Goal: Information Seeking & Learning: Compare options

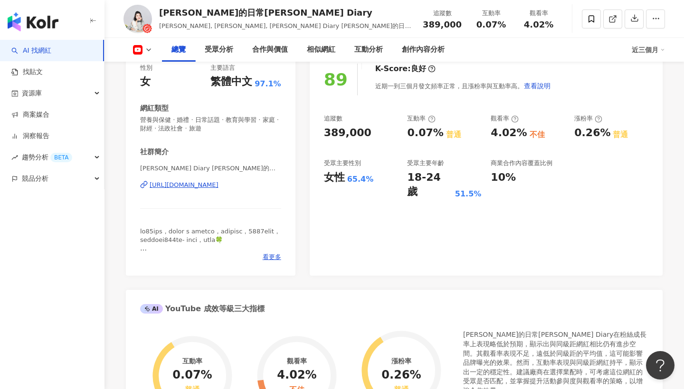
click at [352, 221] on div "89 K-Score : 良好 近期一到三個月發文頻率正常，且漲粉率與互動率高。 查看說明 追蹤數 389,000 互動率 0.07% 普通 觀看率 4.02…" at bounding box center [486, 165] width 353 height 222
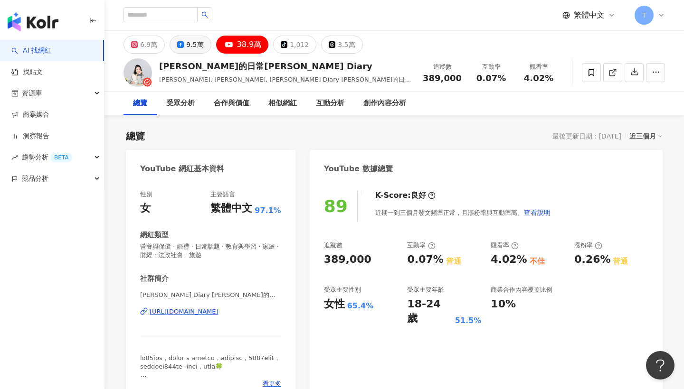
click at [193, 41] on div "9.5萬" at bounding box center [194, 44] width 17 height 13
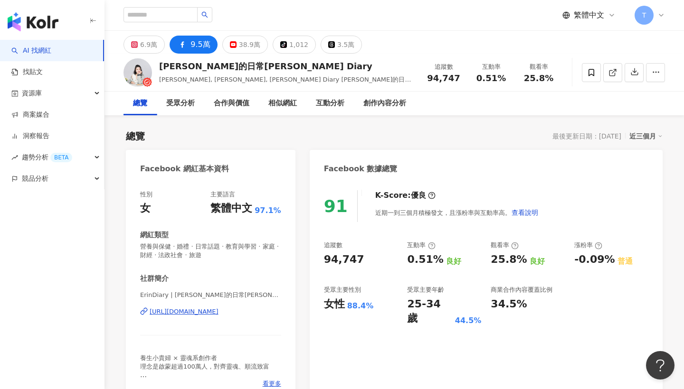
click at [180, 291] on div "ErinDiary | 艾琳的日常Erin's Diary | ErinDiary https://www.facebook.com/422191018184…" at bounding box center [210, 319] width 141 height 56
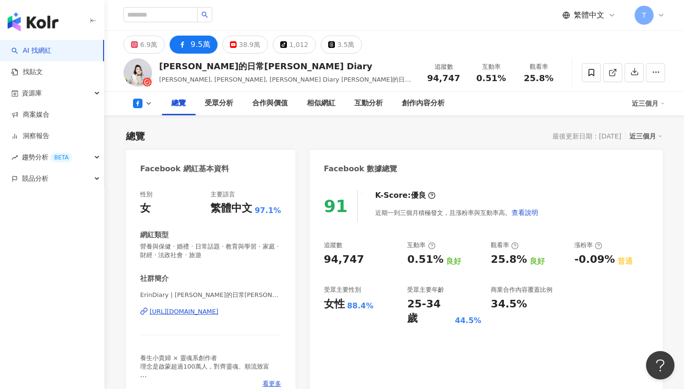
scroll to position [104, 0]
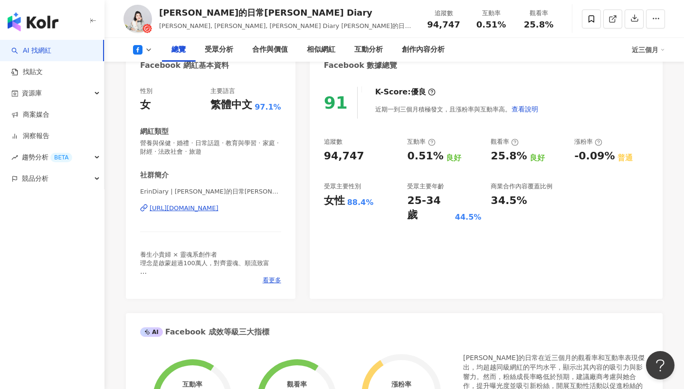
click at [149, 48] on icon at bounding box center [149, 50] width 8 height 8
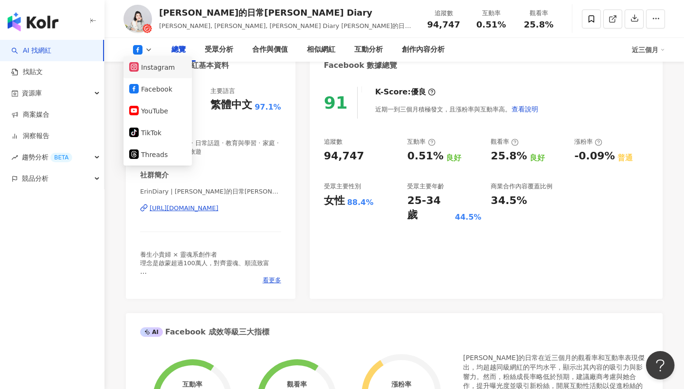
click at [163, 66] on button "Instagram" at bounding box center [157, 67] width 57 height 13
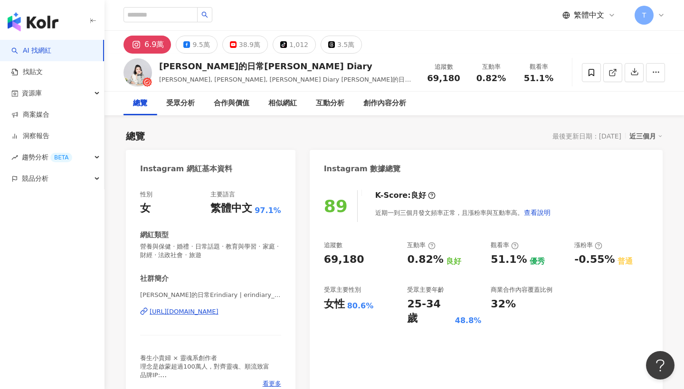
click at [320, 326] on div "89 K-Score : 良好 近期一到三個月發文頻率正常，且漲粉率與互動率高。 查看說明 追蹤數 69,180 互動率 0.82% 良好 觀看率 51.1%…" at bounding box center [486, 292] width 353 height 222
click at [202, 337] on div "艾琳的日常Erindiary | erindiary_0904 https://www.instagram.com/erindiary_0904/" at bounding box center [210, 319] width 141 height 56
click at [201, 310] on div "https://www.instagram.com/erindiary_0904/" at bounding box center [184, 312] width 69 height 9
click at [246, 41] on div "38.9萬" at bounding box center [249, 44] width 21 height 13
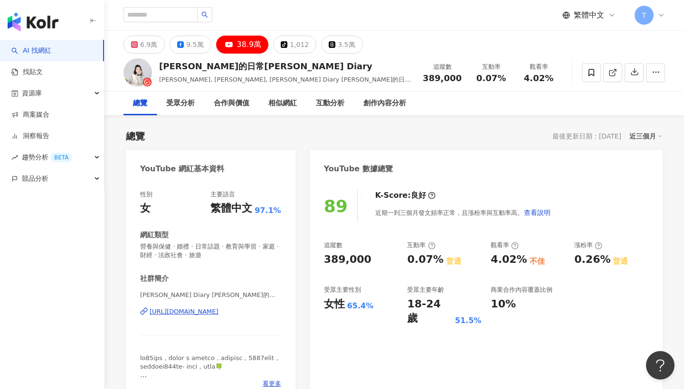
click at [271, 254] on span "營養與保健 · 婚禮 · 日常話題 · 教育與學習 · 家庭 · 財經 · 法政社會 · 旅遊" at bounding box center [210, 251] width 141 height 17
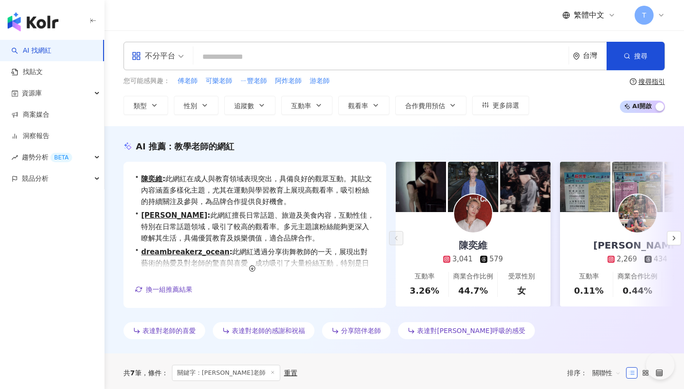
click at [288, 58] on input "search" at bounding box center [381, 57] width 368 height 18
type input "***"
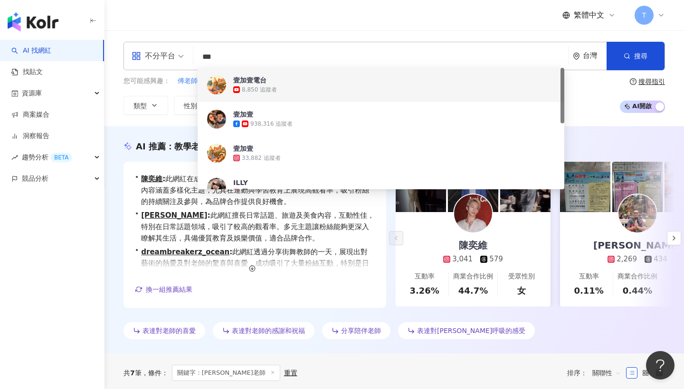
click at [297, 83] on span "壹加壹電台" at bounding box center [375, 80] width 285 height 9
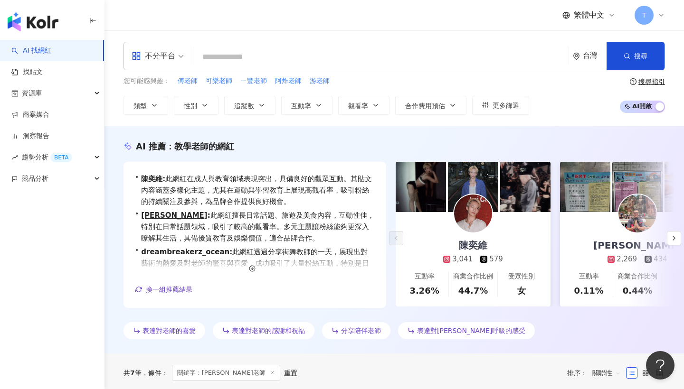
click at [311, 57] on input "search" at bounding box center [381, 57] width 368 height 18
paste input "***"
type input "***"
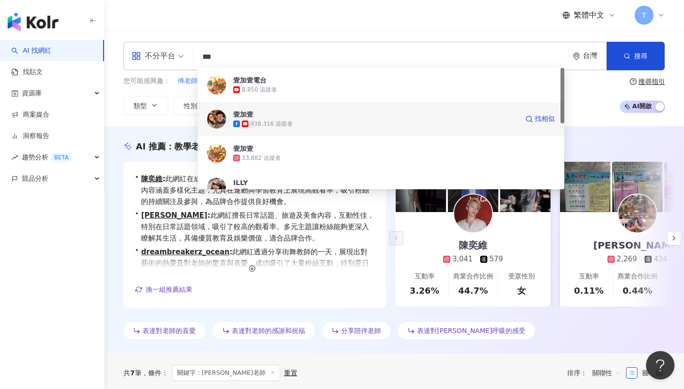
click at [296, 133] on div "壹加壹 938,316 追蹤者 找相似" at bounding box center [381, 119] width 367 height 34
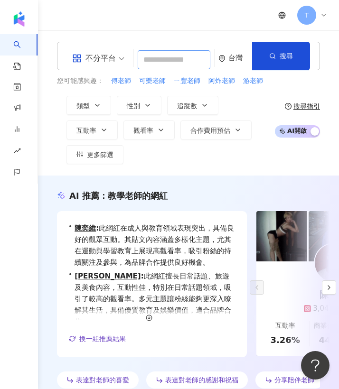
click at [165, 63] on input "search" at bounding box center [174, 59] width 73 height 19
paste input "***"
type input "***"
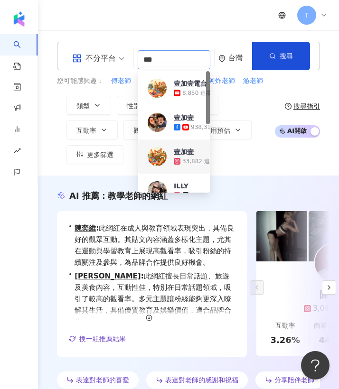
click at [185, 146] on div "壹加壹 33,882 追蹤者 找相似" at bounding box center [174, 157] width 72 height 34
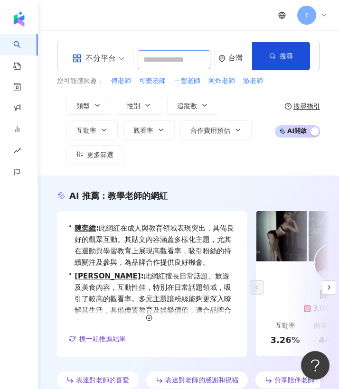
click at [166, 59] on input "search" at bounding box center [174, 59] width 73 height 19
type input "*"
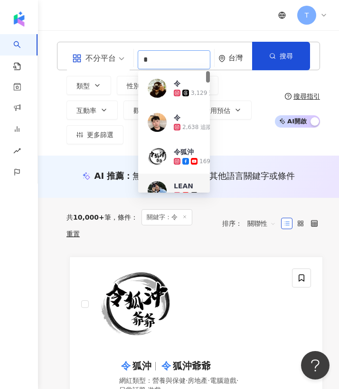
click at [168, 188] on div "LEAN 263,354 追蹤者 找相似" at bounding box center [174, 191] width 72 height 34
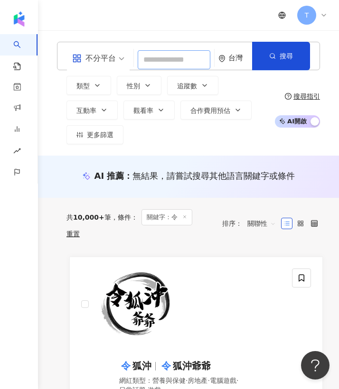
click at [175, 59] on input "search" at bounding box center [174, 59] width 73 height 19
type input "****"
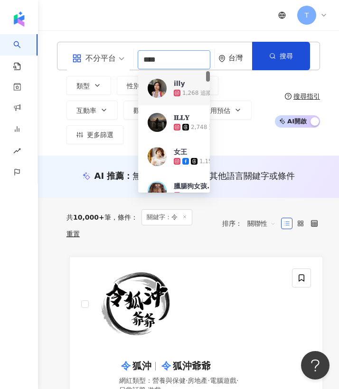
click at [164, 84] on img at bounding box center [157, 88] width 19 height 19
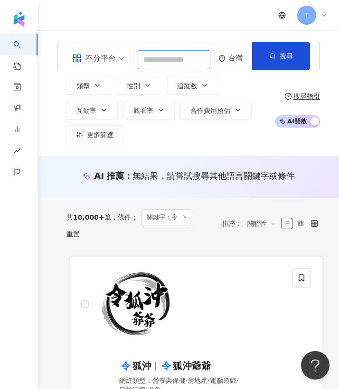
click at [173, 62] on input "search" at bounding box center [174, 59] width 73 height 19
type input "****"
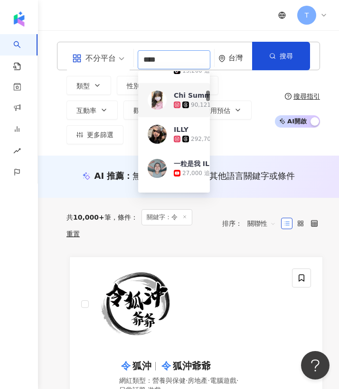
scroll to position [233, 0]
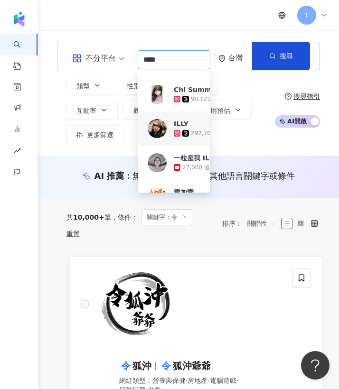
click at [171, 121] on div "ILLY 292,706 追蹤者 找相似" at bounding box center [174, 129] width 72 height 34
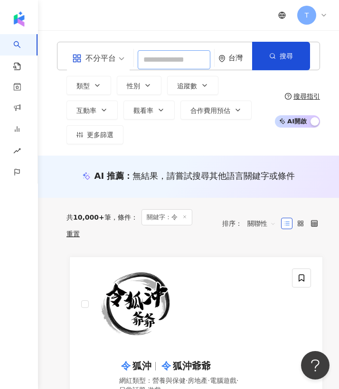
paste input "**"
type input "**"
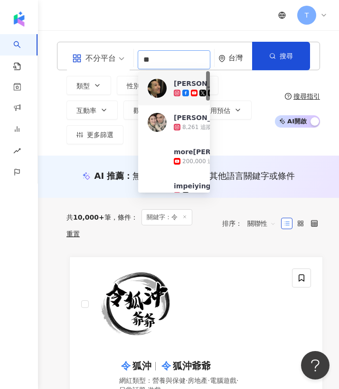
click at [189, 90] on span at bounding box center [186, 93] width 9 height 7
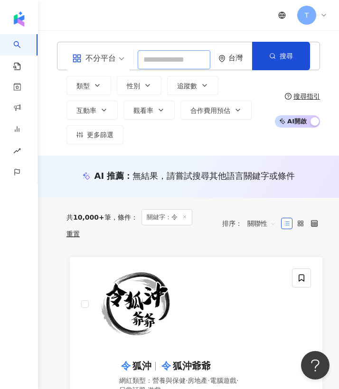
click at [173, 59] on input "search" at bounding box center [174, 59] width 73 height 19
paste input "***"
type input "***"
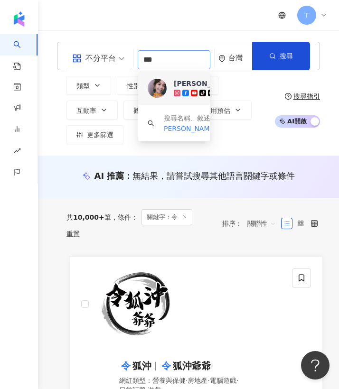
click at [193, 81] on div "徐海莉 Hailey" at bounding box center [205, 83] width 62 height 9
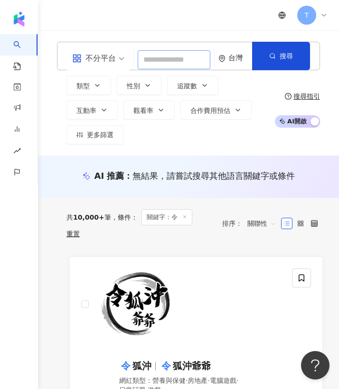
paste input "*******"
type input "*******"
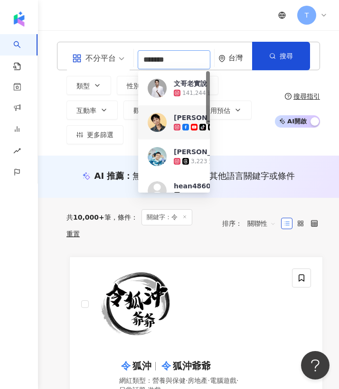
click at [172, 112] on div "Andy老師 tiktok-icon 5,191,176 追蹤者 找相似" at bounding box center [174, 122] width 72 height 34
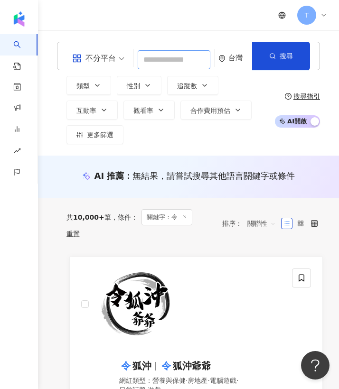
paste input "***"
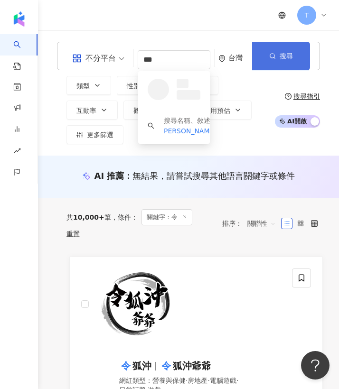
click at [271, 51] on button "搜尋" at bounding box center [281, 56] width 58 height 28
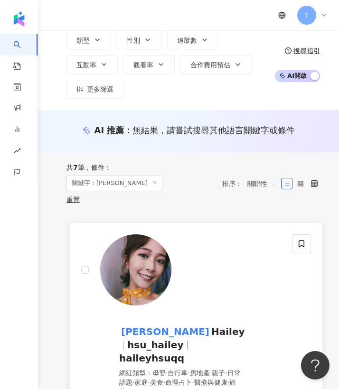
scroll to position [47, 0]
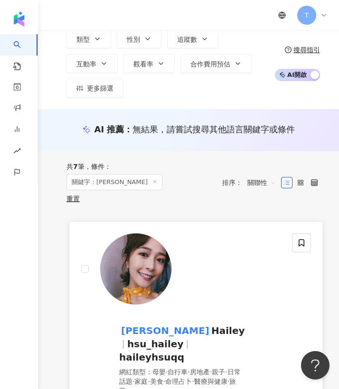
click at [138, 323] on mark "徐海莉" at bounding box center [165, 330] width 92 height 15
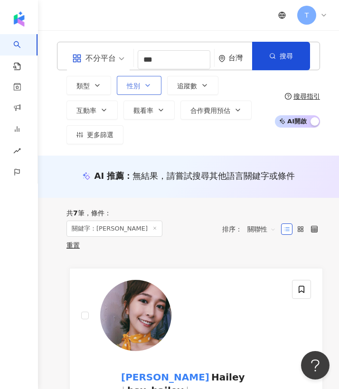
scroll to position [0, 0]
click at [177, 62] on input "***" at bounding box center [174, 59] width 73 height 19
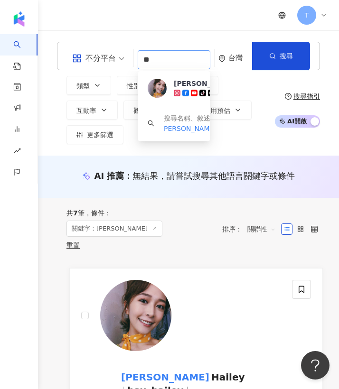
type input "*"
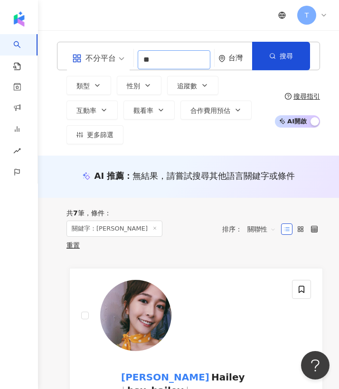
type input "*"
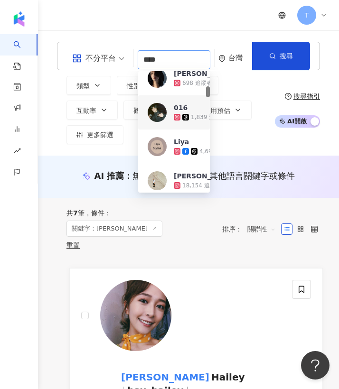
scroll to position [196, 0]
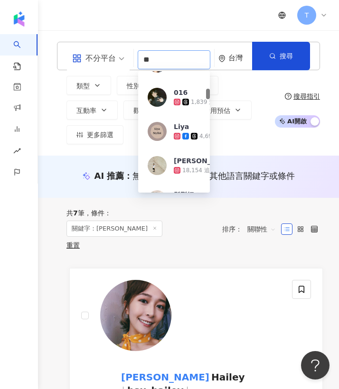
type input "*"
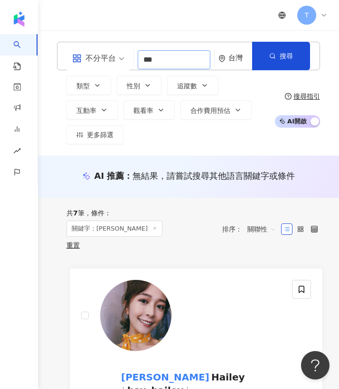
type input "*"
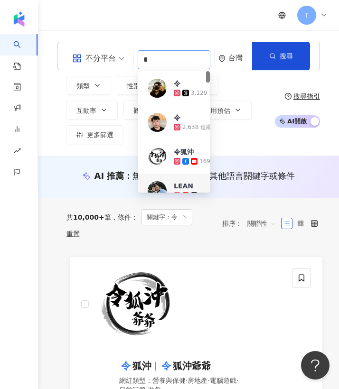
click at [185, 188] on div "LEAN" at bounding box center [183, 185] width 19 height 9
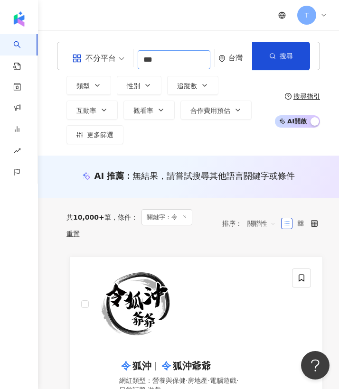
type input "****"
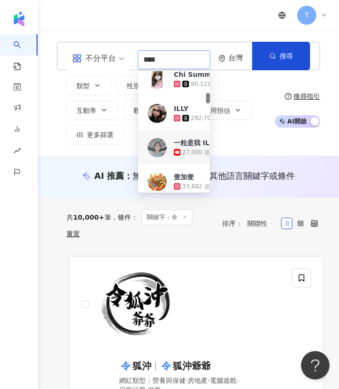
scroll to position [249, 0]
click at [188, 140] on div "一粒是我 ILLY" at bounding box center [196, 142] width 44 height 9
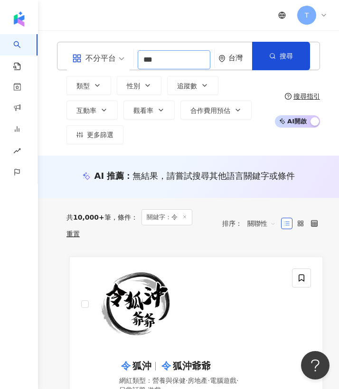
type input "****"
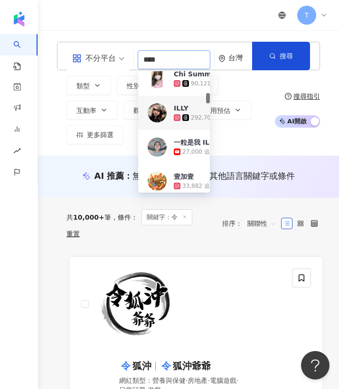
click at [183, 104] on div "ILLY" at bounding box center [181, 108] width 15 height 9
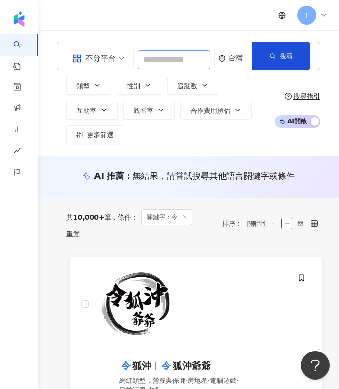
click at [171, 59] on input "search" at bounding box center [174, 59] width 73 height 19
paste input "**"
type input "**"
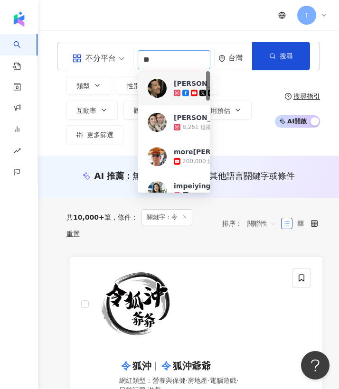
click at [180, 85] on div "劉沛" at bounding box center [205, 83] width 62 height 9
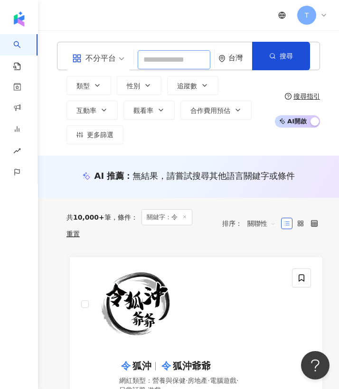
click at [171, 60] on input "search" at bounding box center [174, 59] width 73 height 19
paste input "**********"
type input "**********"
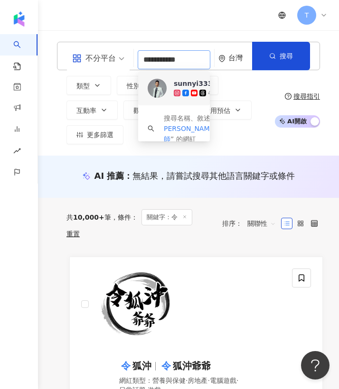
click at [194, 91] on icon at bounding box center [194, 93] width 7 height 7
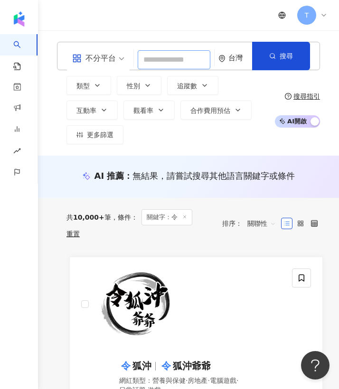
paste input "********"
type input "********"
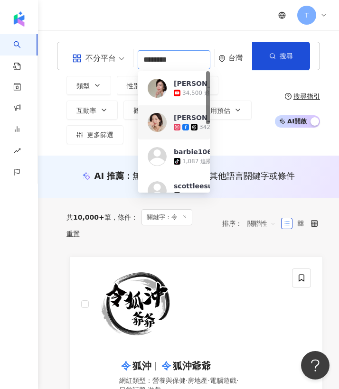
click at [157, 123] on img at bounding box center [157, 122] width 19 height 19
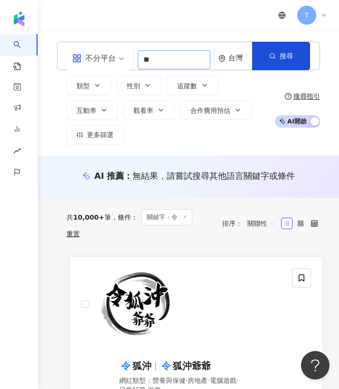
type input "*"
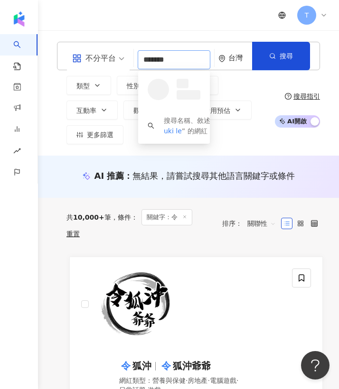
type input "********"
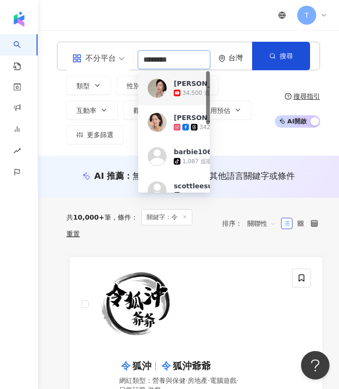
click at [185, 85] on div "Suki Lee" at bounding box center [205, 83] width 62 height 9
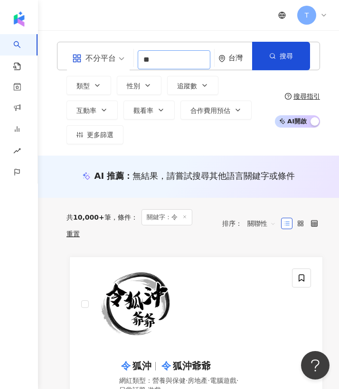
type input "**"
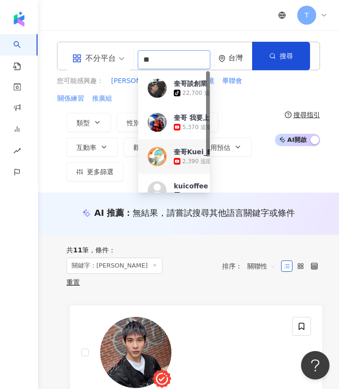
click at [180, 153] on div "奎哥Kuei_Bro" at bounding box center [197, 151] width 46 height 9
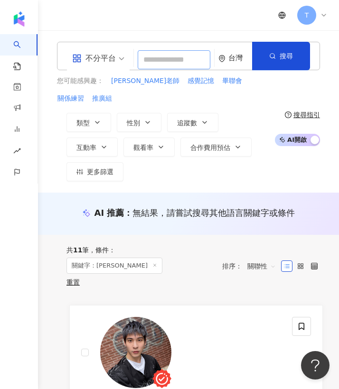
paste input "*****"
type input "*****"
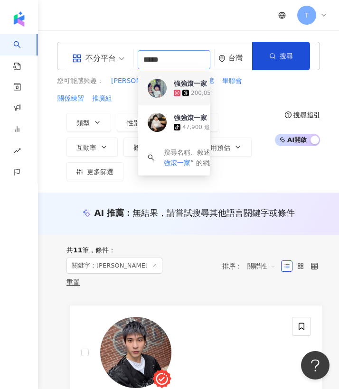
click at [183, 88] on div "強強滾一家" at bounding box center [190, 83] width 33 height 9
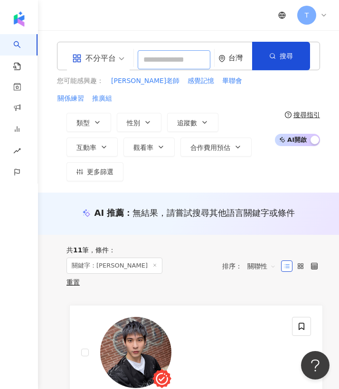
click at [175, 63] on input "search" at bounding box center [174, 59] width 73 height 19
paste input "*****"
type input "*****"
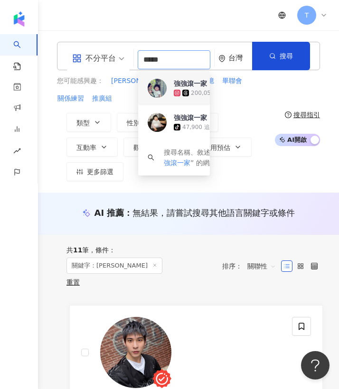
drag, startPoint x: 190, startPoint y: 56, endPoint x: 110, endPoint y: 47, distance: 80.8
click at [110, 47] on div "不分平台 ***** 台灣 搜尋 2acc4d75-a61c-45e5-99b1-f7a4d43c2512 b0d71b6b-eb0f-499a-8ac3-7…" at bounding box center [188, 56] width 263 height 28
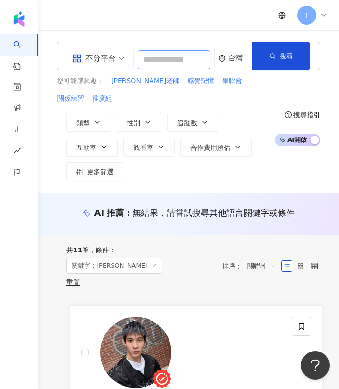
paste input "***"
type input "***"
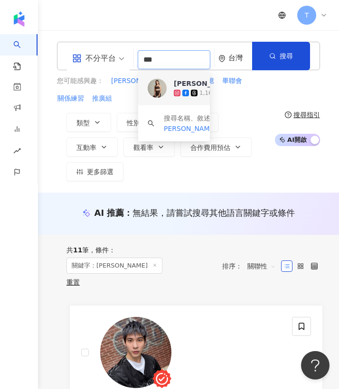
click at [174, 84] on div "[PERSON_NAME]Hope [PERSON_NAME]" at bounding box center [246, 83] width 145 height 9
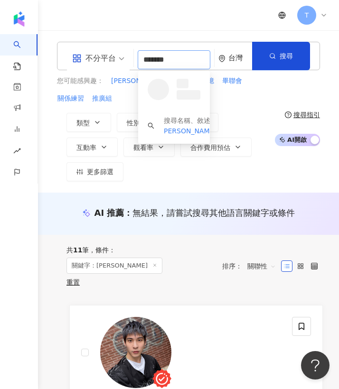
type input "********"
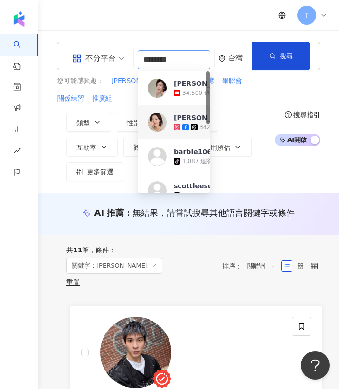
click at [159, 117] on img at bounding box center [157, 122] width 19 height 19
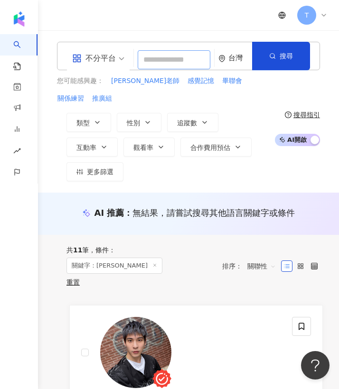
click at [171, 63] on input "search" at bounding box center [174, 59] width 73 height 19
paste input "***"
type input "***"
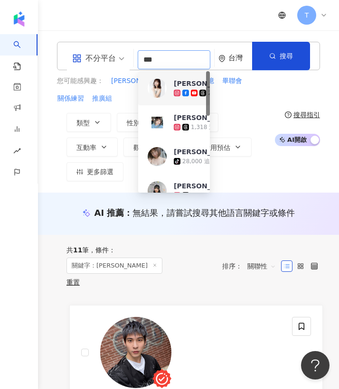
click at [187, 76] on div "李佳穎 2,107,196 追蹤者 找相似" at bounding box center [174, 88] width 72 height 34
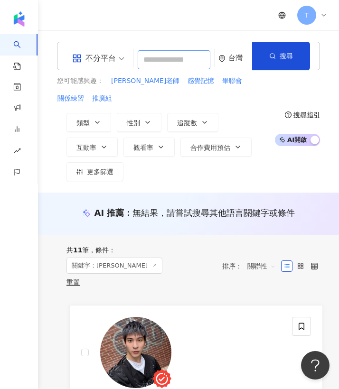
click at [168, 57] on input "search" at bounding box center [174, 59] width 73 height 19
paste input "***"
type input "***"
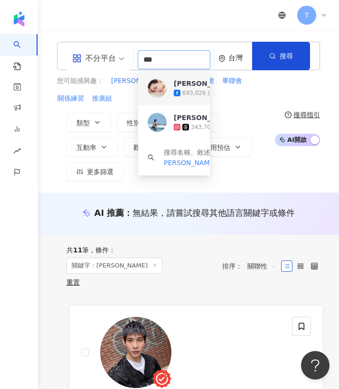
click at [188, 87] on div "吳婉君 Cocco Wu" at bounding box center [248, 83] width 148 height 9
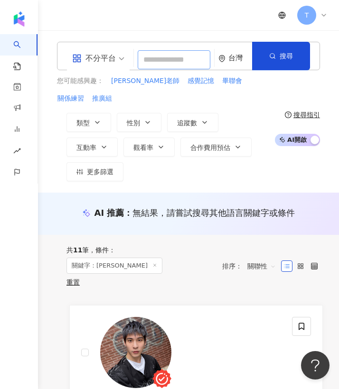
paste input "***"
type input "***"
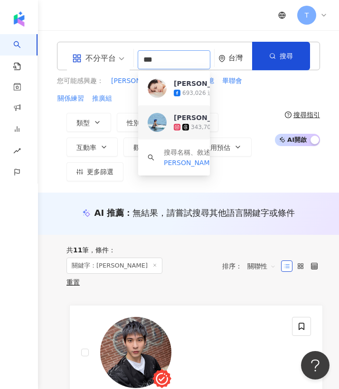
click at [188, 121] on div "吳婉君Cocco Wu" at bounding box center [248, 117] width 148 height 9
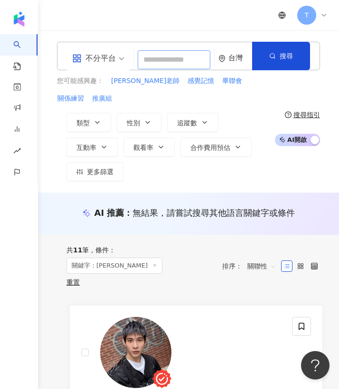
paste input "******"
type input "******"
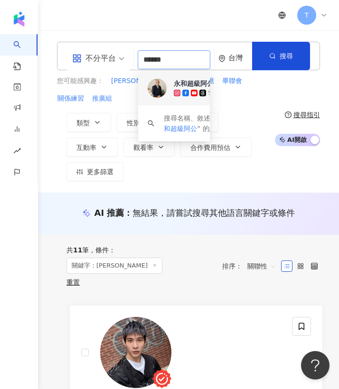
click at [195, 84] on div "永和超級阿公" at bounding box center [194, 83] width 40 height 9
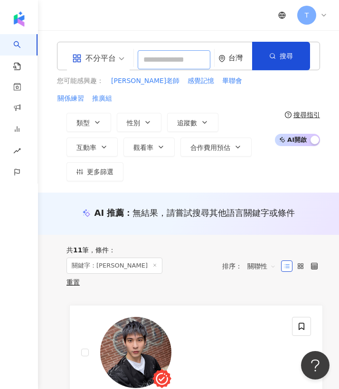
paste input "***"
type input "***"
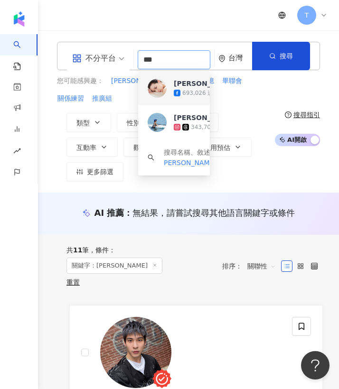
click at [186, 91] on div "693,026 追蹤者" at bounding box center [203, 93] width 42 height 8
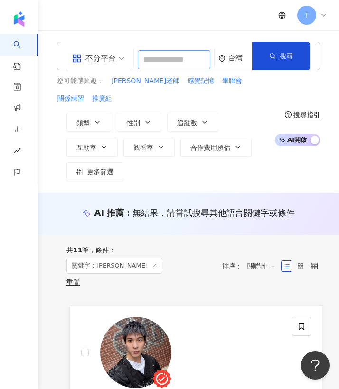
paste input "***"
type input "***"
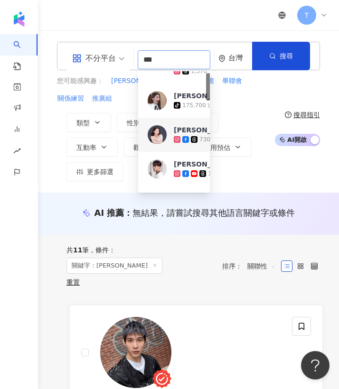
scroll to position [25, 0]
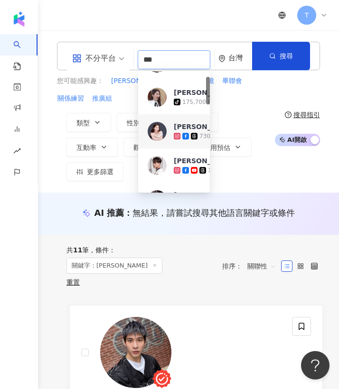
click at [184, 132] on div "730,939 追蹤者" at bounding box center [316, 136] width 285 height 9
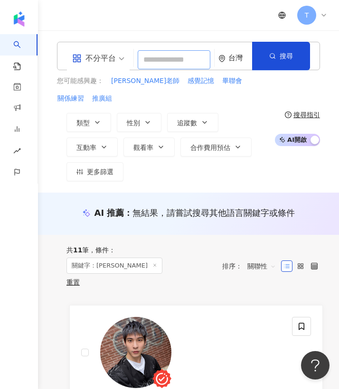
click at [168, 54] on input "search" at bounding box center [174, 59] width 73 height 19
paste input "**********"
type input "**********"
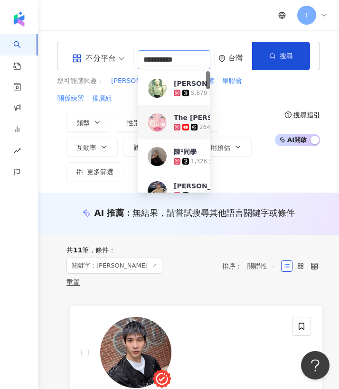
click at [187, 118] on div "The Chen" at bounding box center [213, 117] width 78 height 9
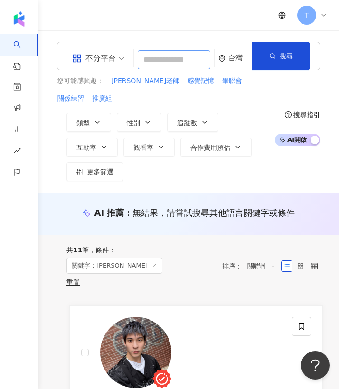
click at [166, 66] on input "search" at bounding box center [174, 59] width 73 height 19
click at [158, 55] on input "search" at bounding box center [174, 59] width 73 height 19
paste input "********"
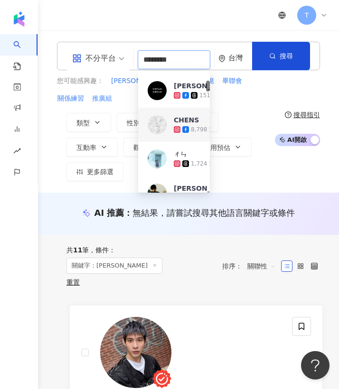
scroll to position [101, 0]
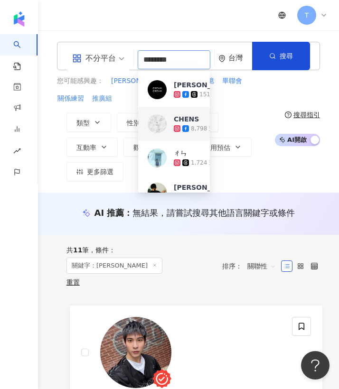
drag, startPoint x: 183, startPoint y: 63, endPoint x: 137, endPoint y: 61, distance: 46.1
click at [137, 61] on div "不分平台 ******** 台灣 搜尋 6910a24a-d1ba-436b-9de4-0d825f5c3584 e97b1df5-c4dd-41b7-b6b…" at bounding box center [188, 56] width 263 height 28
paste input "**"
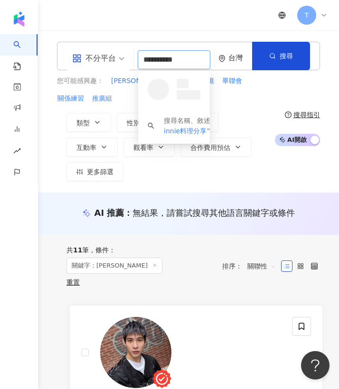
scroll to position [0, 0]
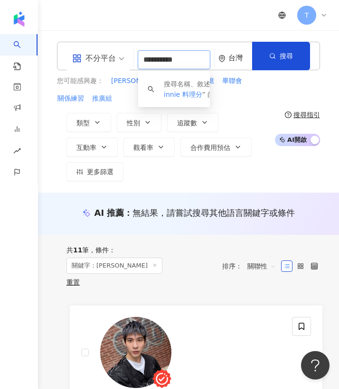
type input "*********"
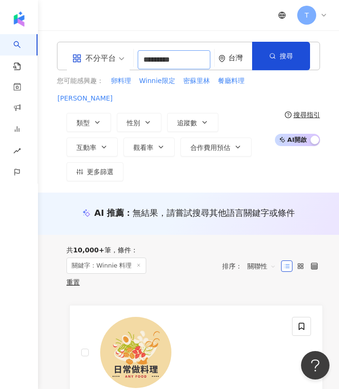
drag, startPoint x: 188, startPoint y: 58, endPoint x: 120, endPoint y: 59, distance: 67.9
click at [120, 59] on div "不分平台 Winnie 料理 ********* 台灣 搜尋 keyword 搜尋名稱、敘述、貼文含有關鍵字 “ Winnie 料理 ” 的網紅" at bounding box center [188, 56] width 263 height 28
paste input "*******"
type input "*******"
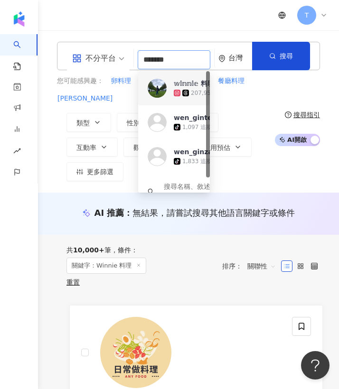
click at [168, 87] on div "𝕨𝕚𝕟𝕟𝕚𝕖 料理分享/廚房日記 207,958 追蹤者 找相似" at bounding box center [174, 88] width 72 height 34
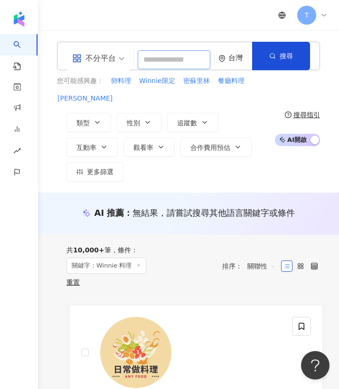
click at [175, 63] on input "search" at bounding box center [174, 59] width 73 height 19
paste input "***"
type input "***"
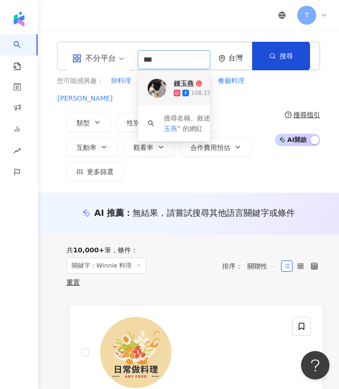
click at [187, 85] on div "鍾玉燕" at bounding box center [184, 83] width 20 height 9
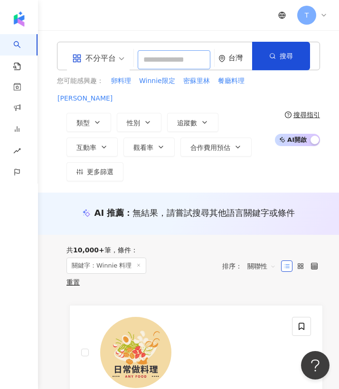
click at [181, 61] on input "search" at bounding box center [174, 59] width 73 height 19
paste input "****"
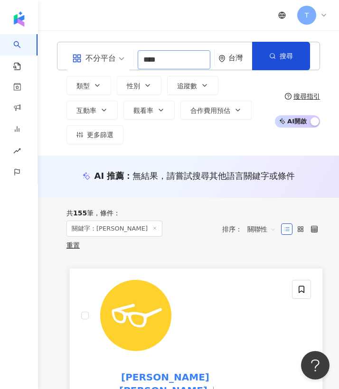
type input "****"
click at [158, 370] on mark "志祺七七" at bounding box center [164, 384] width 90 height 28
drag, startPoint x: 178, startPoint y: 57, endPoint x: 125, endPoint y: 57, distance: 52.2
click at [125, 57] on div "不分平台 **** 台灣 搜尋 a59c1ec4-d459-4620-aeac-26e2b02c7cc7 志祺七七 Podcast 107,000 追蹤者 志…" at bounding box center [188, 56] width 263 height 28
paste input "****"
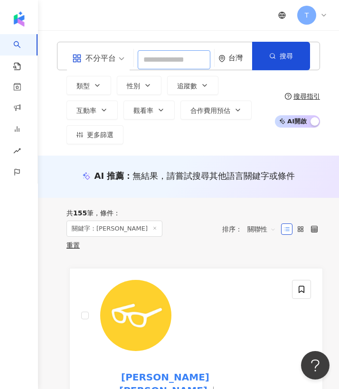
type input "****"
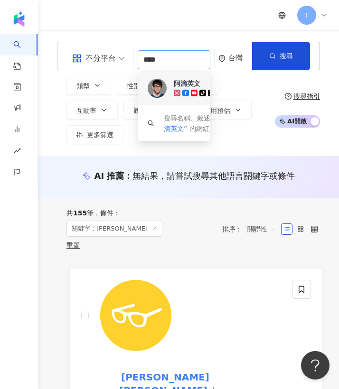
click at [178, 84] on div "阿滴英文" at bounding box center [187, 83] width 27 height 9
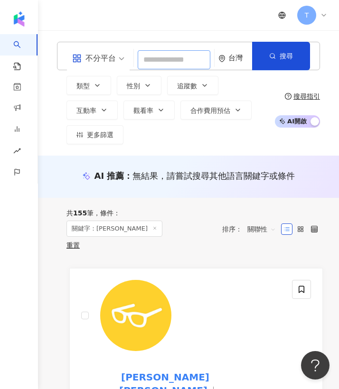
paste input "**********"
type input "**********"
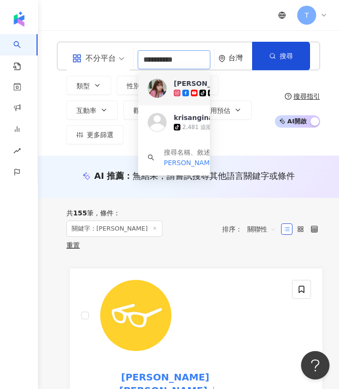
click at [178, 81] on div "Gina" at bounding box center [205, 83] width 62 height 9
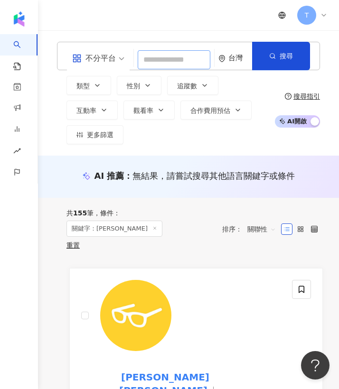
paste input "**********"
type input "**********"
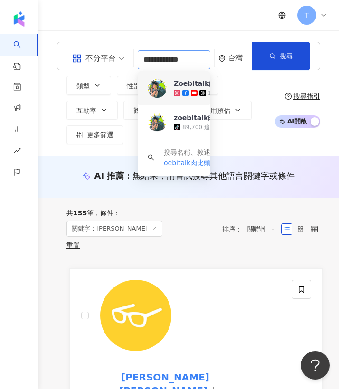
click at [194, 93] on icon at bounding box center [194, 93] width 1 height 1
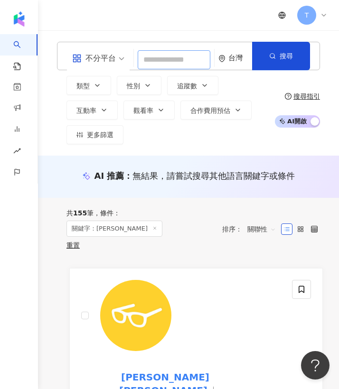
paste input "**"
type input "**"
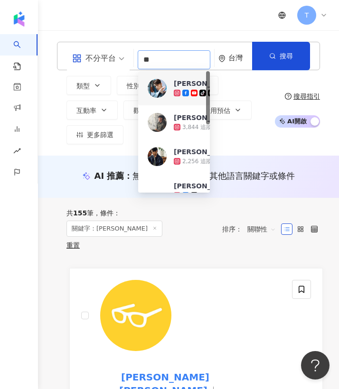
click at [161, 84] on img at bounding box center [157, 88] width 19 height 19
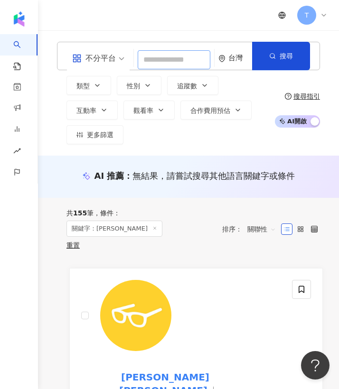
click at [177, 65] on input "search" at bounding box center [174, 59] width 73 height 19
paste input "*******"
type input "*******"
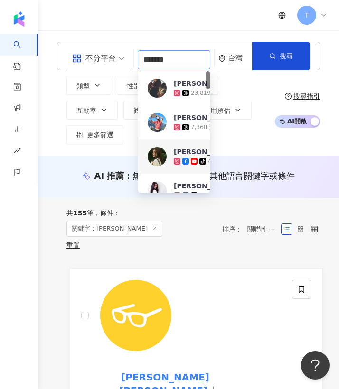
click at [183, 156] on div "Cindy H" at bounding box center [205, 151] width 62 height 9
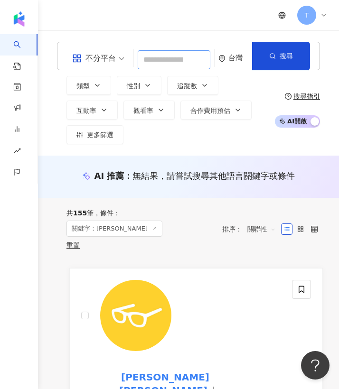
paste input "*******"
type input "*******"
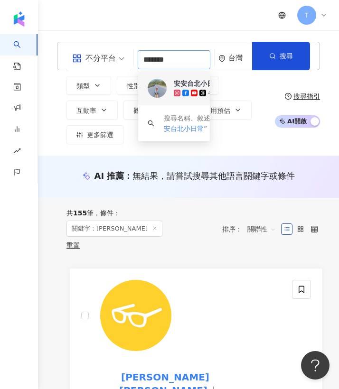
click at [188, 89] on div "402,648 追蹤者" at bounding box center [316, 92] width 285 height 9
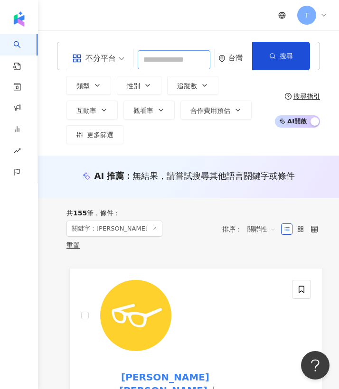
paste input "********"
type input "********"
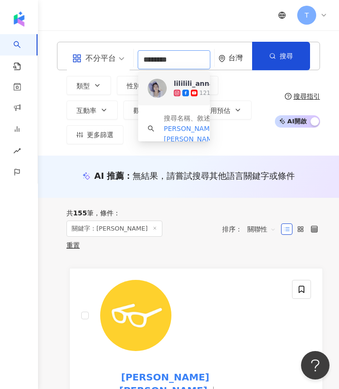
click at [199, 85] on div "lililili_anna" at bounding box center [194, 83] width 40 height 9
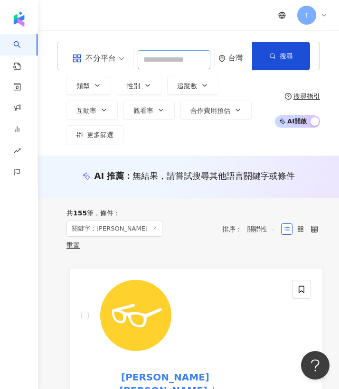
paste input "***"
type input "***"
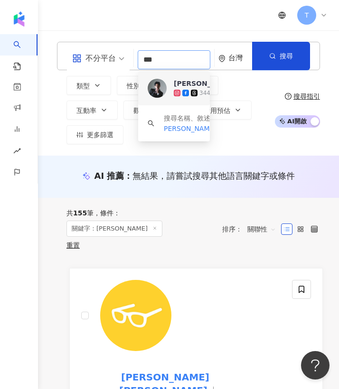
click at [184, 90] on icon at bounding box center [185, 93] width 7 height 7
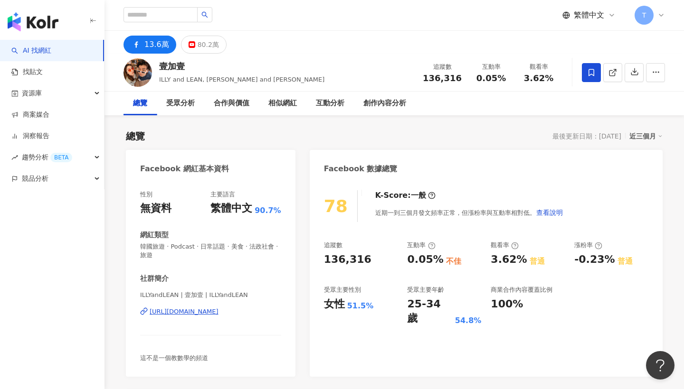
scroll to position [6, 0]
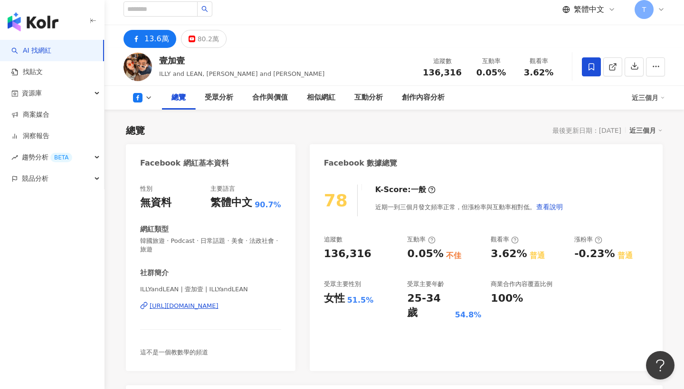
click at [225, 285] on div "ILLYandLEAN | 壹加壹 | ILLYandLEAN https://www.facebook.com/407509239456797" at bounding box center [210, 313] width 141 height 56
click at [324, 247] on div "136,316" at bounding box center [361, 254] width 74 height 15
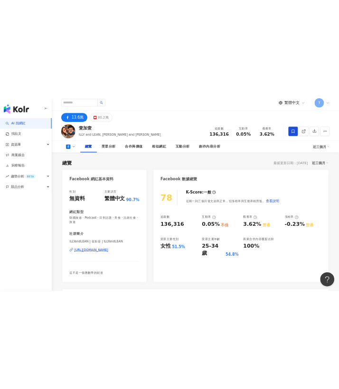
scroll to position [127, 0]
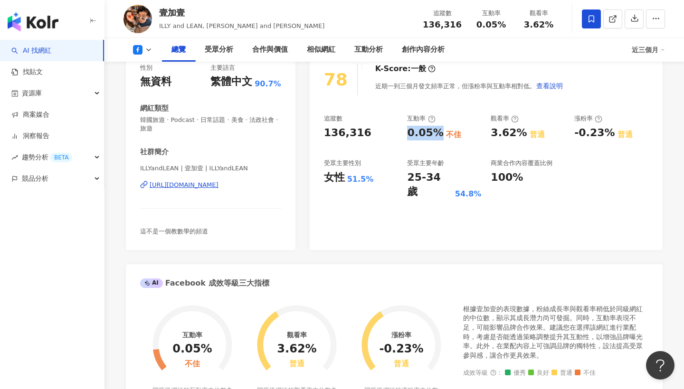
drag, startPoint x: 406, startPoint y: 136, endPoint x: 439, endPoint y: 135, distance: 32.8
click at [439, 135] on div "追蹤數 136,316 互動率 0.05% 不佳 觀看率 3.62% 普通 漲粉率 -0.23% 普通 受眾主要性別 女性 51.5% 受眾主要年齡 25-3…" at bounding box center [486, 156] width 324 height 85
copy div "0.05%"
click at [149, 47] on icon at bounding box center [149, 50] width 8 height 8
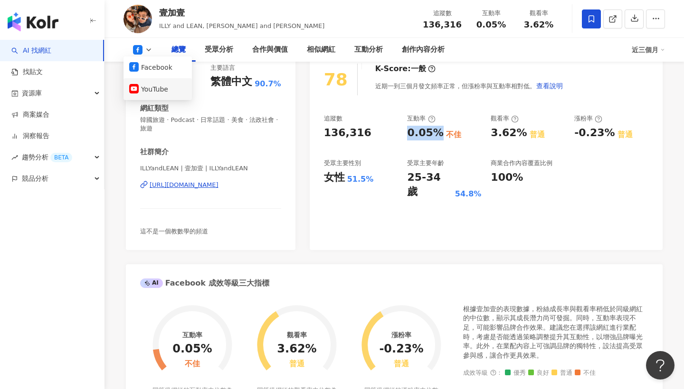
click at [157, 90] on button "YouTube" at bounding box center [157, 89] width 57 height 13
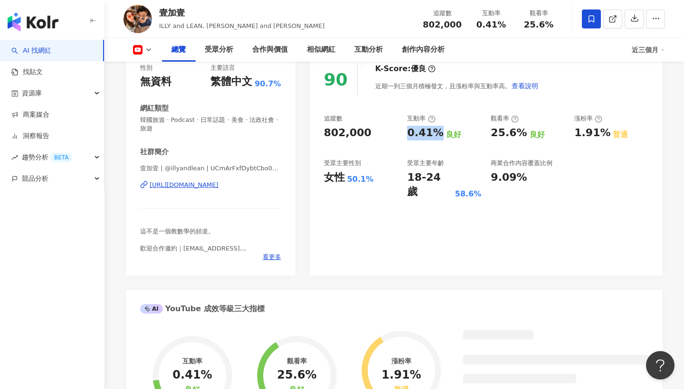
click at [149, 48] on icon at bounding box center [149, 50] width 8 height 8
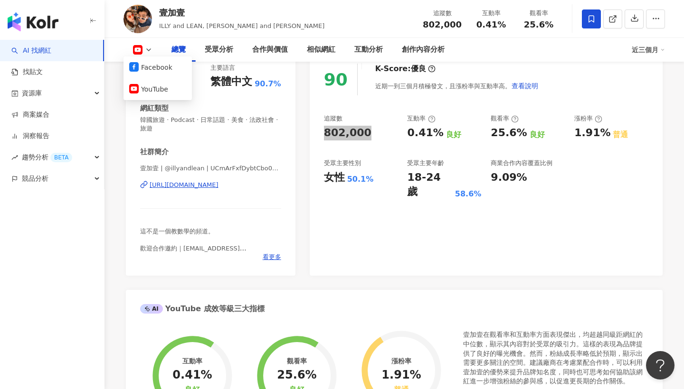
drag, startPoint x: 374, startPoint y: 132, endPoint x: 313, endPoint y: 134, distance: 61.3
click at [313, 134] on div "90 K-Score : 優良 近期一到三個月積極發文，且漲粉率與互動率高。 查看說明 追蹤數 802,000 互動率 0.41% 良好 觀看率 25.6% …" at bounding box center [486, 165] width 353 height 222
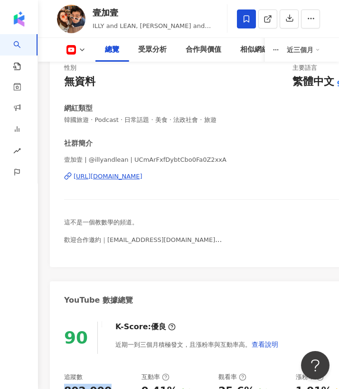
click at [288, 174] on div "https://www.youtube.com/channel/UCmArFxfDybtCbo0Fa0Z2xxA" at bounding box center [213, 176] width 299 height 9
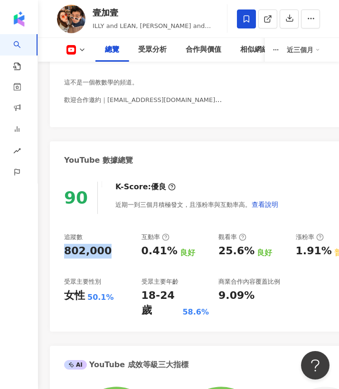
scroll to position [267, 0]
drag, startPoint x: 94, startPoint y: 257, endPoint x: 150, endPoint y: 227, distance: 63.8
click at [104, 238] on div "追蹤數 802,000" at bounding box center [98, 246] width 68 height 26
copy div "追蹤數 802,000"
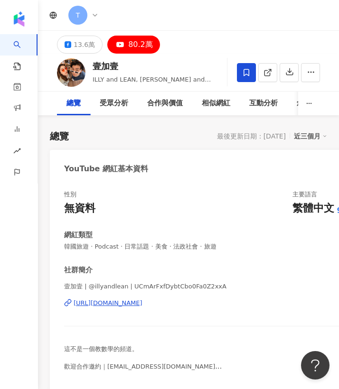
scroll to position [0, 0]
drag, startPoint x: 335, startPoint y: 242, endPoint x: 126, endPoint y: 323, distance: 224.0
click at [126, 323] on div "性別 無資料 主要語言 繁體中文 90.7% 網紅類型 韓國旅遊 · Podcast · 日常話題 · 美食 · 法政社會 · 旅遊 社群簡介 壹加壹 | @…" at bounding box center [214, 287] width 328 height 213
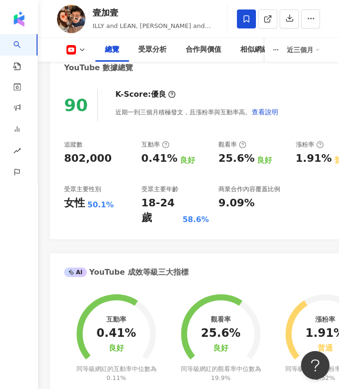
scroll to position [314, 0]
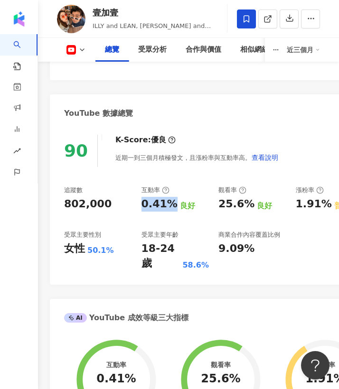
drag, startPoint x: 140, startPoint y: 202, endPoint x: 169, endPoint y: 203, distance: 29.5
click at [169, 203] on div "追蹤數 802,000 互動率 0.41% 良好 觀看率 25.6% 良好 漲粉率 1.91% 普通 受眾主要性別 女性 50.1% 受眾主要年齡 18-24…" at bounding box center [213, 228] width 299 height 85
copy div "0.41%"
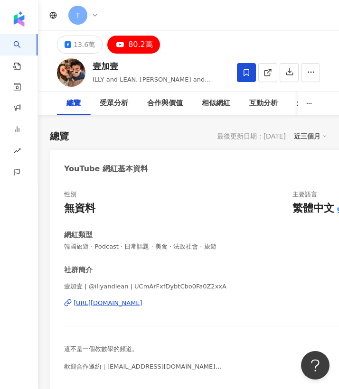
scroll to position [0, 0]
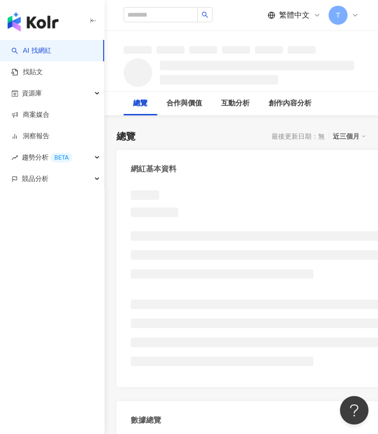
click at [91, 20] on icon "button" at bounding box center [93, 21] width 8 height 8
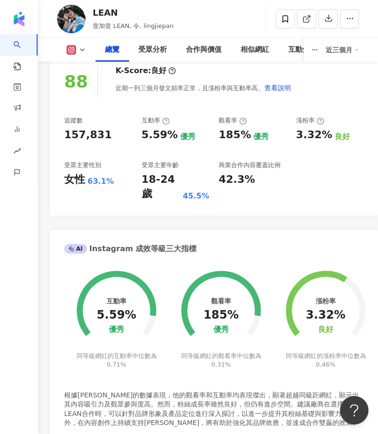
scroll to position [276, 0]
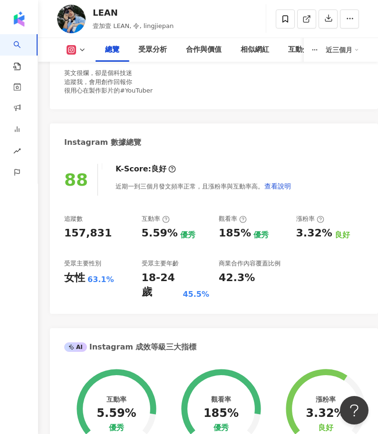
click at [117, 231] on div "157,831" at bounding box center [98, 233] width 68 height 15
drag, startPoint x: 0, startPoint y: 0, endPoint x: 48, endPoint y: 231, distance: 235.9
drag, startPoint x: 48, startPoint y: 231, endPoint x: 123, endPoint y: 237, distance: 75.3
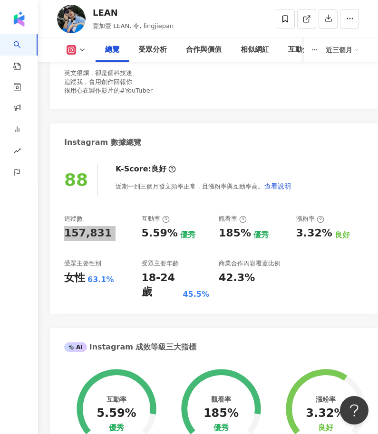
click at [123, 237] on div "157,831" at bounding box center [98, 233] width 68 height 15
copy div "157,831"
click at [173, 232] on div "5.59%" at bounding box center [160, 233] width 36 height 15
drag, startPoint x: 224, startPoint y: 232, endPoint x: 155, endPoint y: 232, distance: 68.9
click at [171, 232] on div "5.59%" at bounding box center [160, 233] width 36 height 15
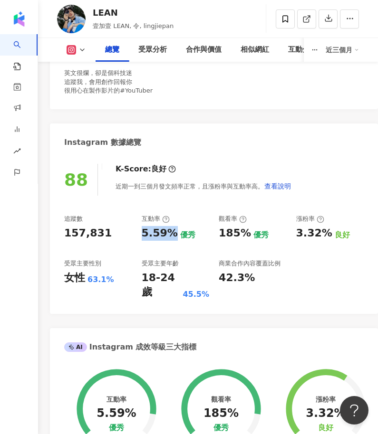
drag, startPoint x: 139, startPoint y: 231, endPoint x: 172, endPoint y: 233, distance: 33.3
click at [172, 233] on div "追蹤數 157,831 互動率 5.59% 優秀 觀看率 185% 優秀 漲粉率 3.32% 良好 受眾主要性別 女性 63.1% 受眾主要年齡 18-24 …" at bounding box center [213, 257] width 299 height 85
copy div "5.59%"
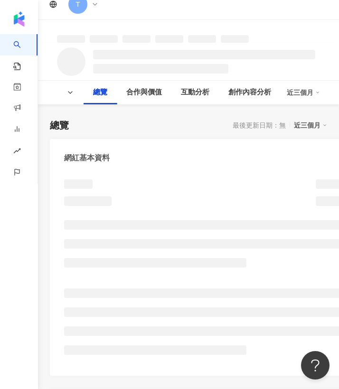
scroll to position [39, 0]
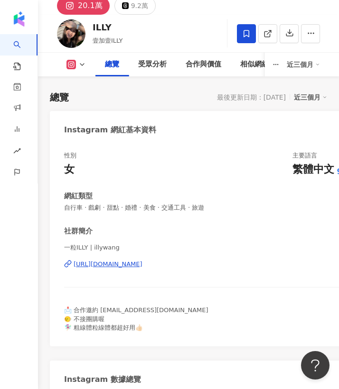
scroll to position [260, 0]
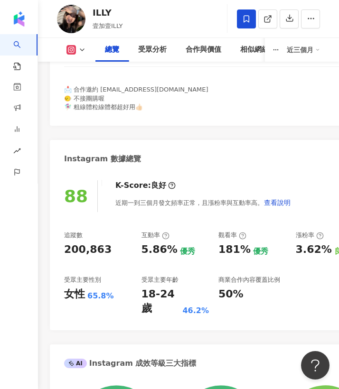
drag, startPoint x: 62, startPoint y: 247, endPoint x: 98, endPoint y: 246, distance: 35.6
click at [98, 246] on div "88 K-Score : 良好 近期一到三個月發文頻率正常，且漲粉率與互動率高。 查看說明 追蹤數 200,863 互動率 5.86% 優秀 觀看率 181%…" at bounding box center [214, 251] width 328 height 160
click at [98, 246] on div "200,863" at bounding box center [87, 250] width 47 height 15
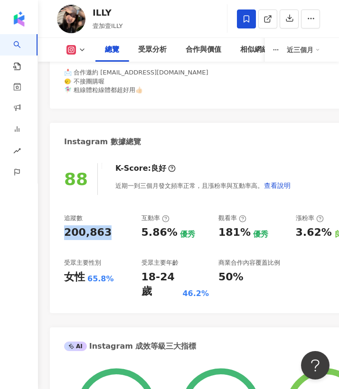
scroll to position [313, 0]
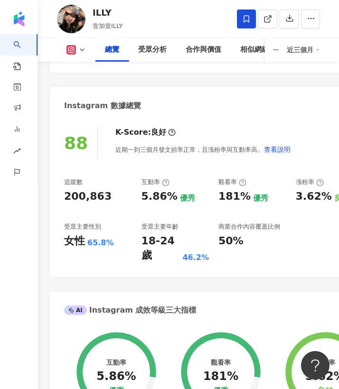
click at [159, 193] on div "5.86%" at bounding box center [160, 197] width 36 height 15
click at [127, 203] on div "追蹤數 200,863 互動率 5.86% 優秀 觀看率 181% 優秀 漲粉率 3.62% 良好 受眾主要性別 女性 65.8% 受眾主要年齡 18-24 …" at bounding box center [213, 220] width 299 height 85
drag, startPoint x: 144, startPoint y: 195, endPoint x: 166, endPoint y: 197, distance: 21.9
click at [166, 197] on div "追蹤數 200,863 互動率 5.86% 優秀 觀看率 181% 優秀 漲粉率 3.62% 良好 受眾主要性別 女性 65.8% 受眾主要年齡 18-24 …" at bounding box center [213, 220] width 299 height 85
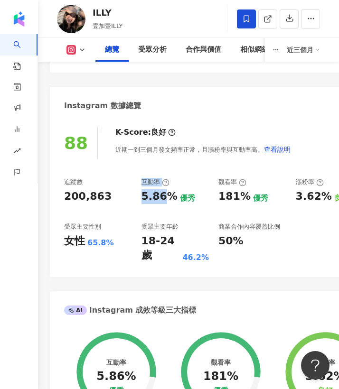
click at [165, 197] on div "5.86%" at bounding box center [160, 197] width 36 height 15
drag, startPoint x: 172, startPoint y: 197, endPoint x: 144, endPoint y: 199, distance: 28.1
click at [144, 199] on div "5.86%" at bounding box center [160, 197] width 36 height 15
copy div "5.86%"
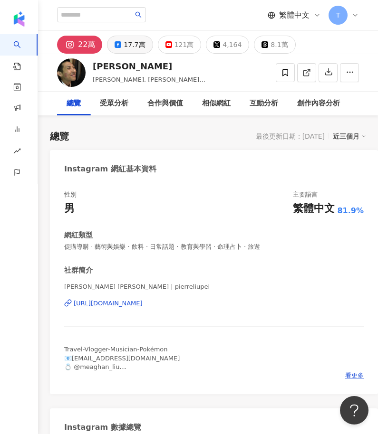
drag, startPoint x: 0, startPoint y: 0, endPoint x: 134, endPoint y: 46, distance: 141.5
click at [134, 46] on div "17.7萬" at bounding box center [133, 44] width 21 height 13
click at [130, 44] on div "17.7萬" at bounding box center [133, 44] width 21 height 13
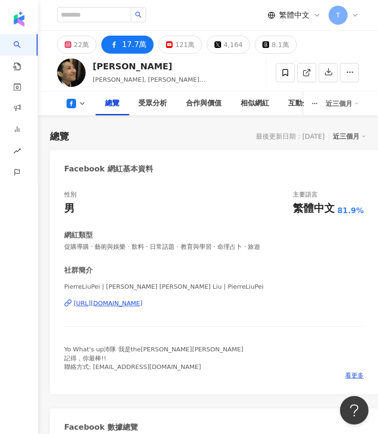
scroll to position [373, 0]
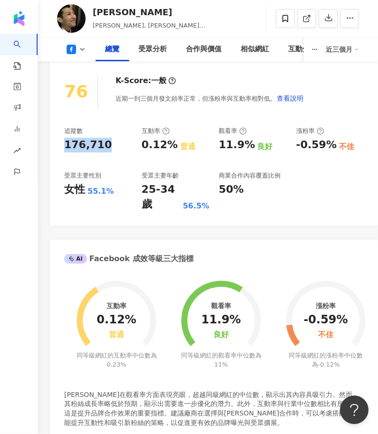
drag, startPoint x: 80, startPoint y: 140, endPoint x: 58, endPoint y: 142, distance: 21.5
click at [63, 142] on div "76 K-Score : 一般 近期一到三個月發文頻率正常，但漲粉率與互動率相對低。 查看說明 追蹤數 176,710 互動率 0.12% 普通 觀看率 11…" at bounding box center [214, 146] width 328 height 160
drag, startPoint x: 58, startPoint y: 142, endPoint x: 70, endPoint y: 144, distance: 12.0
click at [58, 142] on div "76 K-Score : 一般 近期一到三個月發文頻率正常，但漲粉率與互動率相對低。 查看說明 追蹤數 176,710 互動率 0.12% 普通 觀看率 11…" at bounding box center [214, 146] width 328 height 160
drag, startPoint x: 70, startPoint y: 144, endPoint x: 104, endPoint y: 145, distance: 33.7
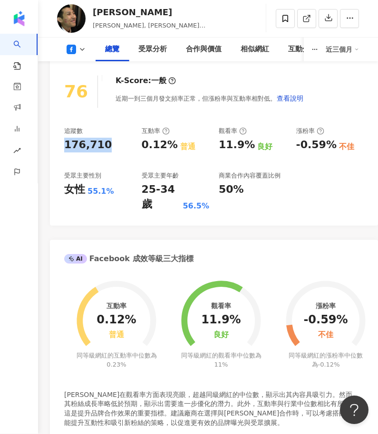
click at [104, 145] on div "176,710" at bounding box center [98, 145] width 68 height 15
click at [65, 143] on div "176,710" at bounding box center [87, 145] width 47 height 15
drag, startPoint x: 59, startPoint y: 142, endPoint x: 103, endPoint y: 145, distance: 43.3
click at [103, 145] on div "76 K-Score : 一般 近期一到三個月發文頻率正常，但漲粉率與互動率相對低。 查看說明 追蹤數 176,710 互動率 0.12% 普通 觀看率 11…" at bounding box center [214, 146] width 328 height 160
copy div "176,710"
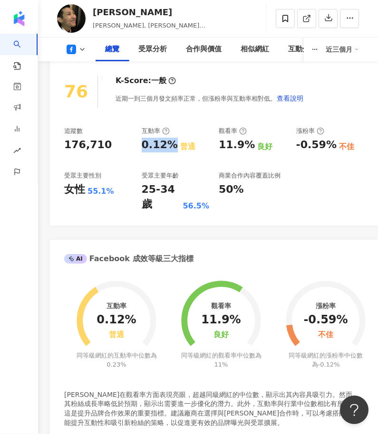
drag, startPoint x: 141, startPoint y: 142, endPoint x: 171, endPoint y: 142, distance: 29.9
click at [171, 142] on div "0.12% 普通" at bounding box center [176, 145] width 68 height 15
copy div "0.12%"
click at [78, 47] on icon at bounding box center [82, 50] width 8 height 8
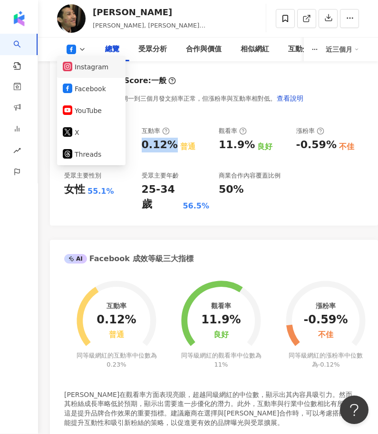
click at [84, 66] on button "Instagram" at bounding box center [91, 67] width 57 height 13
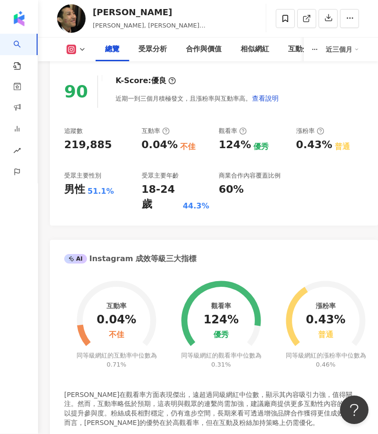
click at [122, 147] on div "219,885" at bounding box center [98, 145] width 68 height 15
click at [93, 142] on div "219,885" at bounding box center [87, 145] width 47 height 15
click at [94, 145] on div "219,885" at bounding box center [87, 145] width 47 height 15
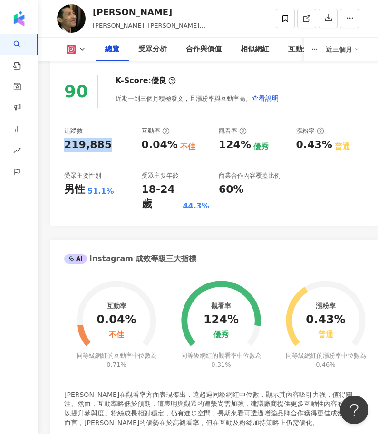
click at [85, 142] on div "219,885" at bounding box center [87, 145] width 47 height 15
copy div "219,885"
click at [146, 145] on div "0.04%" at bounding box center [160, 145] width 36 height 15
drag, startPoint x: 142, startPoint y: 143, endPoint x: 171, endPoint y: 143, distance: 28.5
click at [171, 143] on div "0.04%" at bounding box center [160, 145] width 36 height 15
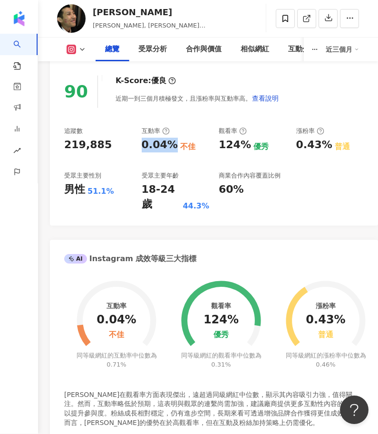
copy div "0.04%"
click at [80, 49] on polyline at bounding box center [82, 50] width 4 height 2
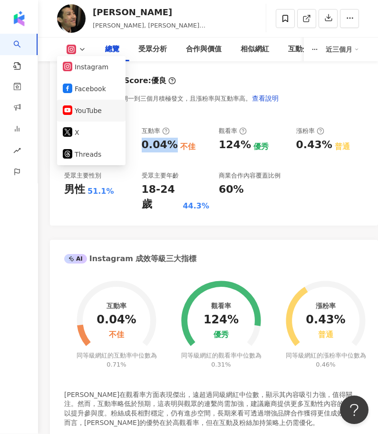
click at [91, 109] on button "YouTube" at bounding box center [91, 110] width 57 height 13
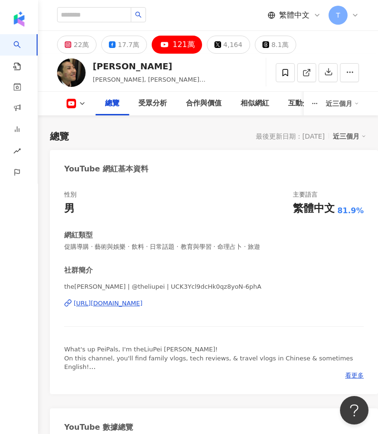
scroll to position [328, 0]
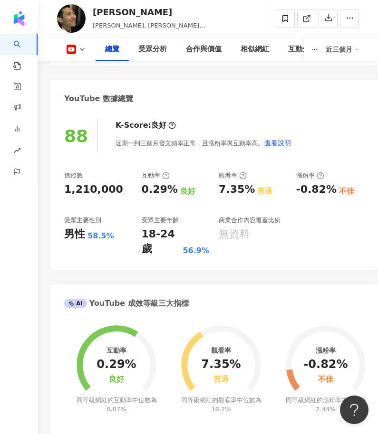
drag, startPoint x: 59, startPoint y: 175, endPoint x: 117, endPoint y: 175, distance: 58.4
click at [105, 178] on div "88 K-Score : 良好 近期一到三個月發文頻率正常，且漲粉率與互動率高。 查看說明 追蹤數 1,210,000 互動率 0.29% 良好 觀看率 7.…" at bounding box center [214, 191] width 328 height 160
click at [105, 183] on div "1,210,000" at bounding box center [93, 190] width 59 height 15
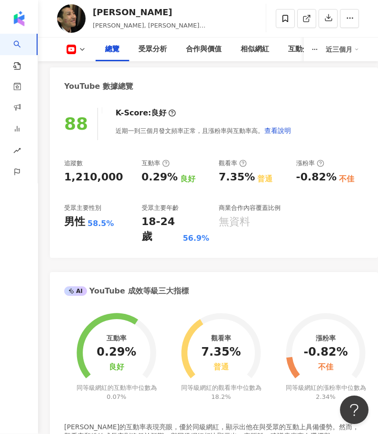
click at [105, 178] on div "1,210,000" at bounding box center [93, 178] width 59 height 15
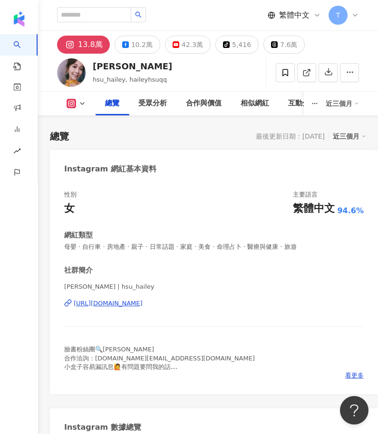
drag, startPoint x: 64, startPoint y: 155, endPoint x: 103, endPoint y: 156, distance: 38.5
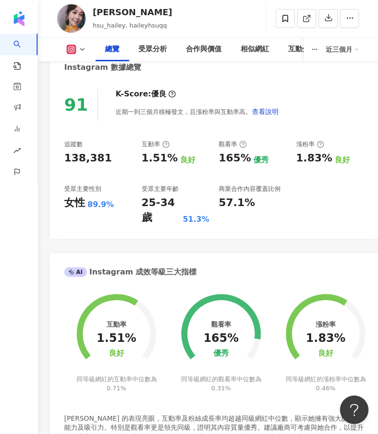
click at [103, 156] on div "138,381" at bounding box center [87, 159] width 47 height 15
click at [106, 156] on div "138,381" at bounding box center [98, 159] width 68 height 15
click at [89, 156] on div "138,381" at bounding box center [98, 159] width 68 height 15
click at [89, 156] on div "138,381" at bounding box center [87, 159] width 47 height 15
drag, startPoint x: 111, startPoint y: 157, endPoint x: 54, endPoint y: 155, distance: 57.0
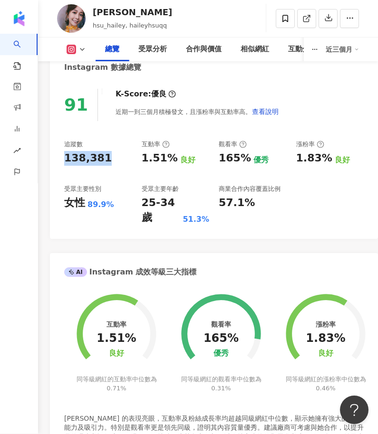
click at [54, 155] on div "91 K-Score : 優良 近期一到三個月積極發文，且漲粉率與互動率高。 查看說明 追蹤數 138,381 互動率 1.51% 良好 觀看率 165% 優…" at bounding box center [214, 160] width 328 height 160
copy div "138,381"
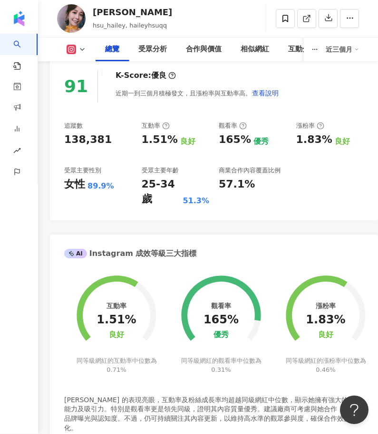
click at [142, 137] on div "1.51%" at bounding box center [160, 140] width 36 height 15
drag, startPoint x: 142, startPoint y: 137, endPoint x: 166, endPoint y: 137, distance: 23.3
click at [166, 137] on div "1.51%" at bounding box center [160, 140] width 36 height 15
copy div "1.51%"
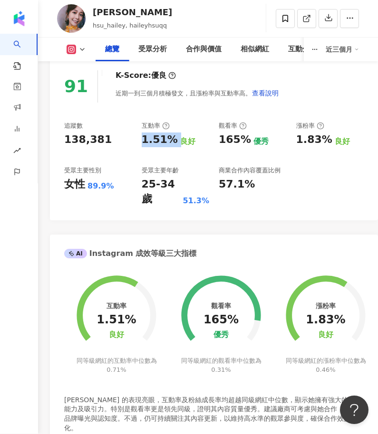
click at [82, 52] on icon at bounding box center [82, 50] width 8 height 8
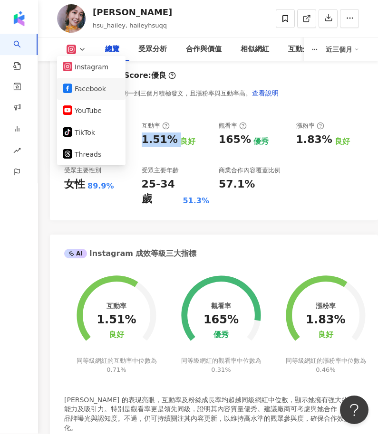
click at [86, 92] on button "Facebook" at bounding box center [91, 89] width 57 height 13
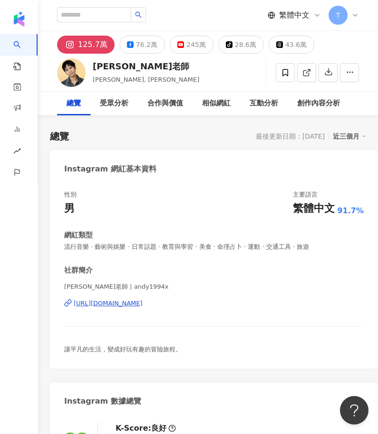
scroll to position [185, 0]
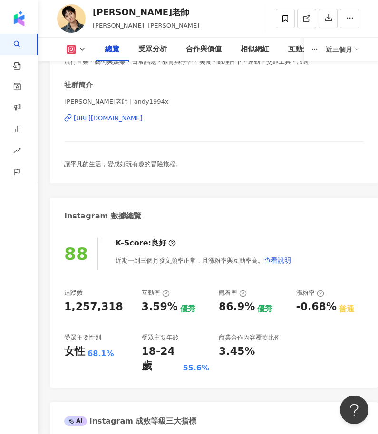
click at [64, 263] on div "88 K-Score : 良好 近期一到三個月發文頻率正常，且漲粉率與互動率高。 查看說明 追蹤數 1,257,318 互動率 3.59% 優秀 觀看率 86…" at bounding box center [214, 309] width 328 height 160
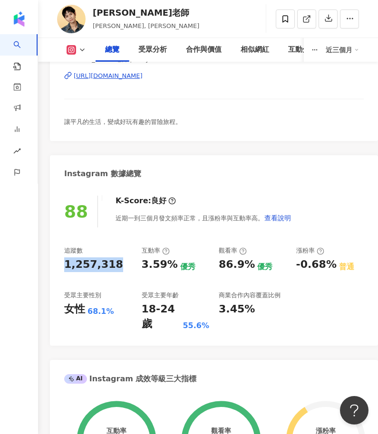
click at [66, 263] on div "1,257,318" at bounding box center [93, 264] width 59 height 15
drag, startPoint x: 64, startPoint y: 262, endPoint x: 110, endPoint y: 263, distance: 46.1
click at [110, 263] on div "88 K-Score : 良好 近期一到三個月發文頻率正常，且漲粉率與互動率高。 查看說明 追蹤數 1,257,318 互動率 3.59% 優秀 觀看率 86…" at bounding box center [214, 266] width 328 height 160
copy div "1,257,318"
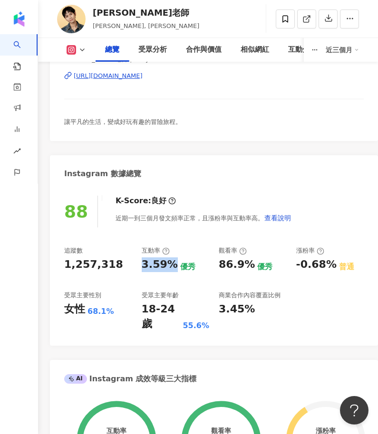
drag, startPoint x: 144, startPoint y: 264, endPoint x: 171, endPoint y: 266, distance: 27.1
click at [171, 266] on div "3.59%" at bounding box center [160, 264] width 36 height 15
copy div "3.59%"
click at [79, 48] on icon at bounding box center [82, 50] width 8 height 8
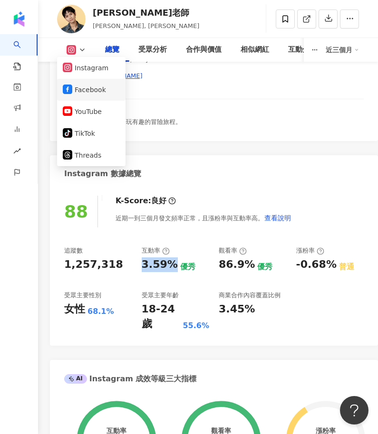
click at [87, 84] on button "Facebook" at bounding box center [91, 89] width 57 height 13
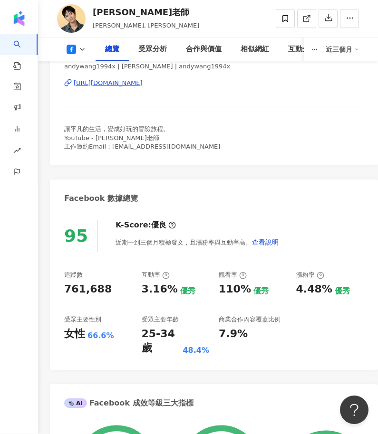
scroll to position [229, 0]
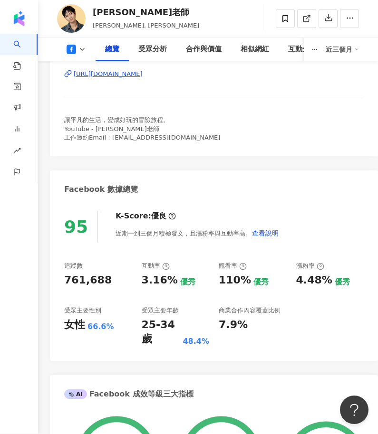
click at [103, 283] on div "761,688" at bounding box center [87, 281] width 47 height 15
click at [101, 281] on div "761,688" at bounding box center [87, 281] width 47 height 15
drag, startPoint x: 68, startPoint y: 278, endPoint x: 104, endPoint y: 278, distance: 36.6
click at [99, 278] on div "761,688" at bounding box center [87, 281] width 47 height 15
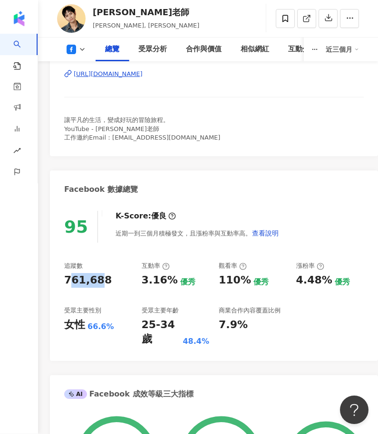
drag, startPoint x: 104, startPoint y: 278, endPoint x: 141, endPoint y: 6, distance: 274.6
copy div "761,688"
drag, startPoint x: 143, startPoint y: 279, endPoint x: 171, endPoint y: 279, distance: 28.0
click at [171, 279] on div "3.16%" at bounding box center [160, 281] width 36 height 15
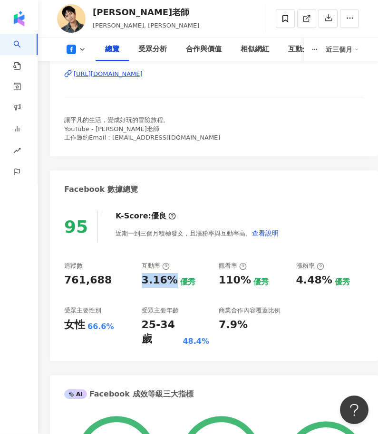
copy div "3.16%"
click at [194, 292] on div "追蹤數 761,688 互動率 3.16% 優秀 觀看率 110% 優秀 漲粉率 4.48% 優秀 受眾主要性別 女性 66.6% 受眾主要年齡 25-34 …" at bounding box center [213, 304] width 299 height 85
click at [83, 49] on polyline at bounding box center [82, 50] width 4 height 2
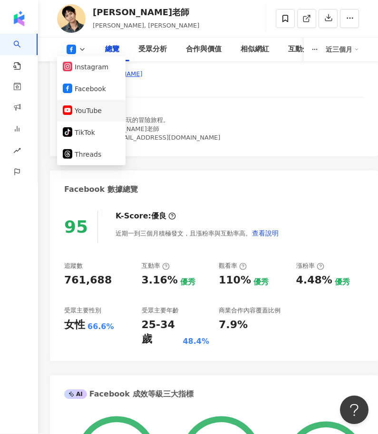
click at [83, 110] on button "YouTube" at bounding box center [91, 110] width 57 height 13
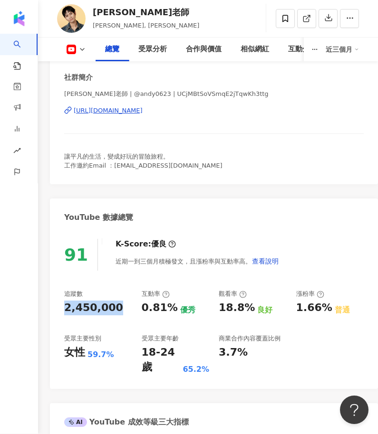
drag, startPoint x: 64, startPoint y: 305, endPoint x: 115, endPoint y: 308, distance: 50.9
click at [115, 308] on div "2,450,000" at bounding box center [93, 308] width 59 height 15
copy div "2,450,000"
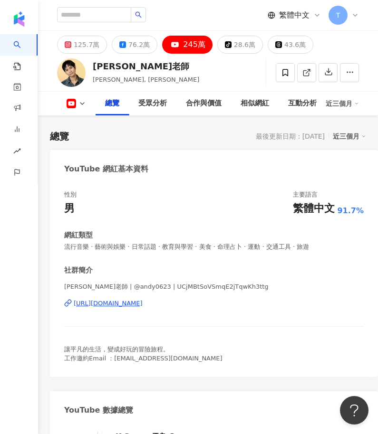
scroll to position [69, 0]
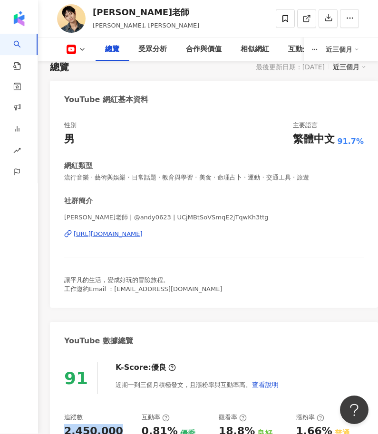
click at [80, 48] on icon at bounding box center [82, 50] width 8 height 8
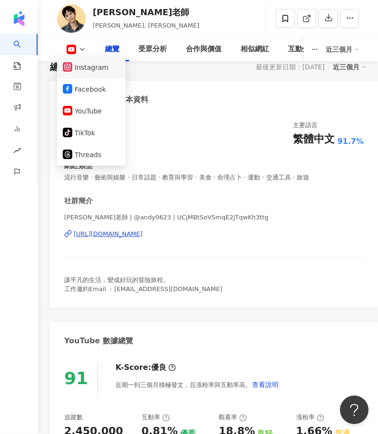
click at [86, 74] on li "Instagram" at bounding box center [91, 68] width 68 height 22
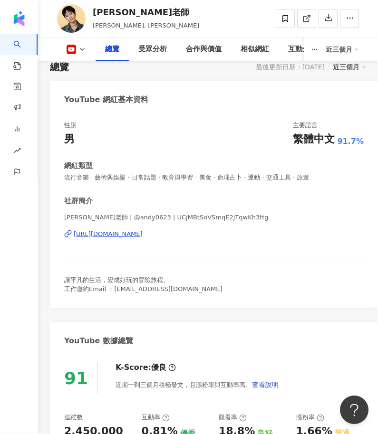
click at [81, 47] on icon at bounding box center [82, 50] width 8 height 8
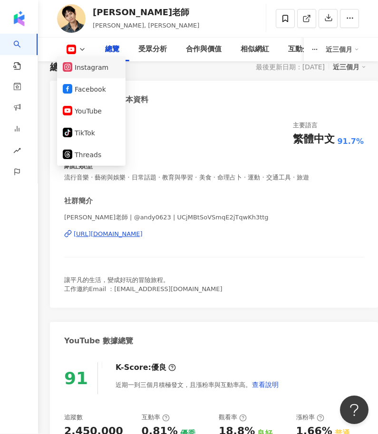
click at [86, 64] on button "Instagram" at bounding box center [91, 67] width 57 height 13
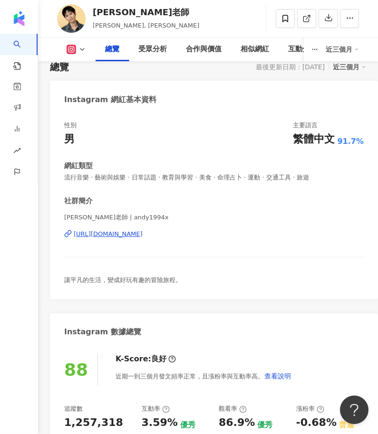
drag, startPoint x: 96, startPoint y: 55, endPoint x: 90, endPoint y: 67, distance: 13.4
click at [96, 55] on div "總覽" at bounding box center [111, 50] width 33 height 24
click at [90, 38] on div "Andy老師 Andy Teacher, 王崇睿 追蹤數 1,257,318 互動率 3.59% 觀看率 86.9%" at bounding box center [208, 19] width 340 height 38
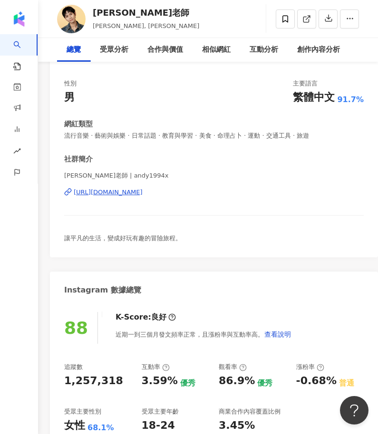
click at [145, 70] on div "性別 男 主要語言 繁體中文 91.7% 網紅類型 流行音樂 · 藝術與娛樂 · 日常話題 · 教育與學習 · 美食 · 命理占卜 · 運動 · 交通工具 ·…" at bounding box center [214, 164] width 328 height 188
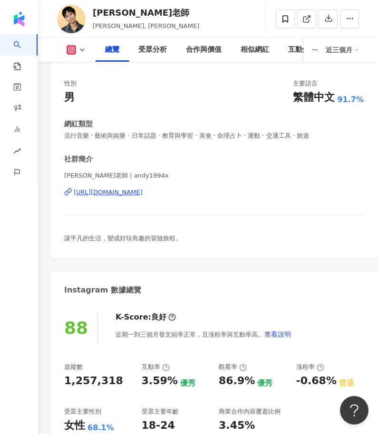
click at [216, 172] on span "Andy老師 | andy1994x" at bounding box center [213, 175] width 299 height 9
click at [327, 137] on span "流行音樂 · 藝術與娛樂 · 日常話題 · 教育與學習 · 美食 · 命理占卜 · 運動 · 交通工具 · 旅遊" at bounding box center [213, 136] width 299 height 9
click at [83, 47] on icon at bounding box center [82, 50] width 8 height 8
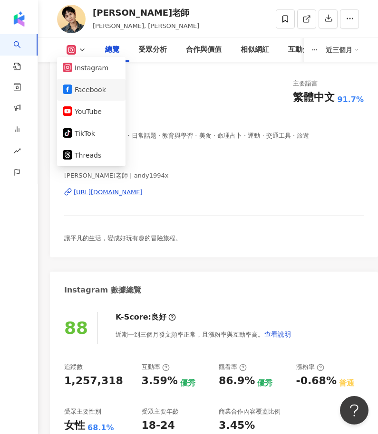
click at [104, 86] on button "Facebook" at bounding box center [91, 89] width 57 height 13
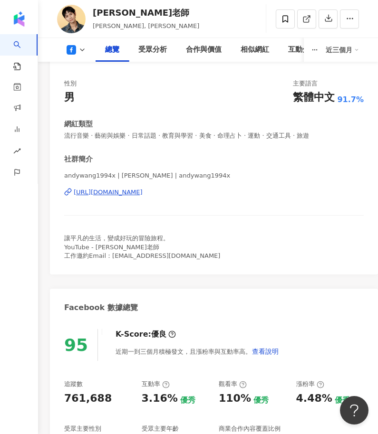
click at [131, 213] on div "andywang1994x | Andy老師 | andywang1994x https://www.facebook.com/853284371445376" at bounding box center [213, 199] width 299 height 56
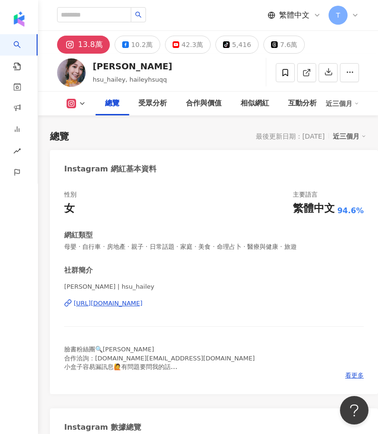
click at [151, 283] on div "[PERSON_NAME] | hsu_hailey [URL][DOMAIN_NAME]" at bounding box center [213, 311] width 299 height 56
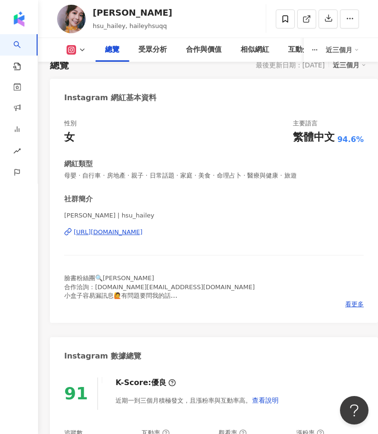
click at [80, 48] on icon at bounding box center [82, 50] width 8 height 8
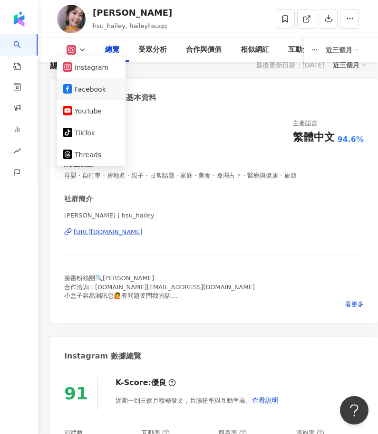
click at [85, 92] on button "Facebook" at bounding box center [91, 89] width 57 height 13
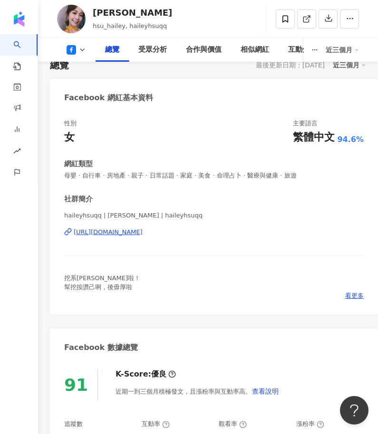
click at [80, 47] on icon at bounding box center [82, 50] width 8 height 8
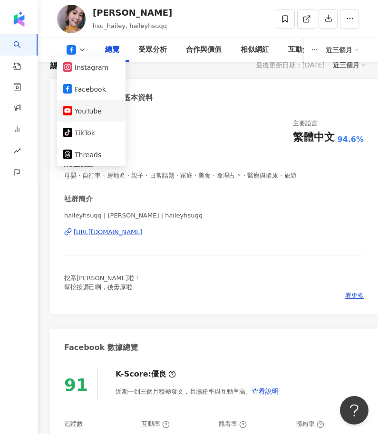
click at [86, 104] on li "YouTube" at bounding box center [91, 111] width 68 height 22
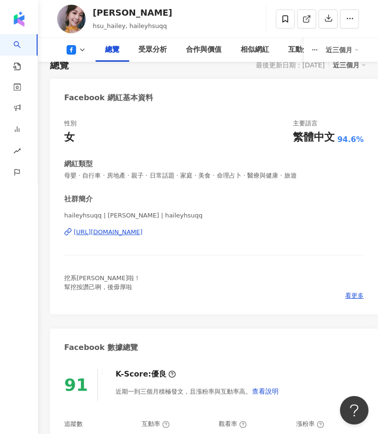
click at [81, 50] on polyline at bounding box center [82, 50] width 4 height 2
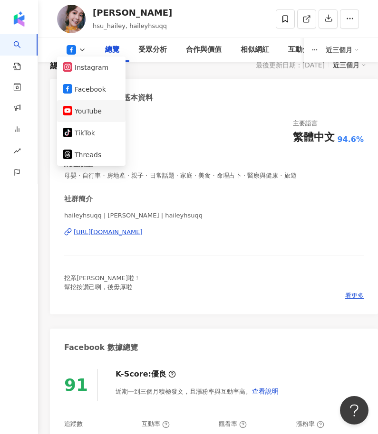
click at [83, 104] on button "YouTube" at bounding box center [91, 110] width 57 height 13
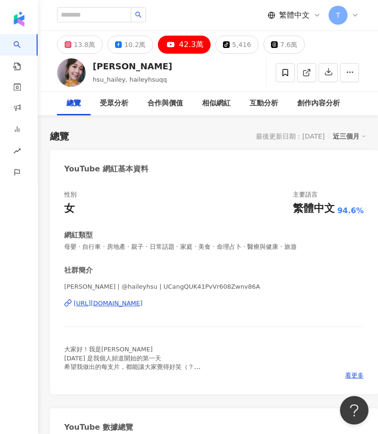
click at [139, 283] on div "徐海莉 Hailey | @haileyhsu | UCangQUK41PvVr608Zwnv86A https://www.youtube.com/chan…" at bounding box center [213, 311] width 299 height 56
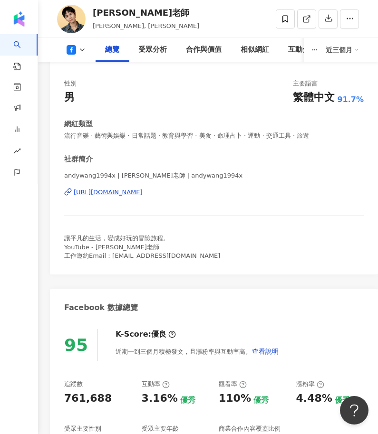
scroll to position [111, 0]
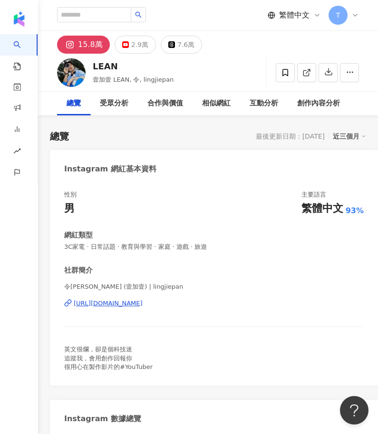
scroll to position [111, 0]
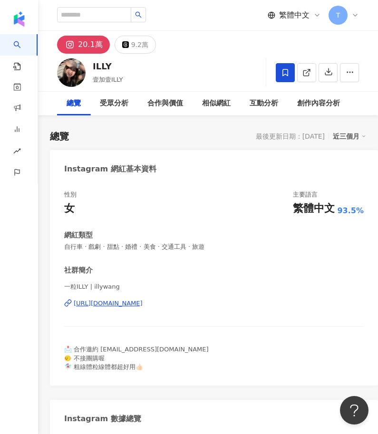
click at [197, 345] on div "📩 合作邀約 openubox@gmail.com 🙂‍↔️ 不接團購喔 🧚🏻‍♀️ 粗線體粒線體都超好用👍🏻" at bounding box center [213, 358] width 299 height 26
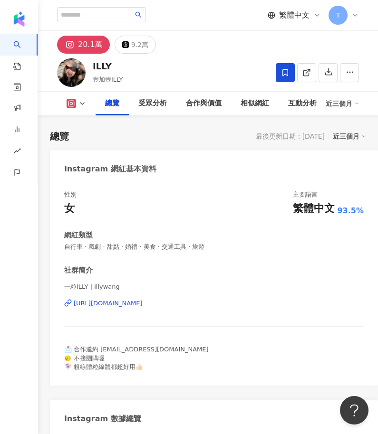
scroll to position [43, 0]
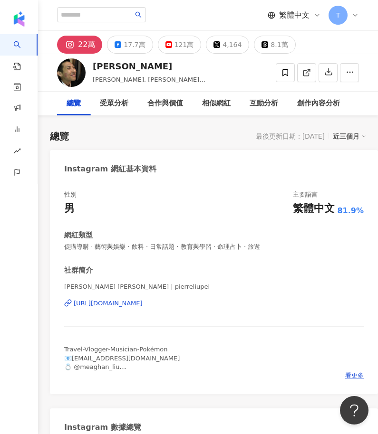
click at [126, 48] on div "17.7萬" at bounding box center [133, 44] width 21 height 13
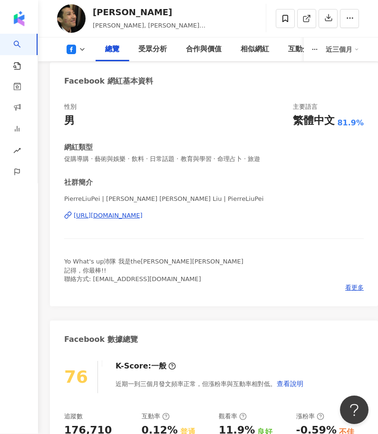
scroll to position [88, 0]
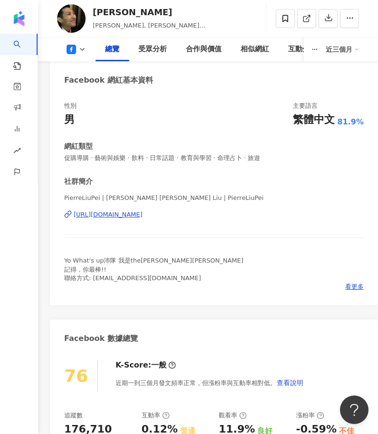
click at [137, 244] on div "PierreLiuPei | [PERSON_NAME] [PERSON_NAME] Liu | PierreLiuPei [URL][DOMAIN_NAME]" at bounding box center [213, 222] width 299 height 56
click at [83, 52] on icon at bounding box center [82, 50] width 8 height 8
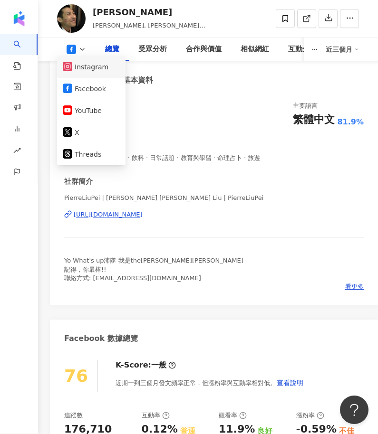
click at [85, 72] on button "Instagram" at bounding box center [91, 67] width 57 height 13
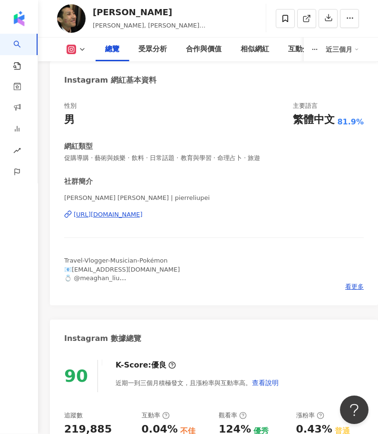
click at [82, 55] on div "總覽 受眾分析 合作與價值 相似網紅 互動分析 創作內容分析 近三個月" at bounding box center [208, 50] width 302 height 24
click at [82, 46] on icon at bounding box center [82, 50] width 8 height 8
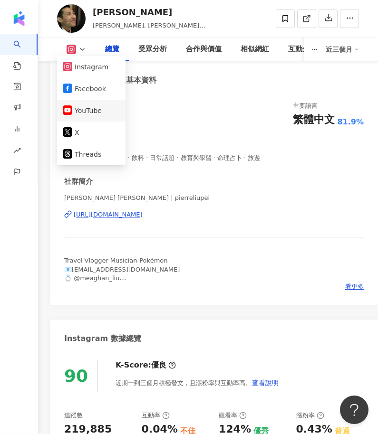
click at [93, 108] on button "YouTube" at bounding box center [91, 110] width 57 height 13
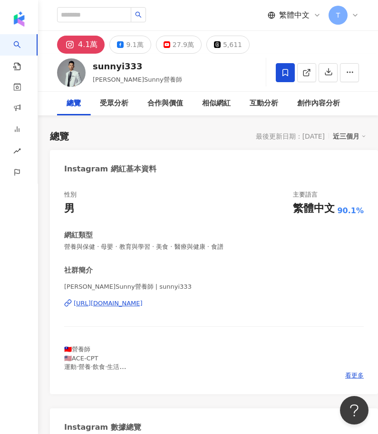
click at [123, 45] on button "9.1萬" at bounding box center [129, 45] width 41 height 18
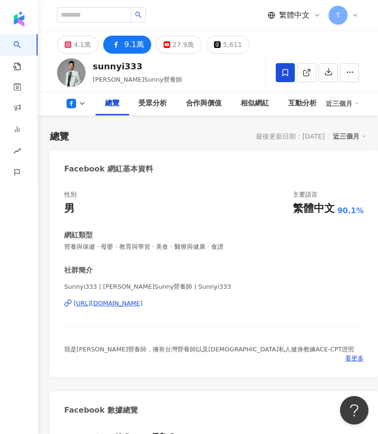
scroll to position [85, 0]
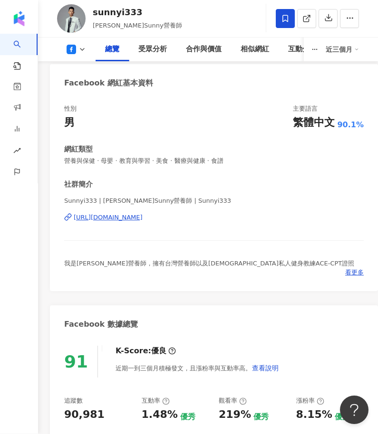
click at [174, 241] on div at bounding box center [213, 241] width 299 height 0
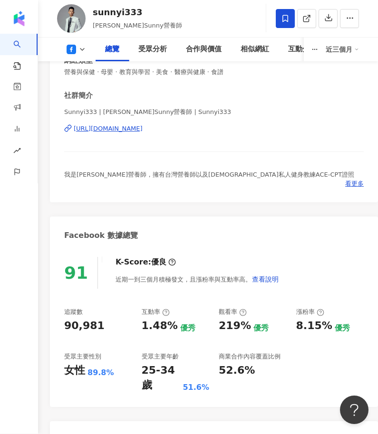
scroll to position [178, 0]
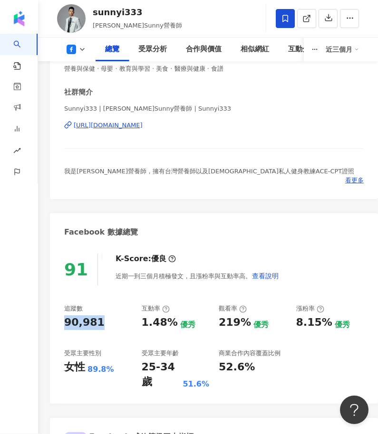
drag, startPoint x: 97, startPoint y: 323, endPoint x: 62, endPoint y: 324, distance: 34.7
click at [62, 324] on div "91 K-Score : 優良 近期一到三個月積極發文，且漲粉率與互動率高。 查看說明 追蹤數 90,981 互動率 1.48% 優秀 觀看率 219% 優秀…" at bounding box center [214, 325] width 328 height 160
copy div "90,981"
drag, startPoint x: 138, startPoint y: 323, endPoint x: 170, endPoint y: 323, distance: 31.4
click at [170, 323] on div "追蹤數 90,981 互動率 1.48% 優秀 觀看率 219% 優秀 漲粉率 8.15% 優秀 受眾主要性別 女性 89.8% 受眾主要年齡 25-34 歲…" at bounding box center [213, 347] width 299 height 85
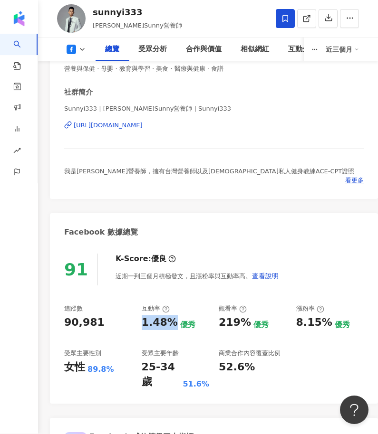
copy div "1.48%"
click at [82, 49] on icon at bounding box center [82, 50] width 8 height 8
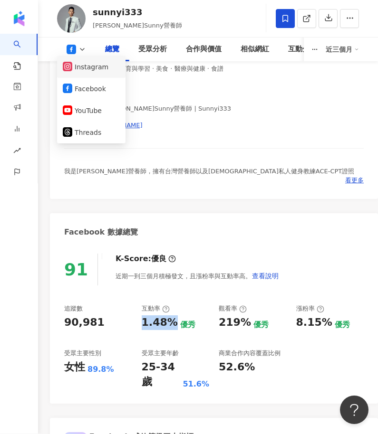
click at [89, 69] on button "Instagram" at bounding box center [91, 67] width 57 height 13
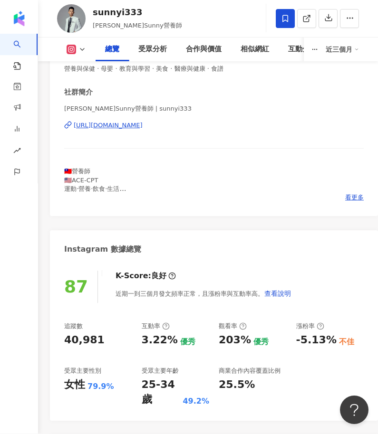
scroll to position [146, 0]
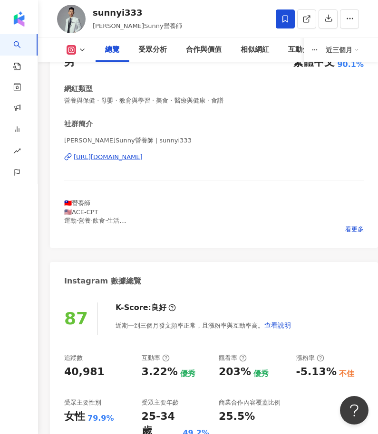
click at [103, 365] on div "40,981" at bounding box center [98, 372] width 68 height 15
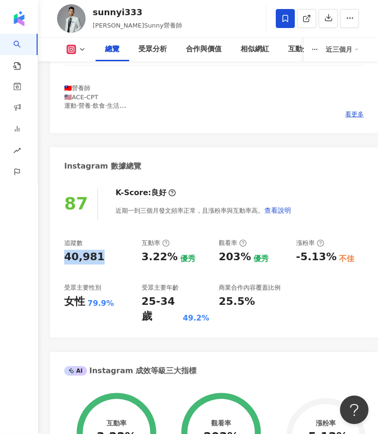
drag, startPoint x: 62, startPoint y: 256, endPoint x: 57, endPoint y: 256, distance: 5.2
click at [57, 256] on div "87 K-Score : 良好 近期一到三個月發文頻率正常，且漲粉率與互動率高。 查看說明 追蹤數 40,981 互動率 3.22% 優秀 觀看率 203% …" at bounding box center [214, 259] width 328 height 160
copy div "40,981"
click at [131, 257] on div "40,981" at bounding box center [98, 257] width 68 height 15
drag, startPoint x: 139, startPoint y: 253, endPoint x: 171, endPoint y: 254, distance: 31.8
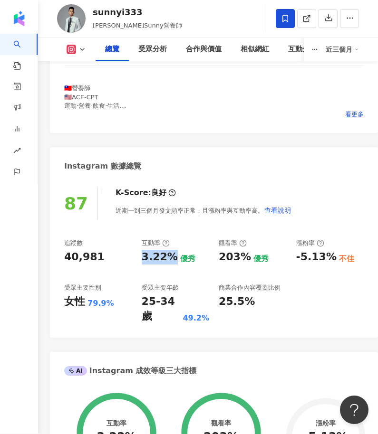
click at [171, 254] on div "追蹤數 40,981 互動率 3.22% 優秀 觀看率 203% 優秀 漲粉率 -5.13% 不佳 受眾主要性別 女性 79.9% 受眾主要年齡 25-34 …" at bounding box center [213, 281] width 299 height 85
copy div "3.22%"
click at [210, 259] on div "追蹤數 40,981 互動率 3.22% 優秀 觀看率 203% 優秀 漲粉率 -5.13% 不佳 受眾主要性別 女性 79.9% 受眾主要年齡 25-34 …" at bounding box center [213, 281] width 299 height 85
click at [82, 47] on icon at bounding box center [82, 50] width 8 height 8
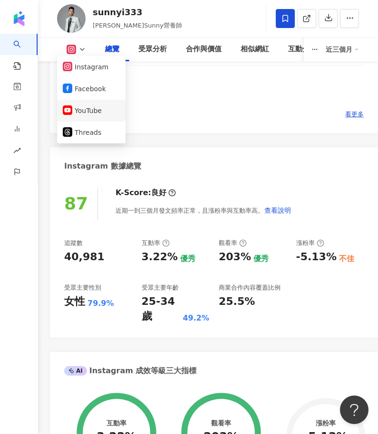
click at [80, 104] on li "YouTube" at bounding box center [91, 111] width 68 height 22
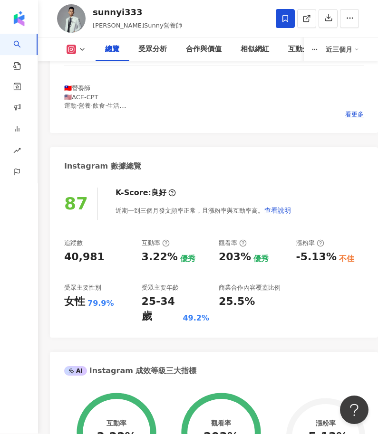
click at [83, 50] on icon at bounding box center [82, 50] width 8 height 8
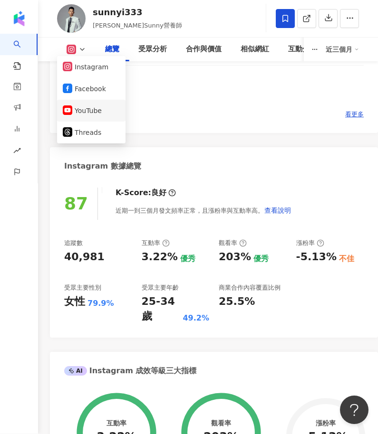
click at [86, 108] on button "YouTube" at bounding box center [91, 110] width 57 height 13
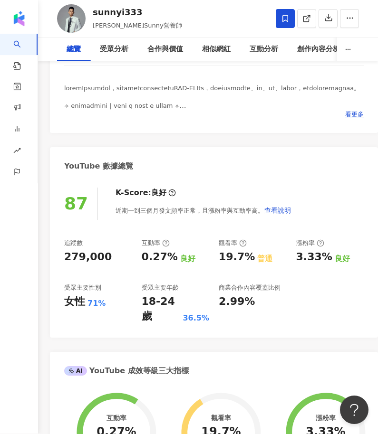
click at [109, 265] on div "279,000" at bounding box center [98, 257] width 68 height 15
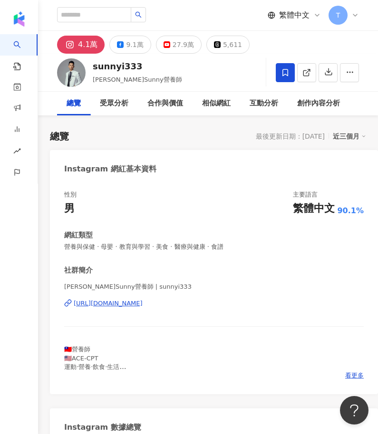
scroll to position [43, 0]
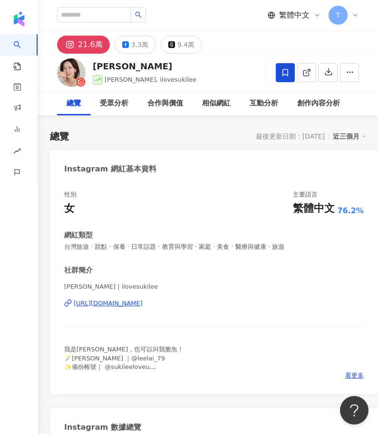
scroll to position [1, 0]
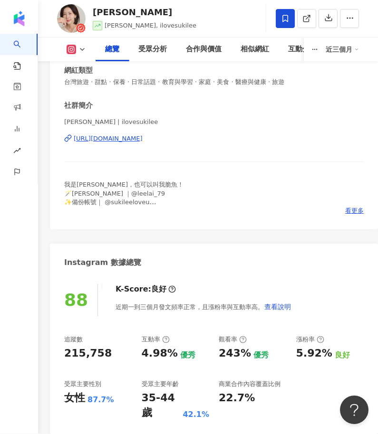
click at [74, 349] on div "215,758" at bounding box center [87, 354] width 47 height 15
drag, startPoint x: 66, startPoint y: 351, endPoint x: 111, endPoint y: 351, distance: 45.1
click at [111, 351] on div "215,758" at bounding box center [98, 354] width 68 height 15
copy div "215,758"
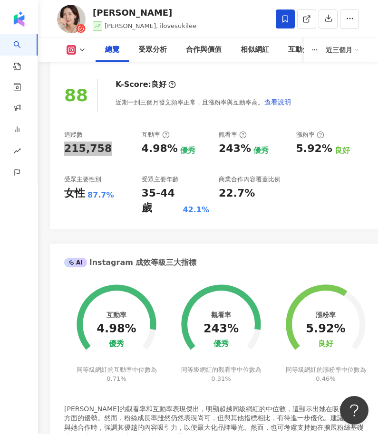
scroll to position [371, 0]
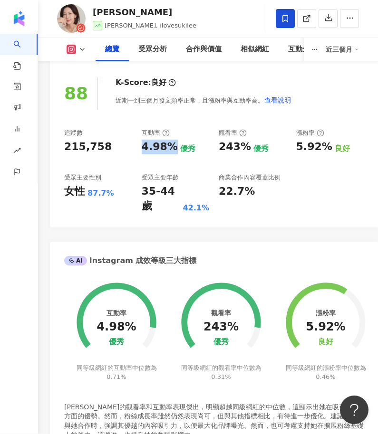
drag, startPoint x: 142, startPoint y: 143, endPoint x: 173, endPoint y: 145, distance: 31.9
click at [173, 145] on div "4.98%" at bounding box center [160, 147] width 36 height 15
copy div "4.98%"
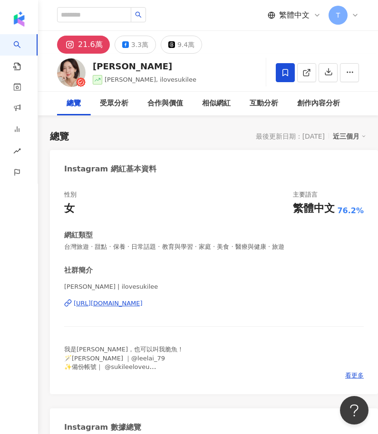
scroll to position [0, 0]
click at [127, 43] on button "3.3萬" at bounding box center [134, 45] width 41 height 18
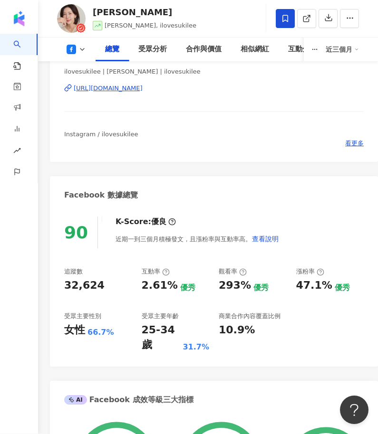
click at [83, 288] on div "32,624" at bounding box center [84, 286] width 40 height 15
copy div "32,624"
drag, startPoint x: 144, startPoint y: 294, endPoint x: 170, endPoint y: 295, distance: 25.7
click at [170, 294] on div "2.61%" at bounding box center [160, 286] width 36 height 15
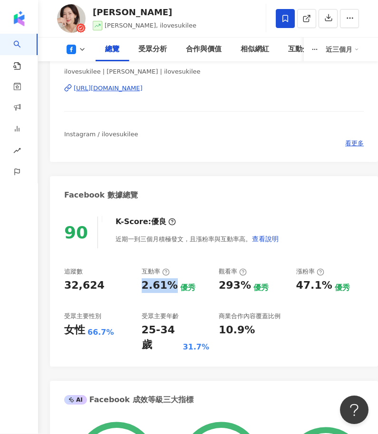
copy div "2.61%"
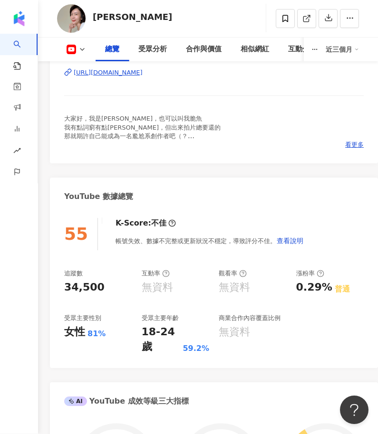
scroll to position [278, 0]
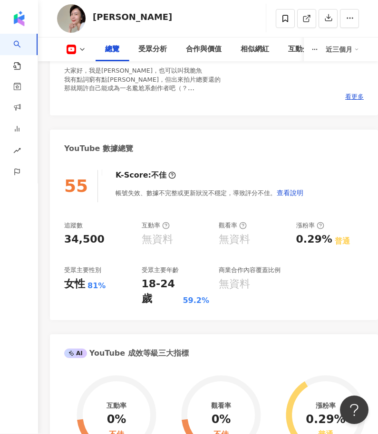
click at [58, 229] on div "55 K-Score : 不佳 帳號失效、數據不完整或更新狀況不穩定，導致評分不佳。 查看說明 追蹤數 34,500 互動率 無資料 觀看率 無資料 漲粉率 …" at bounding box center [214, 241] width 328 height 160
click at [71, 233] on div "34,500" at bounding box center [84, 240] width 40 height 15
copy div "34,500"
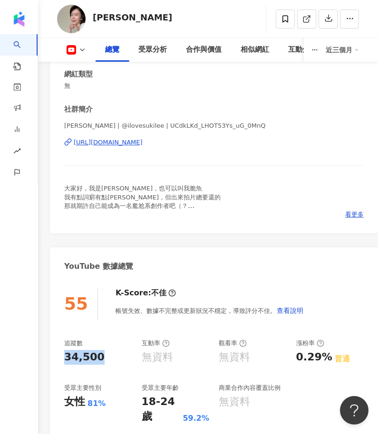
scroll to position [161, 0]
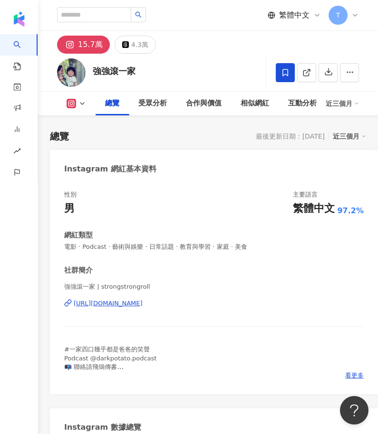
scroll to position [301, 0]
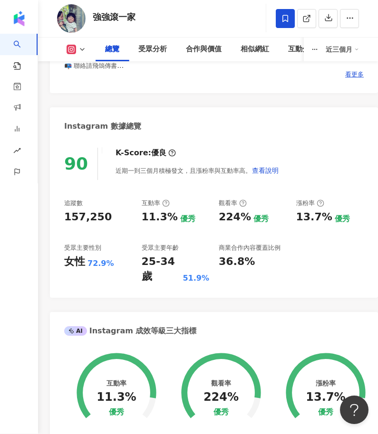
click at [78, 216] on div "157,250" at bounding box center [87, 217] width 47 height 15
copy div "157,250"
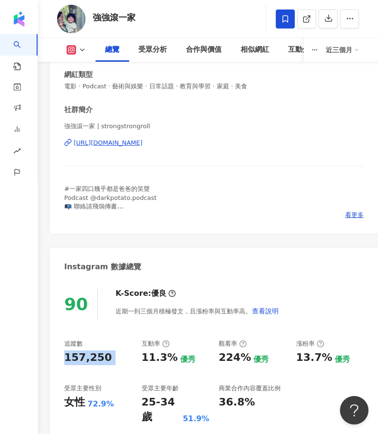
scroll to position [138, 0]
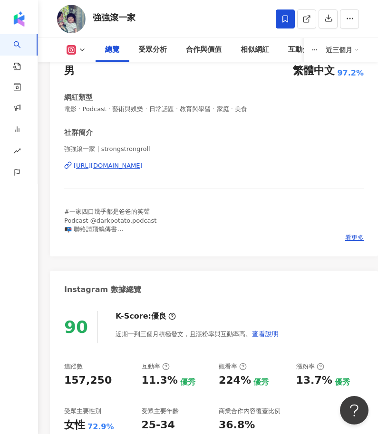
click at [125, 185] on div "強強滾一家 | strongstrongroll [URL][DOMAIN_NAME]" at bounding box center [213, 173] width 299 height 56
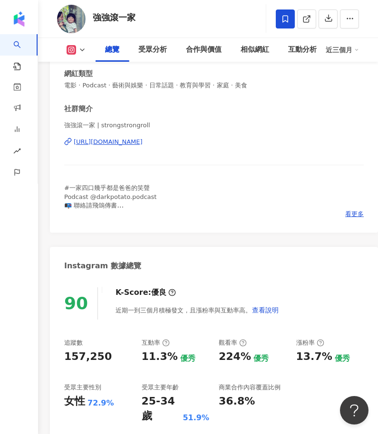
scroll to position [161, 0]
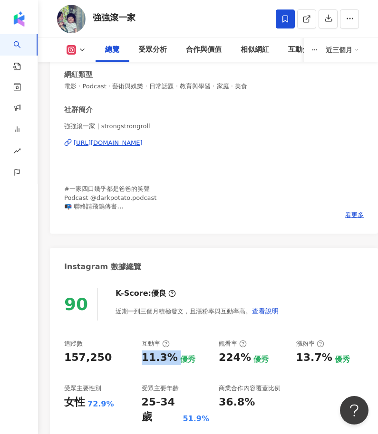
drag, startPoint x: 138, startPoint y: 357, endPoint x: 171, endPoint y: 357, distance: 33.2
click at [171, 357] on div "追蹤數 157,250 互動率 11.3% 優秀 觀看率 224% 優秀 漲粉率 13.7% 優秀 受眾主要性別 女性 72.9% 受眾主要年齡 25-34 …" at bounding box center [213, 382] width 299 height 85
copy div "11.3%"
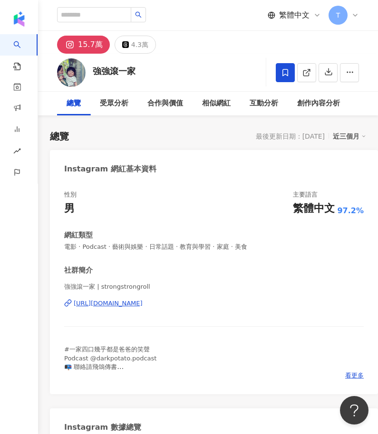
scroll to position [0, 0]
drag, startPoint x: 154, startPoint y: 73, endPoint x: 92, endPoint y: 70, distance: 62.7
click at [92, 70] on div "強強滾一家 追蹤數 157,250 互動率 11.3% 觀看率 224%" at bounding box center [208, 73] width 340 height 38
copy div "強強滾一家 追蹤數 157,250 互動率 11.3% 觀看率 224%"
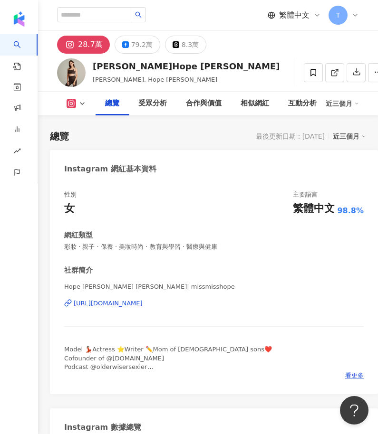
scroll to position [190, 0]
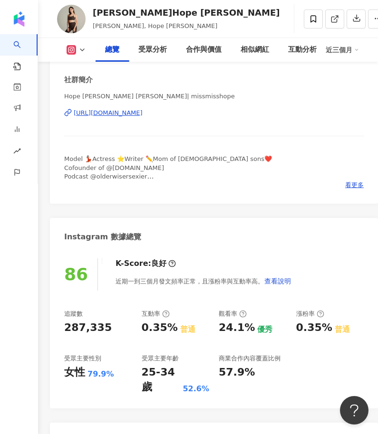
click at [114, 316] on div "追蹤數 287,335" at bounding box center [98, 323] width 68 height 26
drag, startPoint x: 113, startPoint y: 328, endPoint x: 111, endPoint y: 277, distance: 50.8
click at [61, 328] on div "86 K-Score : 良好 近期一到三個月發文頻率正常，且漲粉率與互動率高。 查看說明 追蹤數 287,335 互動率 0.35% 普通 觀看率 24.1…" at bounding box center [214, 329] width 328 height 160
click at [111, 277] on div "86 K-Score : 良好 近期一到三個月發文頻率正常，且漲粉率與互動率高。 查看說明 追蹤數 287,335 互動率 0.35% 普通 觀看率 24.1…" at bounding box center [214, 329] width 328 height 160
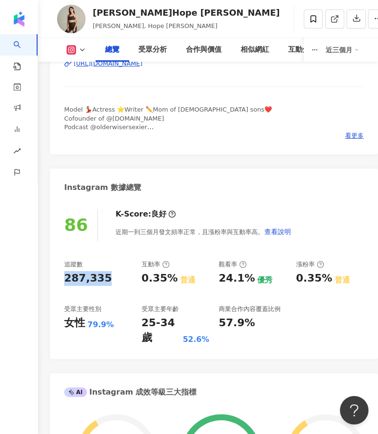
click at [111, 277] on div "287,335" at bounding box center [98, 278] width 68 height 15
drag, startPoint x: 94, startPoint y: 274, endPoint x: 108, endPoint y: 275, distance: 14.8
click at [108, 275] on div "287,335" at bounding box center [98, 278] width 68 height 15
drag, startPoint x: 108, startPoint y: 275, endPoint x: 62, endPoint y: 275, distance: 46.5
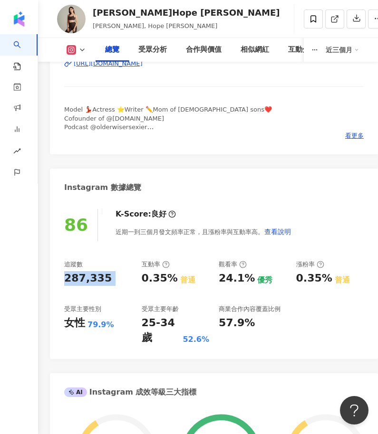
click at [62, 275] on div "86 K-Score : 良好 近期一到三個月發文頻率正常，且漲粉率與互動率高。 查看說明 追蹤數 287,335 互動率 0.35% 普通 觀看率 24.1…" at bounding box center [214, 279] width 328 height 160
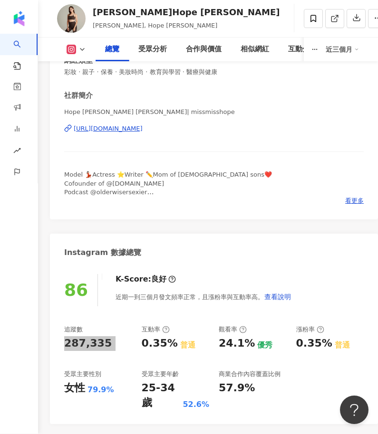
scroll to position [315, 0]
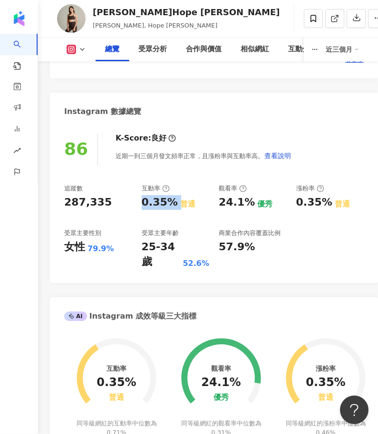
drag, startPoint x: 137, startPoint y: 199, endPoint x: 174, endPoint y: 202, distance: 37.2
click at [174, 202] on div "追蹤數 287,335 互動率 0.35% 普通 觀看率 24.1% 優秀 漲粉率 0.35% 普通 受眾主要性別 女性 79.9% 受眾主要年齡 25-34…" at bounding box center [213, 227] width 299 height 85
copy div "0.35%"
click at [81, 48] on icon at bounding box center [82, 50] width 8 height 8
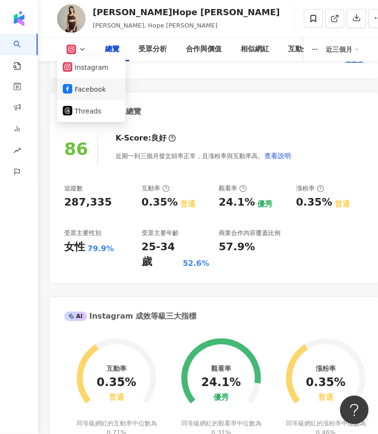
click at [80, 96] on li "Facebook" at bounding box center [91, 90] width 68 height 22
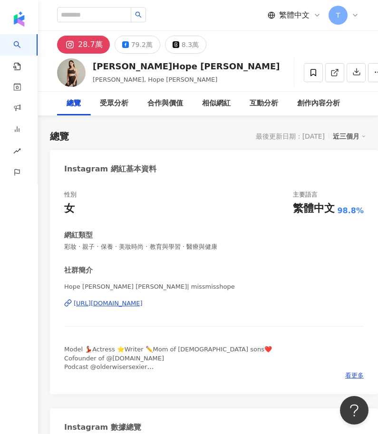
scroll to position [0, 0]
click at [137, 44] on div "79.2萬" at bounding box center [141, 44] width 21 height 13
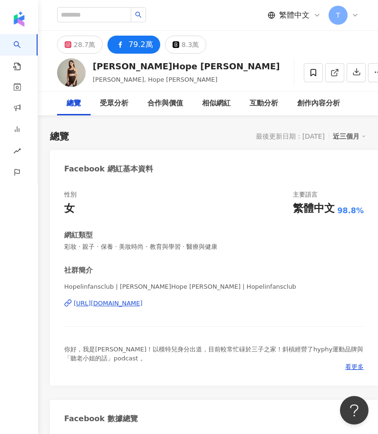
click at [151, 222] on div "性別 女 主要語言 繁體中文 98.8% 網紅類型 彩妝 · 親子 · 保養 · 美妝時尚 · 教育與學習 · 醫療與健康 社群簡介 Hopelinfansc…" at bounding box center [213, 280] width 299 height 181
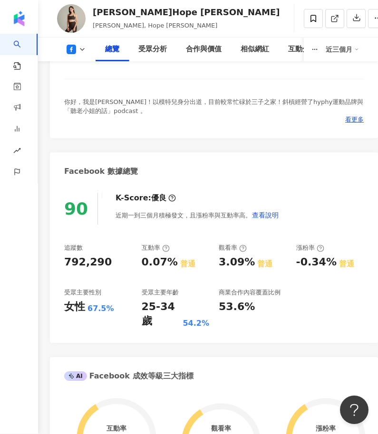
scroll to position [251, 0]
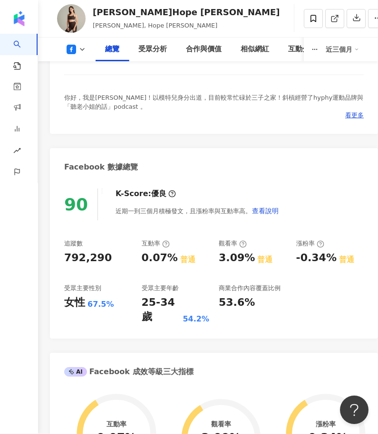
click at [107, 263] on div "792,290" at bounding box center [98, 258] width 68 height 15
drag, startPoint x: 108, startPoint y: 255, endPoint x: 67, endPoint y: 255, distance: 40.9
click at [67, 255] on div "792,290" at bounding box center [98, 258] width 68 height 15
click at [67, 254] on div "792,290" at bounding box center [87, 258] width 47 height 15
drag, startPoint x: 66, startPoint y: 254, endPoint x: 107, endPoint y: 254, distance: 40.8
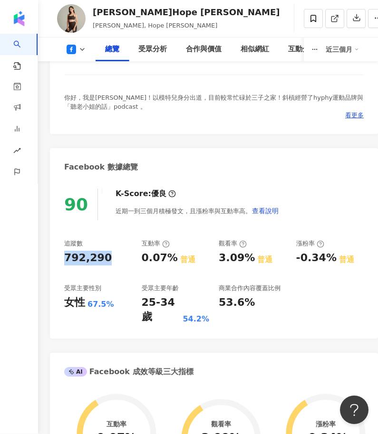
click at [107, 254] on div "792,290" at bounding box center [98, 258] width 68 height 15
copy div "792,290"
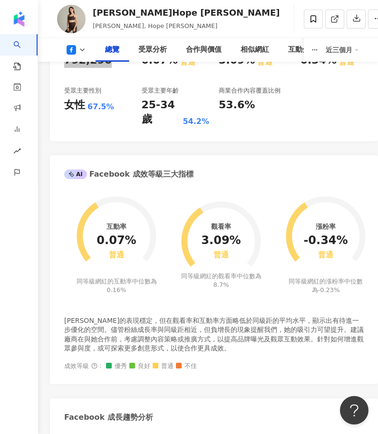
scroll to position [225, 0]
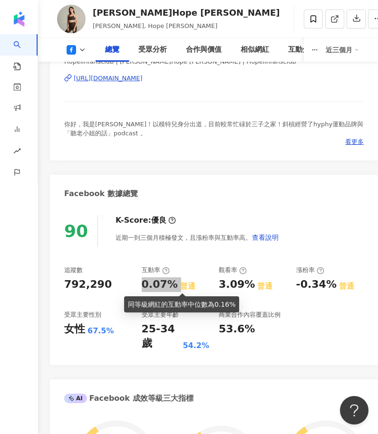
drag, startPoint x: 226, startPoint y: 338, endPoint x: 175, endPoint y: 285, distance: 73.9
click at [175, 285] on div "0.07% 普通" at bounding box center [176, 284] width 68 height 15
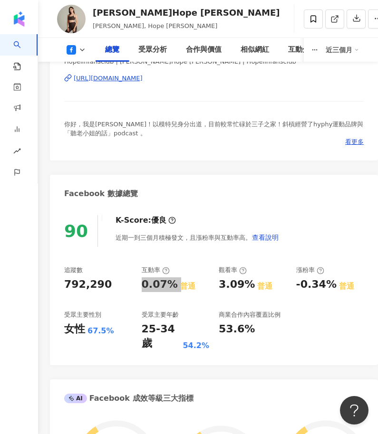
click at [150, 282] on div "0.07%" at bounding box center [160, 284] width 36 height 15
click at [171, 283] on div "0.07%" at bounding box center [160, 284] width 36 height 15
copy div "0.07%"
click at [83, 52] on icon at bounding box center [82, 50] width 8 height 8
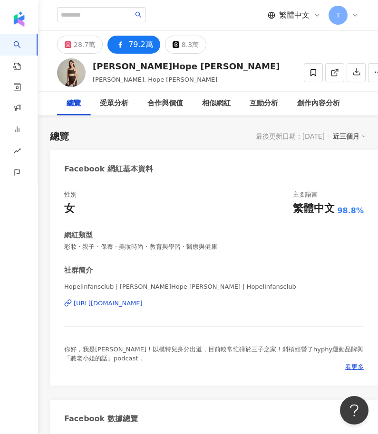
scroll to position [0, 0]
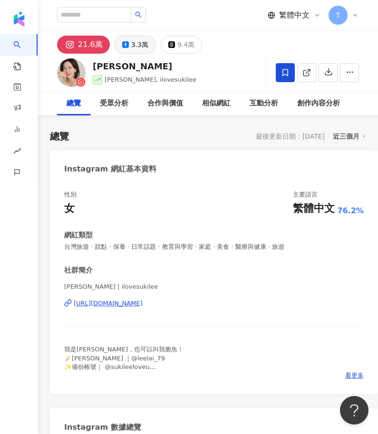
click at [132, 48] on div "3.3萬" at bounding box center [139, 44] width 17 height 13
click at [131, 45] on div "3.3萬" at bounding box center [139, 44] width 17 height 13
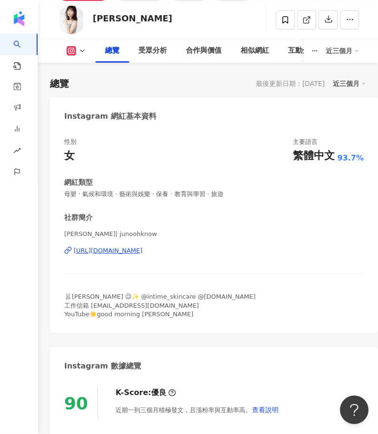
scroll to position [307, 0]
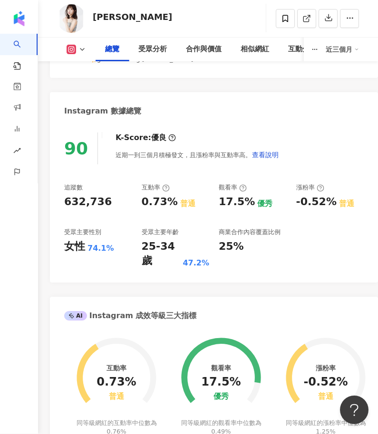
click at [115, 195] on div "632,736" at bounding box center [98, 202] width 68 height 15
drag, startPoint x: 104, startPoint y: 199, endPoint x: 54, endPoint y: 199, distance: 49.9
click at [54, 199] on div "90 K-Score : 優良 近期一到三個月積極發文，且漲粉率與互動率高。 查看說明 追蹤數 632,736 互動率 0.73% 普通 觀看率 17.5% …" at bounding box center [214, 203] width 328 height 160
copy div "632,736"
drag, startPoint x: 136, startPoint y: 196, endPoint x: 174, endPoint y: 203, distance: 39.0
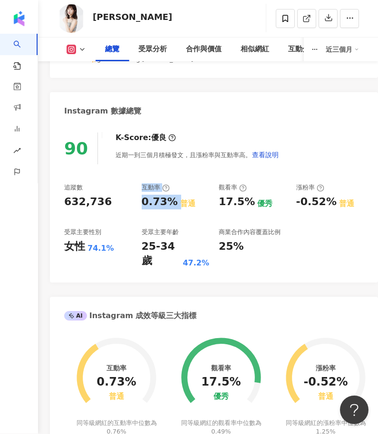
click at [174, 203] on div "追蹤數 632,736 互動率 0.73% 普通 觀看率 17.5% 優秀 漲粉率 -0.52% 普通 受眾主要性別 女性 74.1% 受眾主要年齡 25-3…" at bounding box center [213, 226] width 299 height 85
click at [132, 218] on div "追蹤數 632,736 互動率 0.73% 普通 觀看率 17.5% 優秀 漲粉率 -0.52% 普通 受眾主要性別 女性 74.1% 受眾主要年齡 25-3…" at bounding box center [213, 226] width 299 height 85
drag, startPoint x: 142, startPoint y: 200, endPoint x: 171, endPoint y: 199, distance: 29.9
click at [171, 199] on div "0.73%" at bounding box center [160, 202] width 36 height 15
copy div "0.73%"
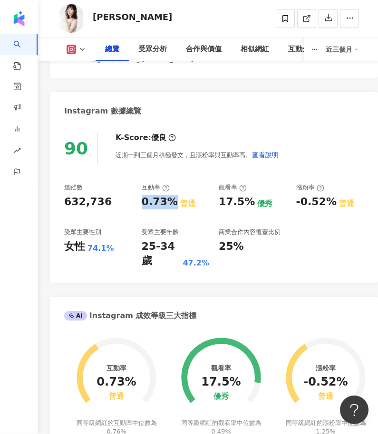
click at [82, 48] on icon at bounding box center [82, 50] width 8 height 8
click at [81, 50] on icon at bounding box center [82, 50] width 8 height 8
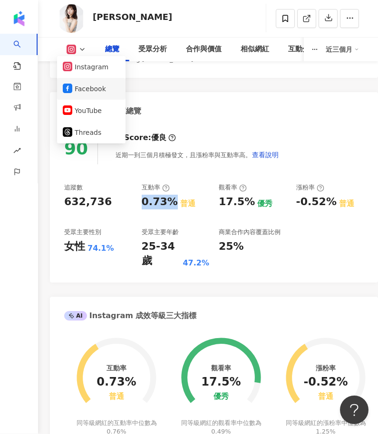
click at [84, 89] on button "Facebook" at bounding box center [91, 89] width 57 height 13
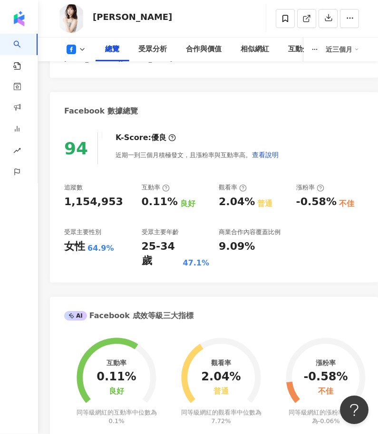
click at [117, 200] on div "1,154,953" at bounding box center [98, 202] width 68 height 15
drag, startPoint x: 115, startPoint y: 200, endPoint x: 62, endPoint y: 198, distance: 53.2
click at [62, 198] on div "94 K-Score : 優良 近期一到三個月積極發文，且漲粉率與互動率高。 查看說明 追蹤數 1,154,953 互動率 0.11% 良好 觀看率 2.04…" at bounding box center [214, 203] width 328 height 160
copy div "1,154,953"
drag, startPoint x: 138, startPoint y: 197, endPoint x: 171, endPoint y: 203, distance: 33.8
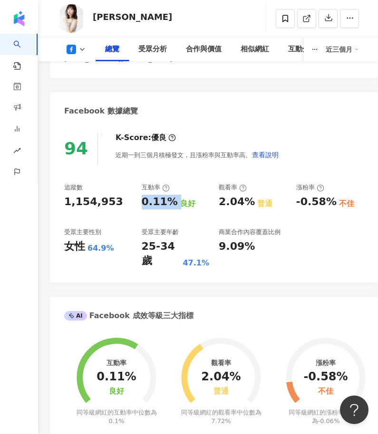
click at [171, 203] on div "追蹤數 1,154,953 互動率 0.11% 良好 觀看率 2.04% 普通 漲粉率 -0.58% 不佳 受眾主要性別 女性 64.9% 受眾主要年齡 25…" at bounding box center [213, 226] width 299 height 85
copy div "0.11%"
click at [82, 48] on icon at bounding box center [82, 50] width 8 height 8
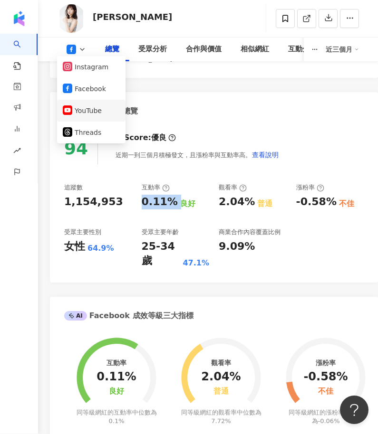
click at [89, 114] on button "YouTube" at bounding box center [91, 110] width 57 height 13
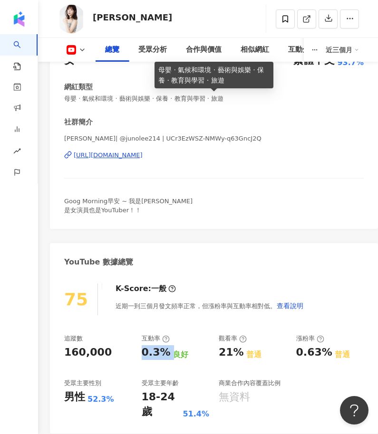
scroll to position [236, 0]
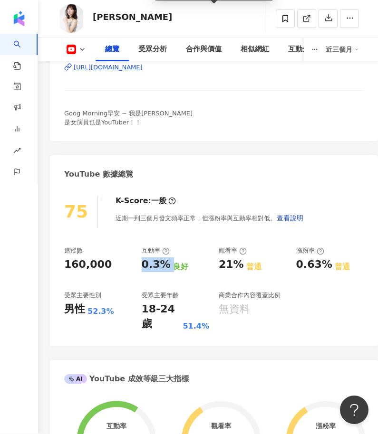
click at [97, 258] on div "160,000" at bounding box center [87, 265] width 47 height 15
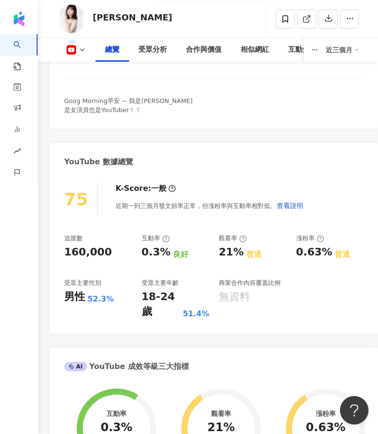
click at [108, 251] on div "160,000" at bounding box center [98, 252] width 68 height 15
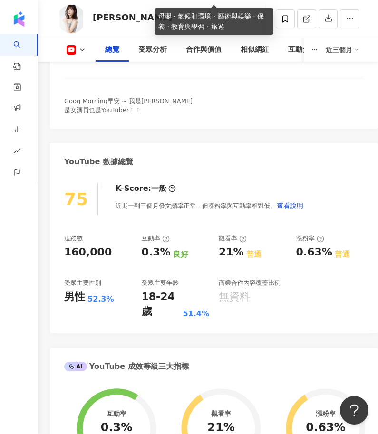
click at [103, 251] on div "160,000" at bounding box center [87, 252] width 47 height 15
click at [63, 250] on div "75 K-Score : 一般 近期一到三個月發文頻率正常，但漲粉率與互動率相對低。 查看說明 追蹤數 160,000 互動率 0.3% 良好 觀看率 21%…" at bounding box center [214, 254] width 328 height 160
click at [68, 250] on div "160,000" at bounding box center [87, 252] width 47 height 15
click at [78, 250] on div "160,000" at bounding box center [87, 252] width 47 height 15
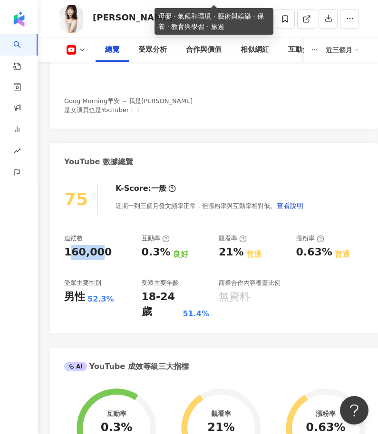
drag, startPoint x: 69, startPoint y: 249, endPoint x: 97, endPoint y: 249, distance: 28.0
click at [97, 249] on div "160,000" at bounding box center [87, 252] width 47 height 15
drag, startPoint x: 66, startPoint y: 249, endPoint x: 110, endPoint y: 250, distance: 43.2
click at [110, 250] on div "160,000" at bounding box center [98, 252] width 68 height 15
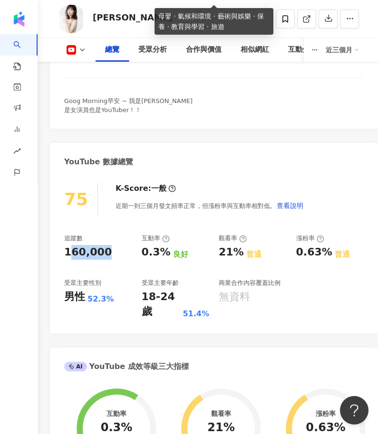
click at [110, 250] on div "160,000" at bounding box center [98, 252] width 68 height 15
drag, startPoint x: 110, startPoint y: 250, endPoint x: 63, endPoint y: 250, distance: 47.0
click at [63, 250] on div "75 K-Score : 一般 近期一到三個月發文頻率正常，但漲粉率與互動率相對低。 查看說明 追蹤數 160,000 互動率 0.3% 良好 觀看率 21%…" at bounding box center [214, 254] width 328 height 160
copy div "160,000"
click at [128, 267] on div "追蹤數 160,000 互動率 0.3% 良好 觀看率 21% 普通 漲粉率 0.63% 普通 受眾主要性別 男性 52.3% 受眾主要年齡 18-24 歲 …" at bounding box center [213, 276] width 299 height 85
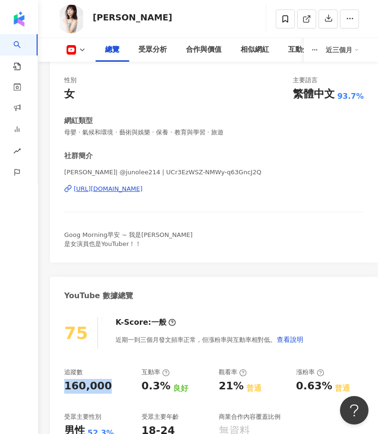
scroll to position [99, 0]
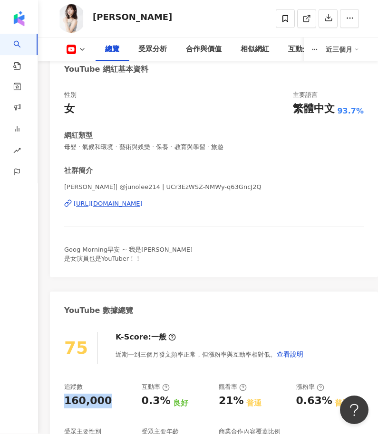
click at [82, 48] on icon at bounding box center [82, 50] width 8 height 8
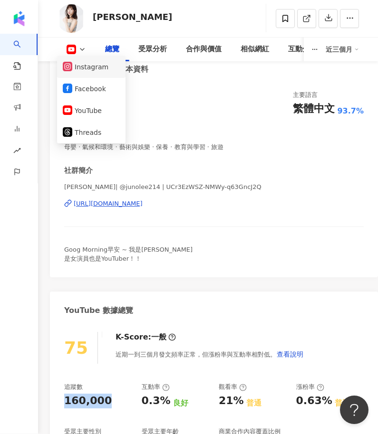
click at [99, 68] on button "Instagram" at bounding box center [91, 67] width 57 height 13
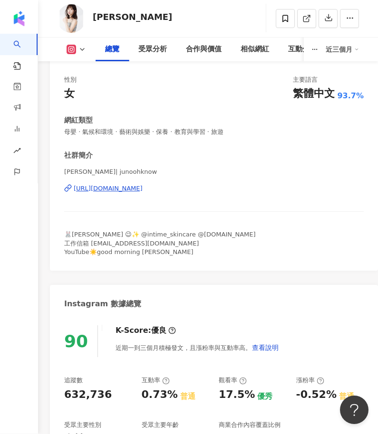
scroll to position [145, 0]
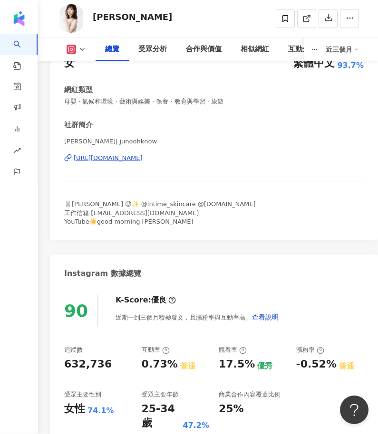
click at [82, 46] on icon at bounding box center [82, 50] width 8 height 8
click at [82, 49] on icon at bounding box center [82, 50] width 8 height 8
click at [82, 46] on icon at bounding box center [82, 50] width 8 height 8
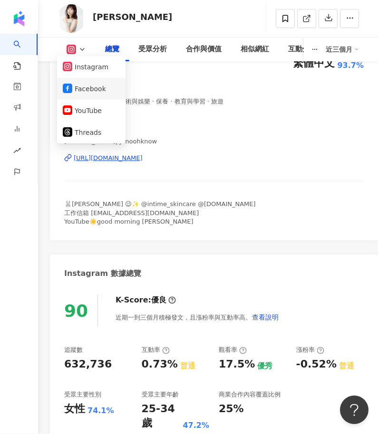
click at [80, 90] on button "Facebook" at bounding box center [91, 89] width 57 height 13
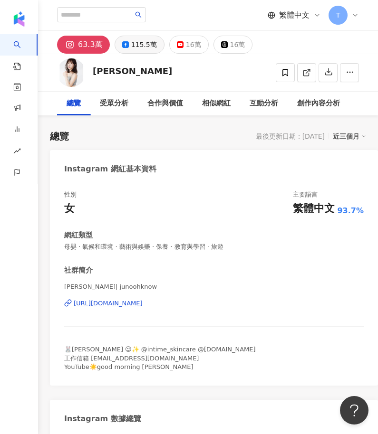
click at [134, 41] on div "115.5萬" at bounding box center [144, 44] width 26 height 13
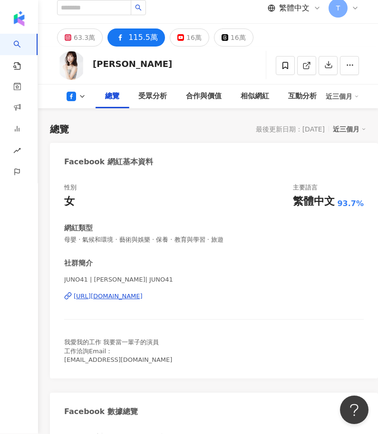
scroll to position [85, 0]
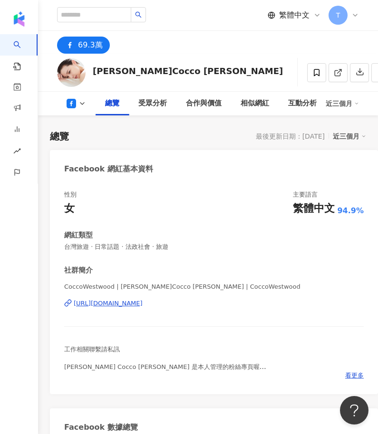
scroll to position [137, 0]
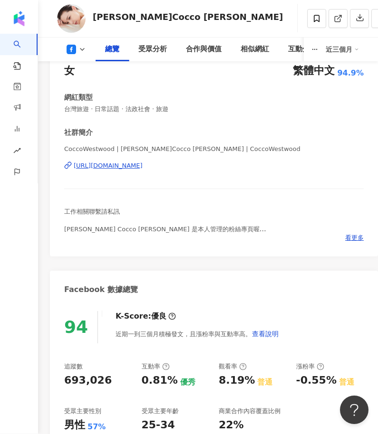
drag, startPoint x: 106, startPoint y: 204, endPoint x: 60, endPoint y: 210, distance: 46.5
click at [60, 302] on div "94 K-Score : 優良 近期一到三個月積極發文，且漲粉率與互動率高。 查看說明 追蹤數 693,026 互動率 0.81% 優秀 觀看率 8.19% …" at bounding box center [214, 382] width 328 height 160
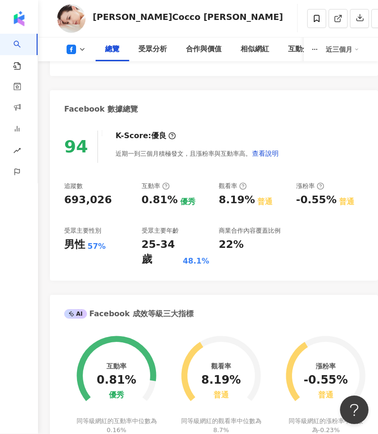
click at [63, 195] on div "94 K-Score : 優良 近期一到三個月積極發文，且漲粉率與互動率高。 查看說明 追蹤數 693,026 互動率 0.81% 優秀 觀看率 8.19% …" at bounding box center [214, 202] width 328 height 160
drag, startPoint x: 66, startPoint y: 196, endPoint x: 124, endPoint y: 198, distance: 58.4
click at [124, 198] on div "693,026" at bounding box center [98, 200] width 68 height 15
copy div "693,026"
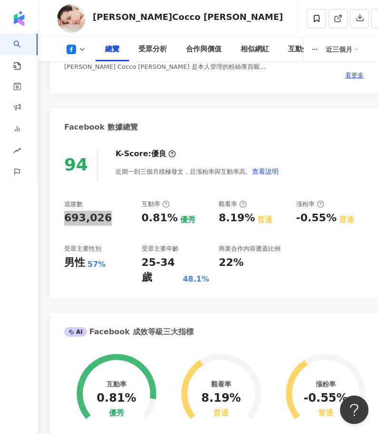
scroll to position [301, 0]
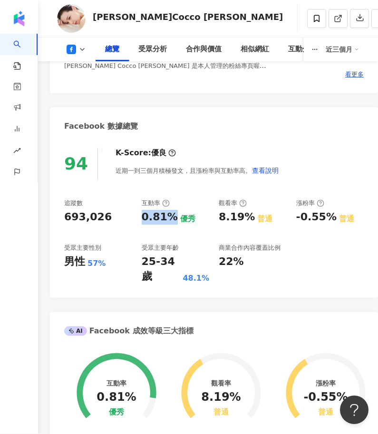
drag, startPoint x: 138, startPoint y: 213, endPoint x: 170, endPoint y: 216, distance: 32.4
click at [170, 216] on div "追蹤數 693,026 互動率 0.81% 優秀 觀看率 8.19% 普通 漲粉率 -0.55% 普通 受眾主要性別 男性 57% 受眾主要年齡 25-34 …" at bounding box center [213, 241] width 299 height 85
copy div "0.81%"
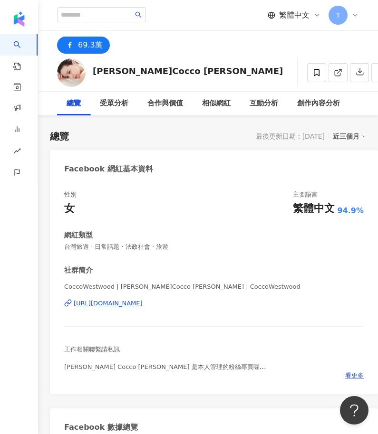
scroll to position [0, 0]
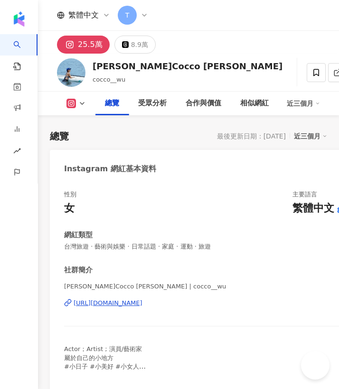
drag, startPoint x: 104, startPoint y: 393, endPoint x: 62, endPoint y: 391, distance: 42.8
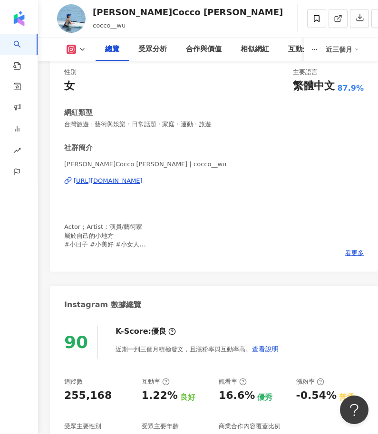
drag, startPoint x: 64, startPoint y: 397, endPoint x: 101, endPoint y: 392, distance: 37.3
click at [101, 389] on div "255,168" at bounding box center [87, 396] width 47 height 15
copy div "255,168"
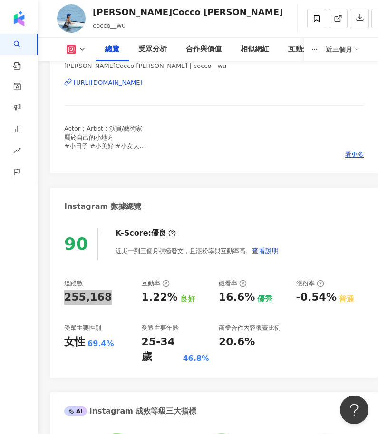
scroll to position [231, 0]
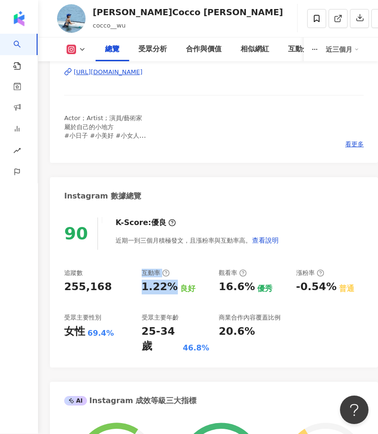
drag, startPoint x: 136, startPoint y: 283, endPoint x: 171, endPoint y: 287, distance: 35.9
click at [171, 287] on div "追蹤數 255,168 互動率 1.22% 良好 觀看率 16.6% 優秀 漲粉率 -0.54% 普通 受眾主要性別 女性 69.4% 受眾主要年齡 25-3…" at bounding box center [213, 311] width 299 height 85
click at [165, 294] on div "追蹤數 255,168 互動率 1.22% 良好 觀看率 16.6% 優秀 漲粉率 -0.54% 普通 受眾主要性別 女性 69.4% 受眾主要年齡 25-3…" at bounding box center [213, 311] width 299 height 85
drag, startPoint x: 143, startPoint y: 287, endPoint x: 171, endPoint y: 287, distance: 27.5
click at [171, 287] on div "1.22% 良好" at bounding box center [176, 287] width 68 height 15
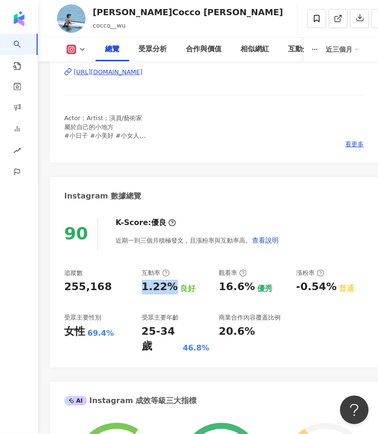
drag, startPoint x: 142, startPoint y: 281, endPoint x: 170, endPoint y: 283, distance: 27.2
click at [170, 283] on div "1.22%" at bounding box center [160, 287] width 36 height 15
copy div "1.22%"
click at [82, 52] on icon at bounding box center [82, 50] width 8 height 8
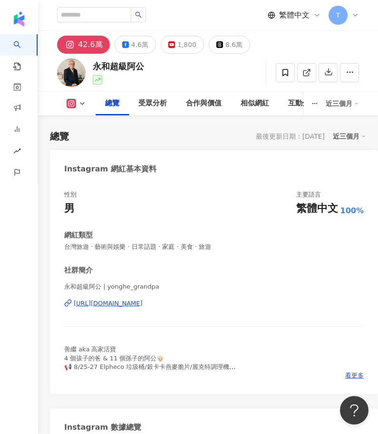
scroll to position [230, 0]
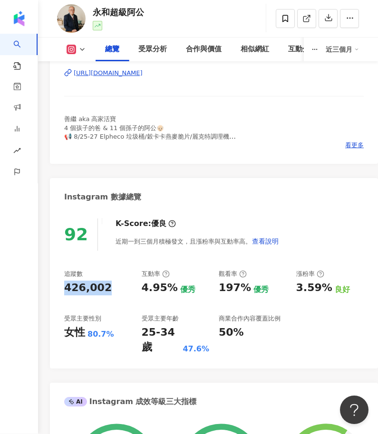
drag, startPoint x: 66, startPoint y: 286, endPoint x: 107, endPoint y: 286, distance: 41.8
click at [107, 286] on div "426,002" at bounding box center [98, 288] width 68 height 15
copy div "426,002"
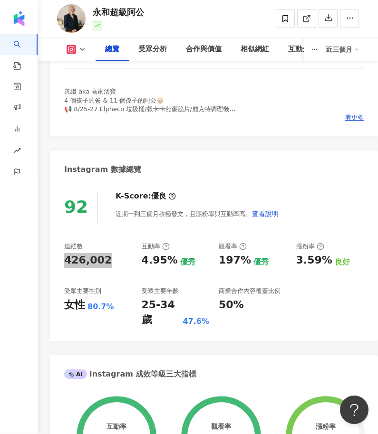
scroll to position [258, 0]
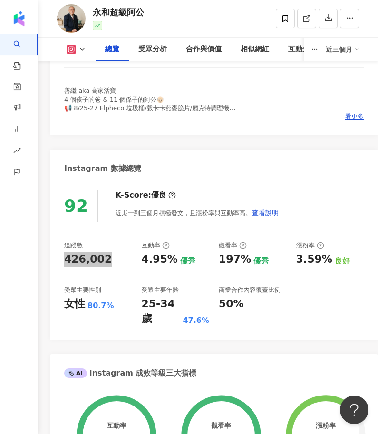
drag, startPoint x: 343, startPoint y: 265, endPoint x: 133, endPoint y: 264, distance: 210.4
click at [133, 264] on div "追蹤數 426,002 互動率 4.95% 優秀 觀看率 197% 優秀 漲粉率 3.59% 良好 受眾主要性別 女性 80.7% 受眾主要年齡 25-34 …" at bounding box center [213, 284] width 299 height 85
drag, startPoint x: 139, startPoint y: 258, endPoint x: 175, endPoint y: 258, distance: 35.6
click at [175, 258] on div "追蹤數 426,002 互動率 4.95% 優秀 觀看率 197% 優秀 漲粉率 3.59% 良好 受眾主要性別 女性 80.7% 受眾主要年齡 25-34 …" at bounding box center [213, 284] width 299 height 85
copy div "4.95%"
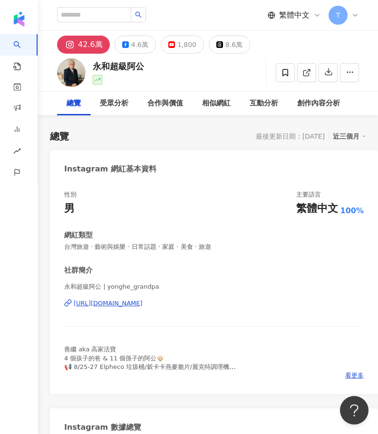
scroll to position [0, 0]
click at [136, 44] on div "4.6萬" at bounding box center [139, 44] width 17 height 13
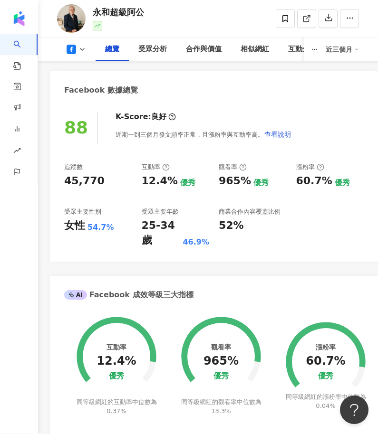
scroll to position [337, 0]
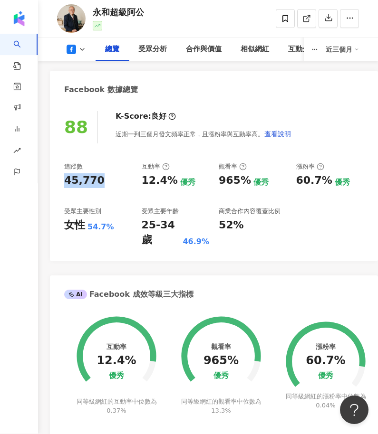
drag, startPoint x: 355, startPoint y: 190, endPoint x: 65, endPoint y: 179, distance: 290.9
click at [65, 179] on div "45,770" at bounding box center [98, 181] width 68 height 15
copy div "45,770"
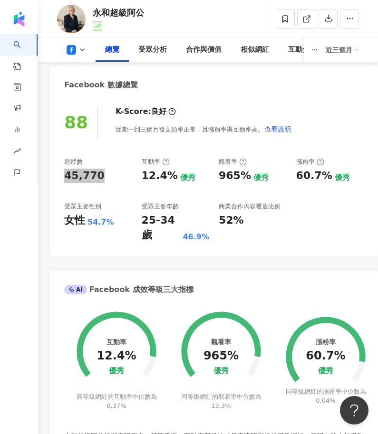
scroll to position [342, 0]
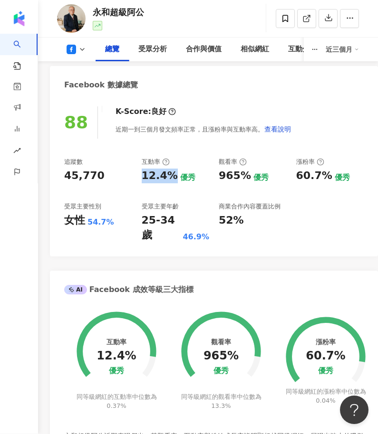
drag, startPoint x: 139, startPoint y: 171, endPoint x: 171, endPoint y: 175, distance: 32.0
click at [171, 175] on div "追蹤數 45,770 互動率 12.4% 優秀 觀看率 965% 優秀 漲粉率 60.7% 優秀 受眾主要性別 女性 54.7% 受眾主要年齡 25-34 歲…" at bounding box center [213, 200] width 299 height 85
copy div "12.4%"
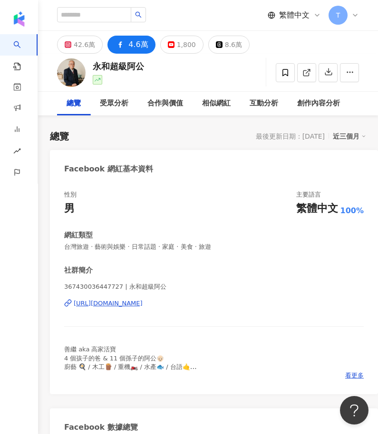
scroll to position [0, 0]
click at [177, 41] on div "1,800" at bounding box center [186, 44] width 19 height 13
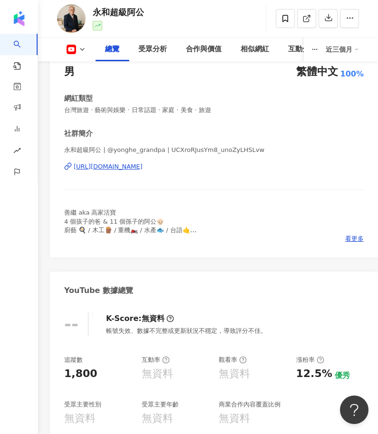
scroll to position [136, 0]
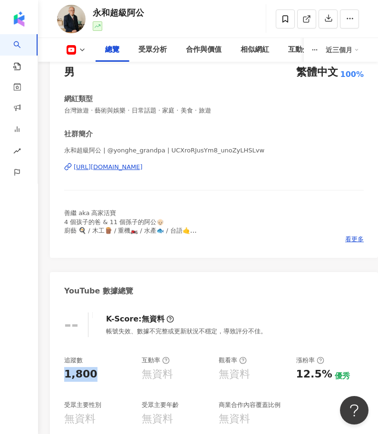
drag, startPoint x: 95, startPoint y: 377, endPoint x: 58, endPoint y: 372, distance: 36.4
click at [58, 372] on div "-- K-Score : 無資料 帳號失效、數據不完整或更新狀況不穩定，導致評分不佳。 追蹤數 1,800 互動率 無資料 觀看率 無資料 漲粉率 12.5%…" at bounding box center [214, 371] width 328 height 137
copy div "1,800"
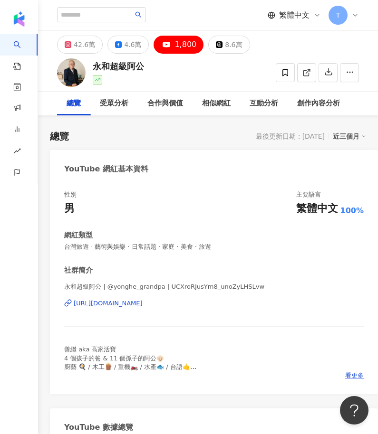
scroll to position [0, 0]
click at [133, 48] on div "4.6萬" at bounding box center [132, 44] width 17 height 13
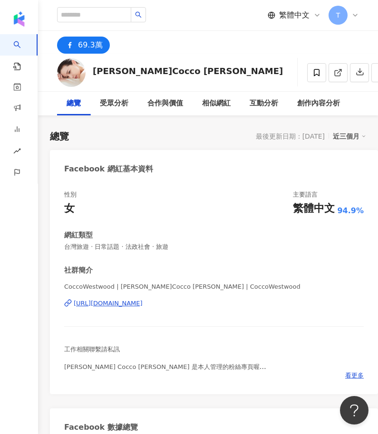
scroll to position [44, 0]
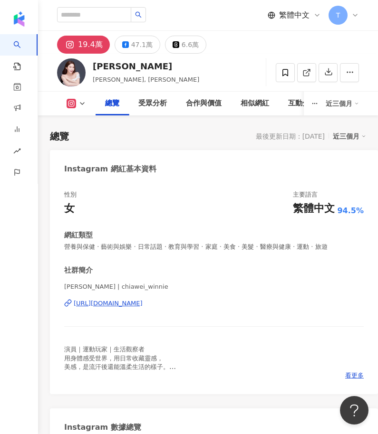
scroll to position [183, 0]
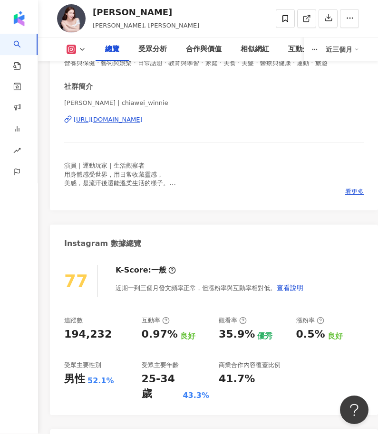
click at [114, 328] on div "194,232" at bounding box center [98, 335] width 68 height 15
drag, startPoint x: 109, startPoint y: 333, endPoint x: 65, endPoint y: 332, distance: 44.2
click at [65, 332] on div "194,232" at bounding box center [98, 335] width 68 height 15
copy div "194,232"
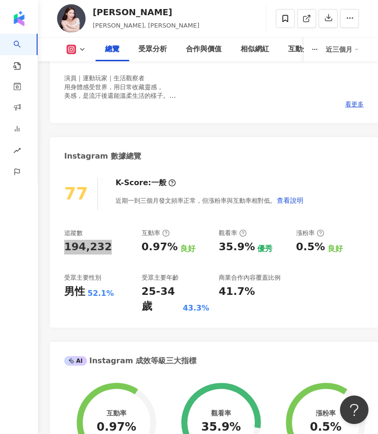
scroll to position [271, 0]
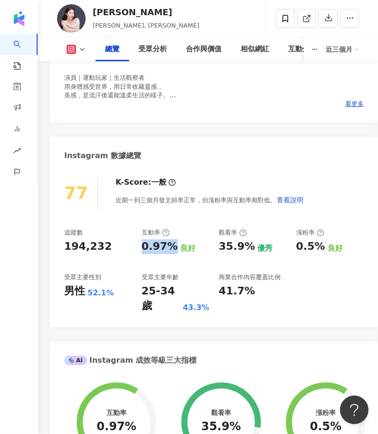
drag, startPoint x: 140, startPoint y: 247, endPoint x: 171, endPoint y: 249, distance: 30.4
click at [171, 249] on div "追蹤數 194,232 互動率 0.97% 良好 觀看率 35.9% 優秀 漲粉率 0.5% 良好 受眾主要性別 男性 52.1% 受眾主要年齡 25-34 …" at bounding box center [213, 271] width 299 height 85
copy div "0.97%"
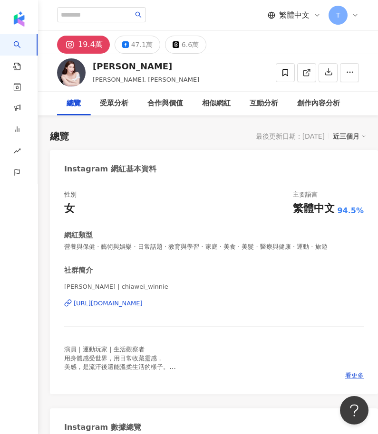
scroll to position [0, 0]
click at [125, 41] on icon at bounding box center [125, 44] width 7 height 7
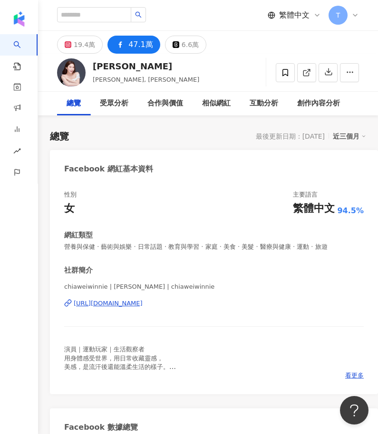
click at [225, 209] on div "性別 女 主要語言 繁體中文 94.5%" at bounding box center [213, 203] width 299 height 26
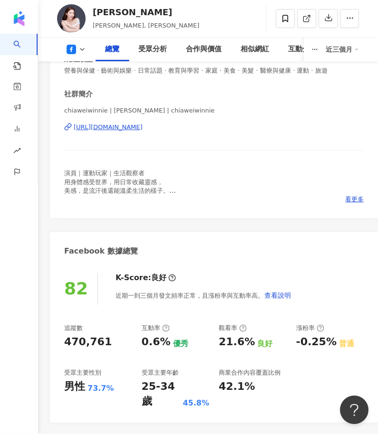
scroll to position [187, 0]
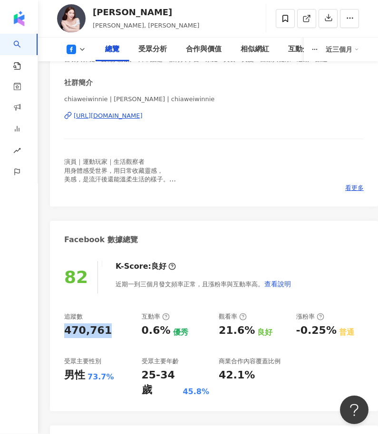
drag, startPoint x: 63, startPoint y: 328, endPoint x: 104, endPoint y: 332, distance: 40.5
click at [104, 332] on div "82 K-Score : 良好 近期一到三個月發文頻率正常，且漲粉率與互動率高。 查看說明 追蹤數 470,761 互動率 0.6% 優秀 觀看率 21.6%…" at bounding box center [214, 332] width 328 height 160
copy div "470,761"
drag, startPoint x: 141, startPoint y: 328, endPoint x: 167, endPoint y: 328, distance: 25.6
click at [167, 328] on div "0.6% 優秀" at bounding box center [176, 331] width 68 height 15
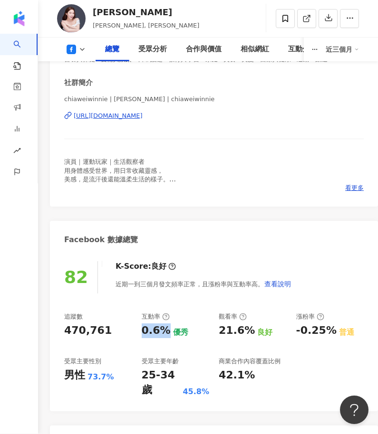
copy div "0.6%"
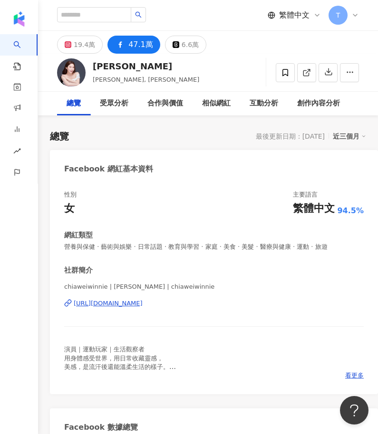
scroll to position [0, 0]
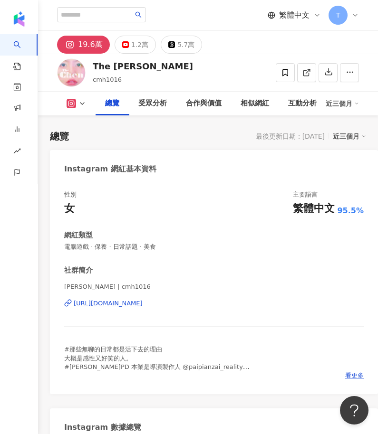
scroll to position [154, 0]
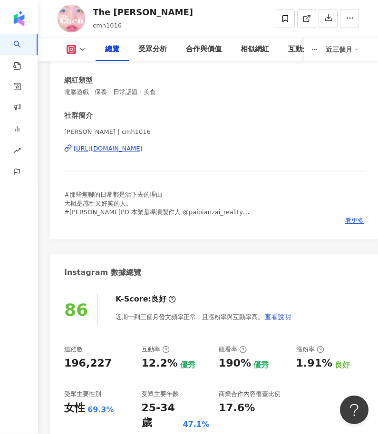
click at [66, 361] on div "196,227" at bounding box center [87, 364] width 47 height 15
drag, startPoint x: 64, startPoint y: 361, endPoint x: 106, endPoint y: 361, distance: 42.3
click at [106, 361] on div "196,227" at bounding box center [98, 364] width 68 height 15
copy div "196,227"
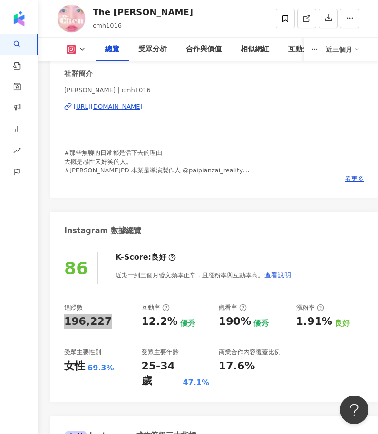
scroll to position [221, 0]
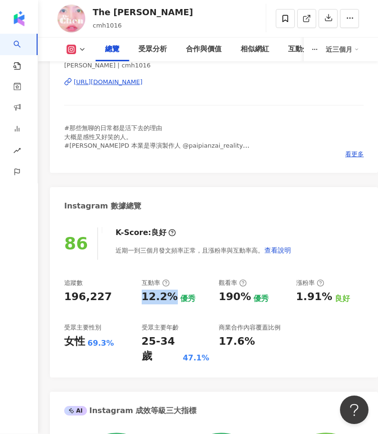
drag, startPoint x: 142, startPoint y: 293, endPoint x: 171, endPoint y: 295, distance: 29.0
click at [171, 295] on div "12.2% 優秀" at bounding box center [176, 297] width 68 height 15
copy div "12.2%"
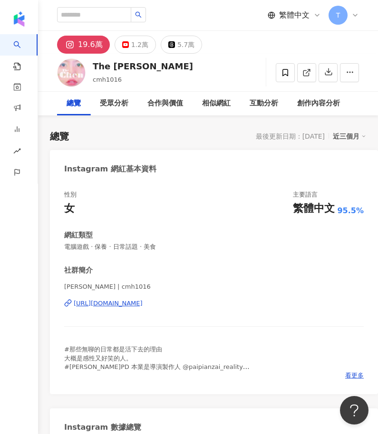
scroll to position [0, 0]
click at [137, 47] on div "1.2萬" at bounding box center [139, 44] width 17 height 13
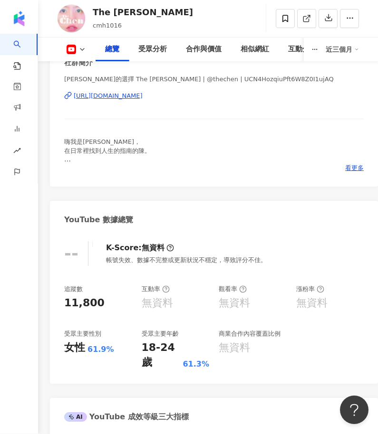
scroll to position [208, 0]
drag, startPoint x: 64, startPoint y: 298, endPoint x: 102, endPoint y: 299, distance: 37.5
click at [102, 299] on div "11,800" at bounding box center [98, 303] width 68 height 15
copy div "11,800"
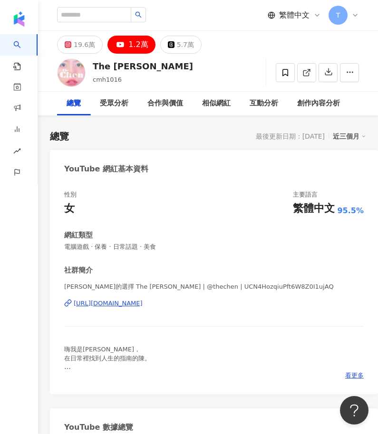
scroll to position [0, 0]
drag, startPoint x: 136, startPoint y: 66, endPoint x: 87, endPoint y: 63, distance: 48.6
click at [87, 63] on div "The Chen cmh1016 追蹤數 11,800 互動率 無資料 觀看率 無資料" at bounding box center [208, 73] width 340 height 38
click at [141, 64] on div "The Chen cmh1016 追蹤數 11,800 互動率 無資料 觀看率 無資料" at bounding box center [208, 73] width 340 height 38
drag, startPoint x: 137, startPoint y: 65, endPoint x: 92, endPoint y: 62, distance: 44.7
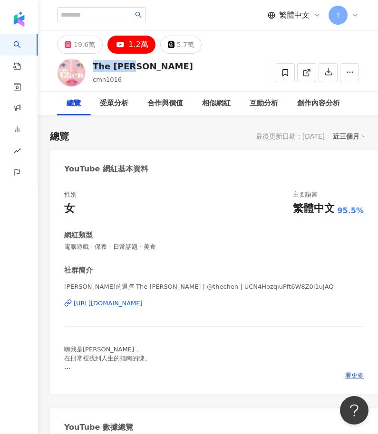
click at [92, 62] on div "The Chen cmh1016 追蹤數 11,800 互動率 無資料 觀看率 無資料" at bounding box center [208, 73] width 340 height 38
copy div "The Chen"
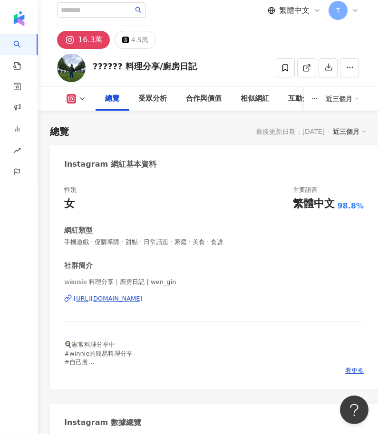
scroll to position [198, 0]
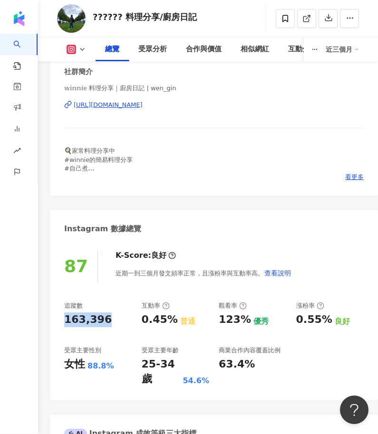
drag, startPoint x: 58, startPoint y: 314, endPoint x: 106, endPoint y: 320, distance: 48.3
click at [106, 320] on div "87 K-Score : 良好 近期一到三個月發文頻率正常，且漲粉率與互動率高。 查看說明 追蹤數 163,396 互動率 0.45% 普通 觀看率 123%…" at bounding box center [214, 321] width 328 height 160
drag, startPoint x: 351, startPoint y: 307, endPoint x: 132, endPoint y: 323, distance: 219.1
click at [132, 323] on div "追蹤數 163,396 互動率 0.45% 普通 觀看率 123% 優秀 漲粉率 0.55% 良好 受眾主要性別 女性 88.8% 受眾主要年齡 25-34 …" at bounding box center [213, 344] width 299 height 85
drag, startPoint x: 139, startPoint y: 314, endPoint x: 171, endPoint y: 318, distance: 33.0
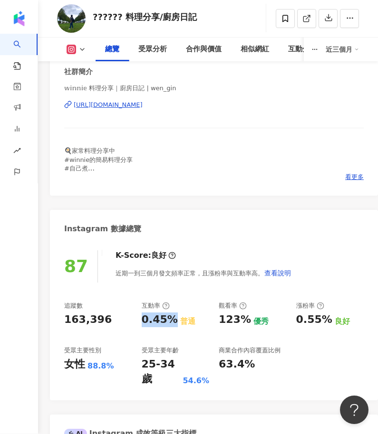
click at [171, 318] on div "追蹤數 163,396 互動率 0.45% 普通 觀看率 123% 優秀 漲粉率 0.55% 良好 受眾主要性別 女性 88.8% 受眾主要年齡 25-34 …" at bounding box center [213, 344] width 299 height 85
copy div "0.45%"
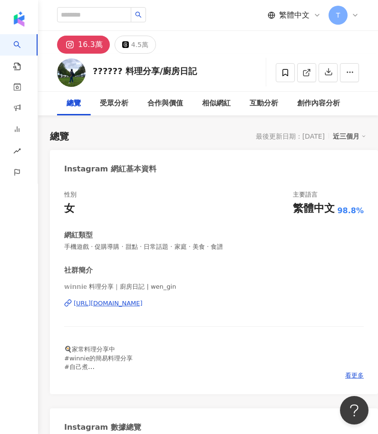
scroll to position [0, 0]
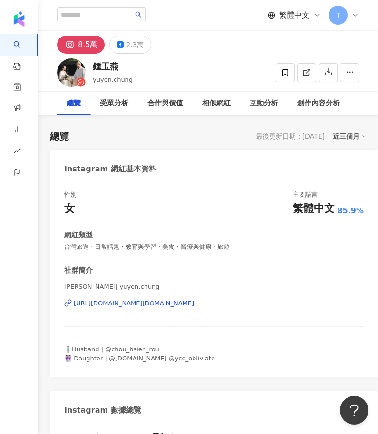
click at [169, 207] on div "性別 女 主要語言 繁體中文 85.9%" at bounding box center [213, 203] width 299 height 26
click at [208, 298] on div "鍾玉燕 | yuyen.chung https://www.instagram.com/yuyen.chung/" at bounding box center [213, 311] width 299 height 56
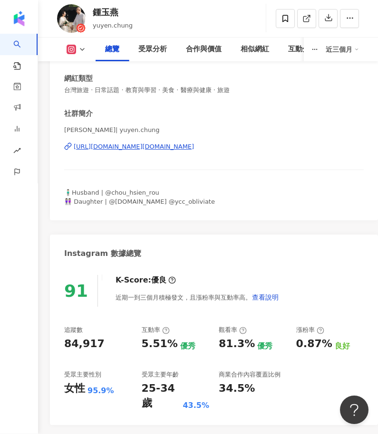
scroll to position [227, 0]
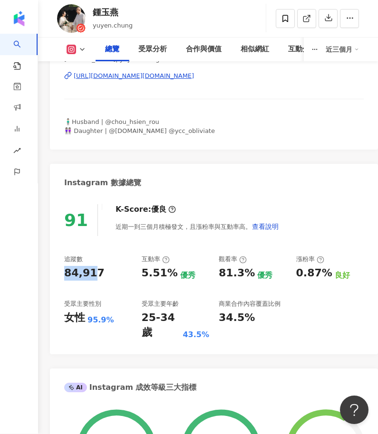
drag, startPoint x: 94, startPoint y: 274, endPoint x: 55, endPoint y: 274, distance: 39.0
click at [54, 274] on div "91 K-Score : 優良 近期一到三個月積極發文，且漲粉率與互動率高。 查看說明 追蹤數 84,917 互動率 5.51% 優秀 觀看率 81.3% 優…" at bounding box center [214, 275] width 328 height 160
click at [57, 274] on div "91 K-Score : 優良 近期一到三個月積極發文，且漲粉率與互動率高。 查看說明 追蹤數 84,917 互動率 5.51% 優秀 觀看率 81.3% 優…" at bounding box center [214, 275] width 328 height 160
drag, startPoint x: 61, startPoint y: 273, endPoint x: 99, endPoint y: 269, distance: 38.1
click at [99, 269] on div "91 K-Score : 優良 近期一到三個月積極發文，且漲粉率與互動率高。 查看說明 追蹤數 84,917 互動率 5.51% 優秀 觀看率 81.3% 優…" at bounding box center [214, 275] width 328 height 160
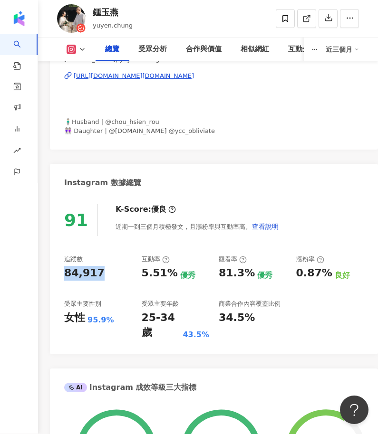
copy div "84,917"
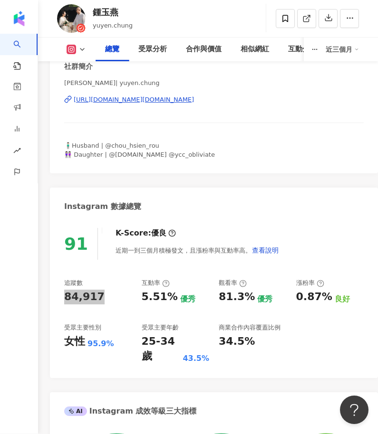
scroll to position [260, 0]
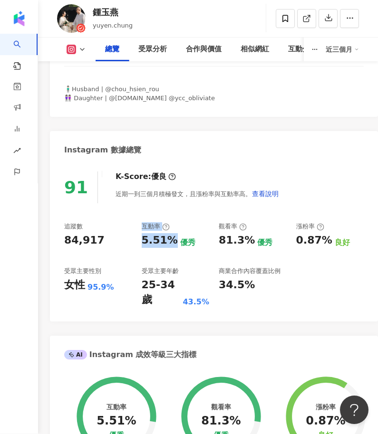
drag, startPoint x: 136, startPoint y: 236, endPoint x: 167, endPoint y: 239, distance: 31.5
click at [167, 239] on div "追蹤數 84,917 互動率 5.51% 優秀 觀看率 81.3% 優秀 漲粉率 0.87% 良好 受眾主要性別 女性 95.9% 受眾主要年齡 25-34 …" at bounding box center [213, 265] width 299 height 85
click at [123, 248] on div "追蹤數 84,917 互動率 5.51% 優秀 觀看率 81.3% 優秀 漲粉率 0.87% 良好 受眾主要性別 女性 95.9% 受眾主要年齡 25-34 …" at bounding box center [213, 265] width 299 height 85
drag, startPoint x: 154, startPoint y: 237, endPoint x: 170, endPoint y: 237, distance: 16.2
click at [170, 237] on div "追蹤數 84,917 互動率 5.51% 優秀 觀看率 81.3% 優秀 漲粉率 0.87% 良好 受眾主要性別 女性 95.9% 受眾主要年齡 25-34 …" at bounding box center [213, 265] width 299 height 85
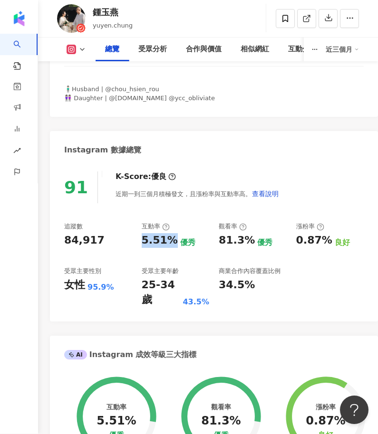
copy div "5.51%"
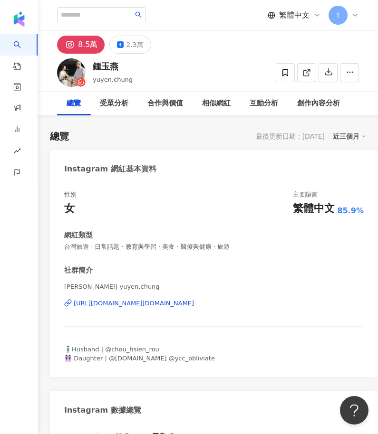
scroll to position [0, 0]
click at [132, 46] on div "2.3萬" at bounding box center [134, 44] width 17 height 13
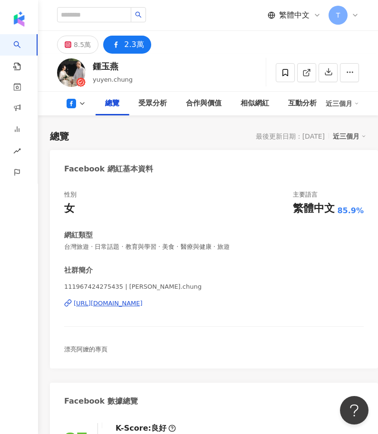
scroll to position [510, 0]
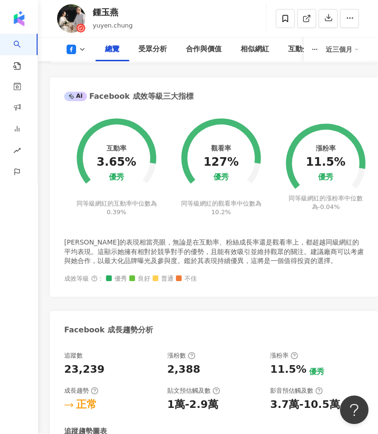
click at [122, 365] on div "23,239" at bounding box center [111, 370] width 94 height 15
drag, startPoint x: 113, startPoint y: 368, endPoint x: 59, endPoint y: 361, distance: 54.5
click at [59, 361] on div "追蹤數 23,239 漲粉數 2,388 漲粉率 11.5% 優秀 成長趨勢 正常 貼文預估觸及數 1萬-2.9萬 影音預估觸及數 3.7萬-10.5萬 追蹤…" at bounding box center [214, 440] width 328 height 197
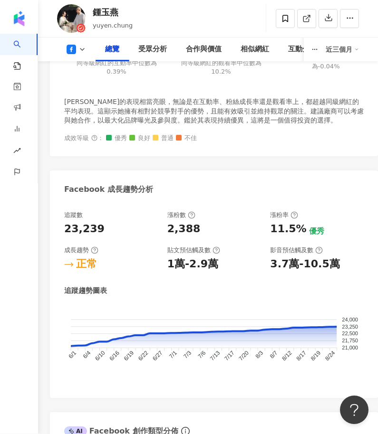
click at [94, 362] on icon "24,000 24,000 23,250 23,250 22,500 22,500 21,750 21,750 21,000 21,000 6/1 6/1 6…" at bounding box center [213, 341] width 299 height 71
click at [90, 362] on icon "24,000 24,000 23,250 23,250 22,500 22,500 21,750 21,750 21,000 21,000 6/1 6/1 6…" at bounding box center [213, 341] width 299 height 71
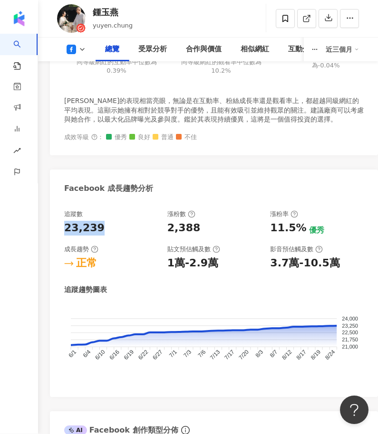
drag, startPoint x: 106, startPoint y: 224, endPoint x: 58, endPoint y: 226, distance: 48.0
click at [58, 226] on div "追蹤數 23,239 漲粉數 2,388 漲粉率 11.5% 優秀 成長趨勢 正常 貼文預估觸及數 1萬-2.9萬 影音預估觸及數 3.7萬-10.5萬 追蹤…" at bounding box center [214, 299] width 328 height 197
copy div "23,239"
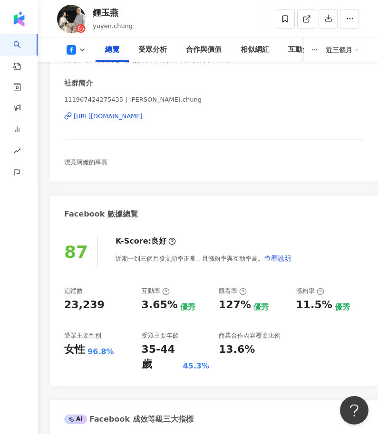
scroll to position [188, 0]
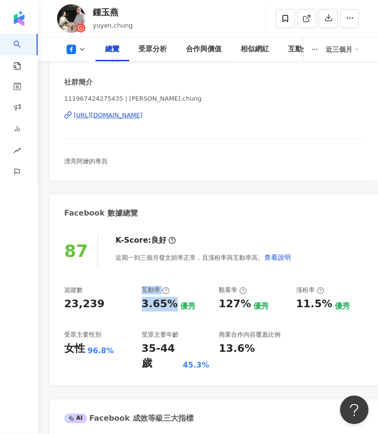
drag, startPoint x: 132, startPoint y: 298, endPoint x: 171, endPoint y: 299, distance: 39.4
click at [171, 299] on div "追蹤數 23,239 互動率 3.65% 優秀 觀看率 127% 優秀 漲粉率 11.5% 優秀 受眾主要性別 女性 96.8% 受眾主要年齡 35-44 歲…" at bounding box center [213, 328] width 299 height 85
click at [132, 308] on div "23,239" at bounding box center [98, 304] width 68 height 15
click at [145, 297] on div "3.65%" at bounding box center [160, 304] width 36 height 15
drag, startPoint x: 142, startPoint y: 303, endPoint x: 174, endPoint y: 304, distance: 32.3
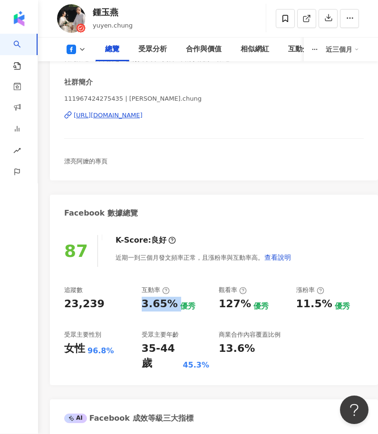
click at [174, 304] on div "3.65% 優秀" at bounding box center [176, 304] width 68 height 15
copy div "3.65%"
click at [275, 108] on div "111967424275435 | yuyen.chung https://www.facebook.com/111967424275435" at bounding box center [213, 123] width 299 height 56
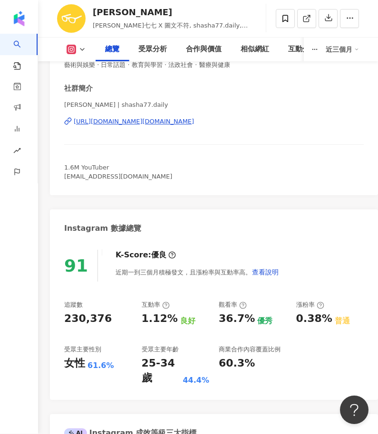
scroll to position [187, 0]
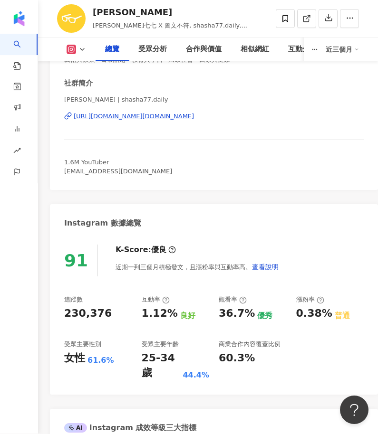
click at [114, 315] on div "230,376" at bounding box center [98, 314] width 68 height 15
drag, startPoint x: 112, startPoint y: 314, endPoint x: 65, endPoint y: 311, distance: 47.6
click at [65, 311] on div "230,376" at bounding box center [98, 314] width 68 height 15
copy div "230,376"
drag, startPoint x: 137, startPoint y: 313, endPoint x: 165, endPoint y: 313, distance: 28.5
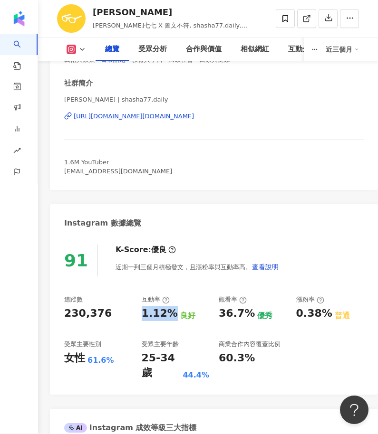
click at [165, 313] on div "追蹤數 230,376 互動率 1.12% 良好 觀看率 36.7% 優秀 漲粉率 0.38% 普通 受眾主要性別 女性 61.6% 受眾主要年齡 25-34…" at bounding box center [213, 338] width 299 height 85
copy div "1.12%"
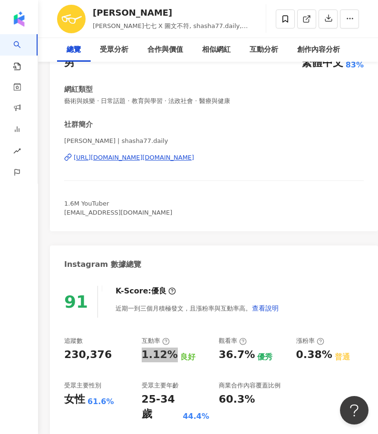
scroll to position [0, 0]
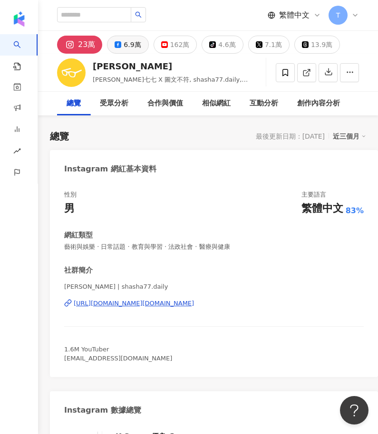
click at [133, 43] on div "6.9萬" at bounding box center [131, 44] width 17 height 13
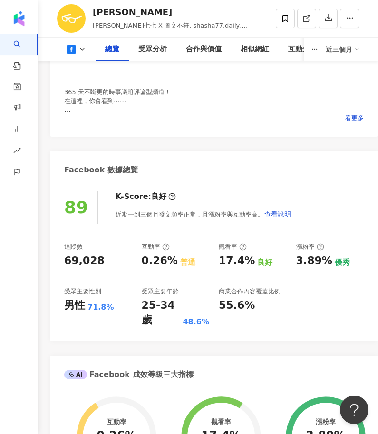
scroll to position [259, 0]
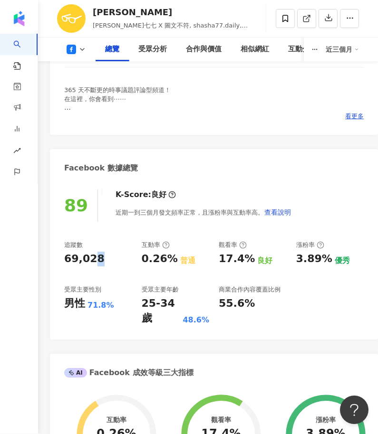
click at [97, 252] on div "69,028" at bounding box center [84, 259] width 40 height 15
drag, startPoint x: 105, startPoint y: 255, endPoint x: 58, endPoint y: 256, distance: 47.5
click at [58, 256] on div "89 K-Score : 良好 近期一到三個月發文頻率正常，且漲粉率與互動率高。 查看說明 追蹤數 69,028 互動率 0.26% 普通 觀看率 17.4%…" at bounding box center [214, 260] width 328 height 160
copy div "69,028"
drag, startPoint x: 262, startPoint y: 254, endPoint x: 133, endPoint y: 256, distance: 129.2
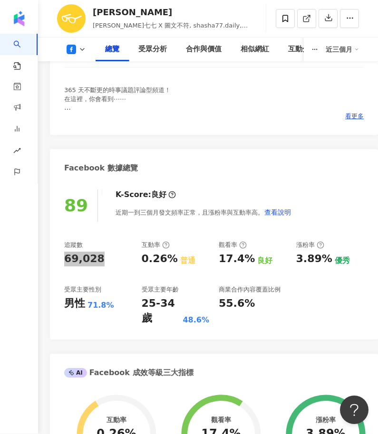
click at [133, 256] on div "追蹤數 69,028 互動率 0.26% 普通 觀看率 17.4% 良好 漲粉率 3.89% 優秀 受眾主要性別 男性 71.8% 受眾主要年齡 25-34 …" at bounding box center [213, 283] width 299 height 85
drag, startPoint x: 155, startPoint y: 256, endPoint x: 171, endPoint y: 256, distance: 16.6
click at [171, 256] on div "0.26%" at bounding box center [160, 259] width 36 height 15
copy div "0.26%"
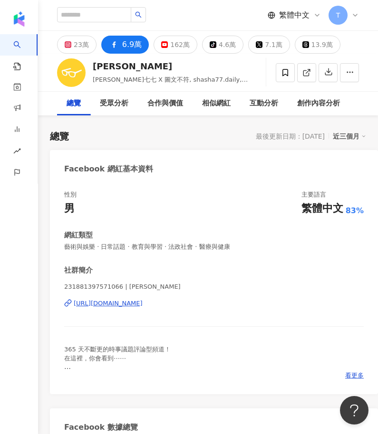
scroll to position [0, 0]
click at [175, 46] on div "162萬" at bounding box center [179, 44] width 19 height 13
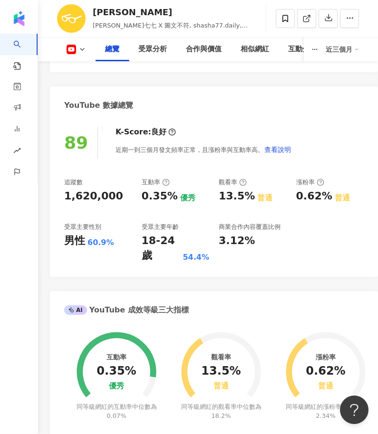
scroll to position [339, 0]
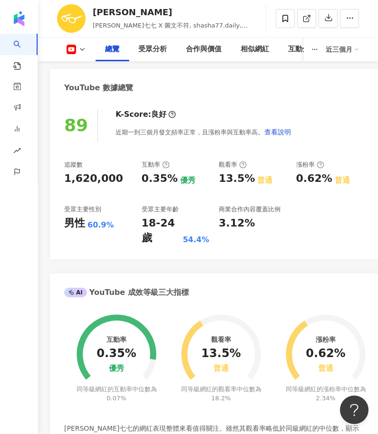
click at [128, 180] on div "1,620,000" at bounding box center [98, 179] width 68 height 15
drag, startPoint x: 119, startPoint y: 178, endPoint x: 66, endPoint y: 178, distance: 53.7
click at [66, 178] on div "1,620,000" at bounding box center [98, 179] width 68 height 15
copy div "1,620,000"
drag, startPoint x: 143, startPoint y: 176, endPoint x: 173, endPoint y: 176, distance: 29.9
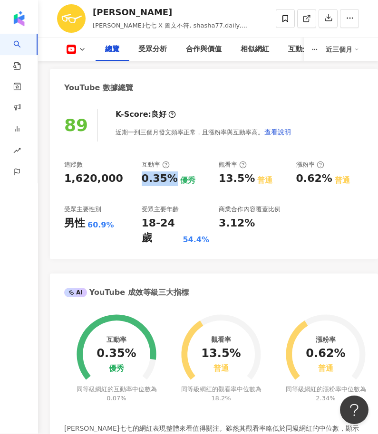
click at [173, 176] on div "0.35% 優秀" at bounding box center [176, 179] width 68 height 15
copy div "0.35%"
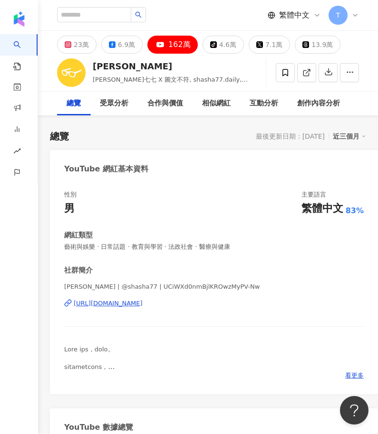
scroll to position [0, 0]
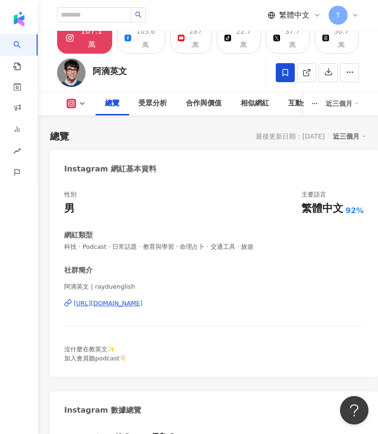
scroll to position [76, 0]
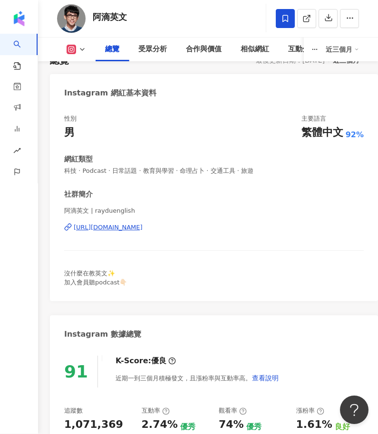
click at [125, 418] on div "1,071,369" at bounding box center [98, 425] width 68 height 15
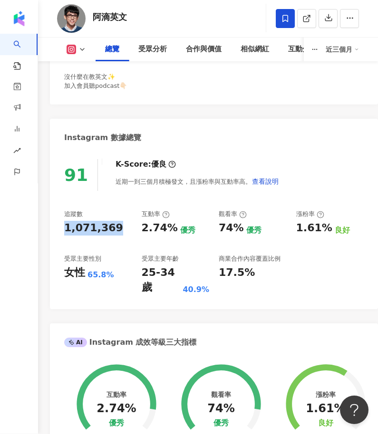
drag, startPoint x: 118, startPoint y: 228, endPoint x: 63, endPoint y: 221, distance: 55.5
click at [63, 221] on div "91 K-Score : 優良 近期一到三個月積極發文，且漲粉率與互動率高。 查看說明 追蹤數 1,071,369 互動率 2.74% 優秀 觀看率 74% …" at bounding box center [214, 230] width 328 height 160
copy div "1,071,369"
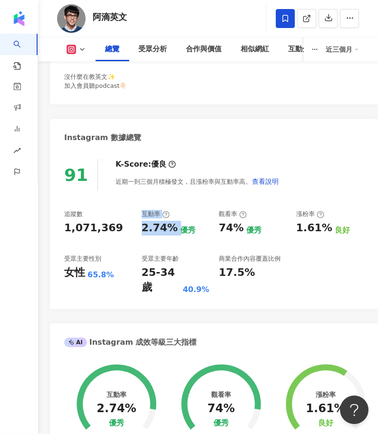
drag, startPoint x: 134, startPoint y: 225, endPoint x: 175, endPoint y: 230, distance: 41.1
click at [175, 230] on div "追蹤數 1,071,369 互動率 2.74% 優秀 觀看率 74% 優秀 漲粉率 1.61% 良好 受眾主要性別 女性 65.8% 受眾主要年齡 25-34…" at bounding box center [213, 252] width 299 height 85
click at [137, 227] on div "追蹤數 1,071,369 互動率 2.74% 優秀 觀看率 74% 優秀 漲粉率 1.61% 良好 受眾主要性別 女性 65.8% 受眾主要年齡 25-34…" at bounding box center [213, 252] width 299 height 85
drag, startPoint x: 157, startPoint y: 227, endPoint x: 170, endPoint y: 226, distance: 12.4
click at [170, 226] on div "追蹤數 1,071,369 互動率 2.74% 優秀 觀看率 74% 優秀 漲粉率 1.61% 良好 受眾主要性別 女性 65.8% 受眾主要年齡 25-34…" at bounding box center [213, 252] width 299 height 85
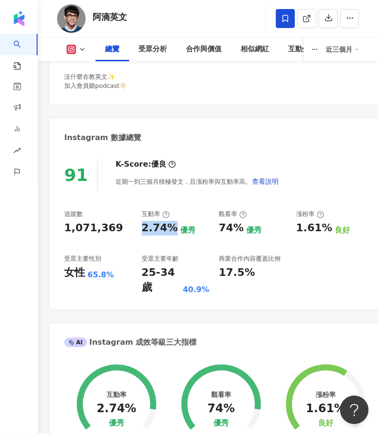
copy div "2.74%"
click at [81, 49] on polyline at bounding box center [82, 50] width 4 height 2
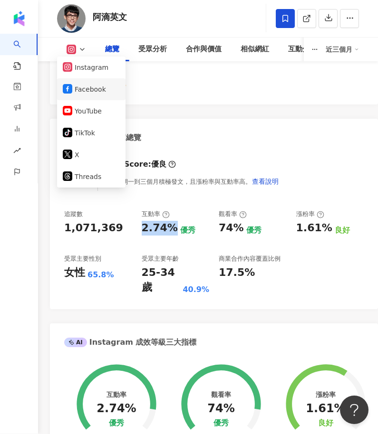
click at [90, 83] on button "Facebook" at bounding box center [91, 89] width 57 height 13
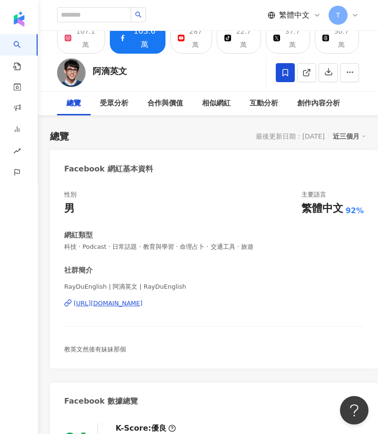
click at [148, 49] on div "103.6萬" at bounding box center [144, 38] width 27 height 27
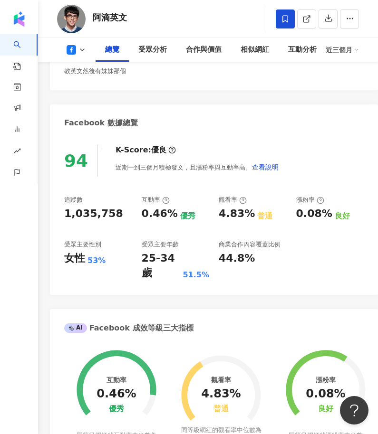
drag, startPoint x: 120, startPoint y: 216, endPoint x: 50, endPoint y: 210, distance: 70.1
click at [50, 210] on div "94 K-Score : 優良 近期一到三個月積極發文，且漲粉率與互動率高。 查看說明 追蹤數 1,035,758 互動率 0.46% 優秀 觀看率 4.83…" at bounding box center [214, 215] width 328 height 160
drag, startPoint x: 65, startPoint y: 215, endPoint x: 53, endPoint y: 216, distance: 11.4
click at [53, 216] on div "94 K-Score : 優良 近期一到三個月積極發文，且漲粉率與互動率高。 查看說明 追蹤數 1,035,758 互動率 0.46% 優秀 觀看率 4.83…" at bounding box center [214, 215] width 328 height 160
copy div "1,035,758"
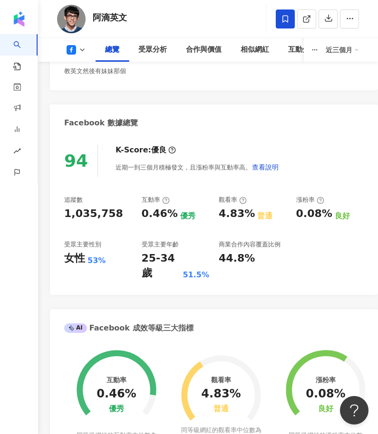
click at [148, 224] on div "追蹤數 1,035,758 互動率 0.46% 優秀 觀看率 4.83% 普通 漲粉率 0.08% 良好 受眾主要性別 女性 53% 受眾主要年齡 25-34…" at bounding box center [213, 238] width 299 height 85
drag, startPoint x: 138, startPoint y: 211, endPoint x: 171, endPoint y: 212, distance: 32.8
click at [171, 212] on div "追蹤數 1,035,758 互動率 0.46% 優秀 觀看率 4.83% 普通 漲粉率 0.08% 良好 受眾主要性別 女性 53% 受眾主要年齡 25-34…" at bounding box center [213, 238] width 299 height 85
copy div "0.46%"
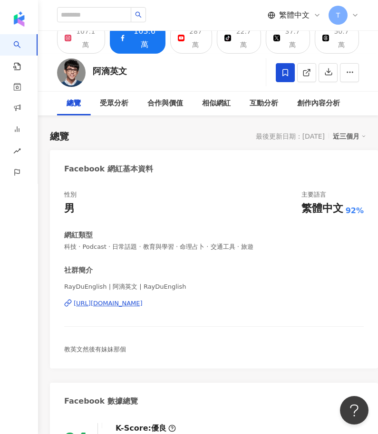
scroll to position [0, 0]
click at [85, 45] on div "107.1萬" at bounding box center [86, 38] width 24 height 27
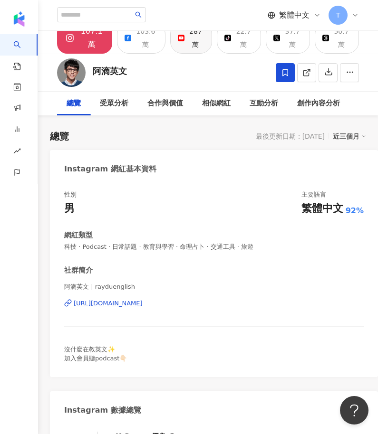
click at [187, 40] on div "287萬" at bounding box center [196, 38] width 18 height 27
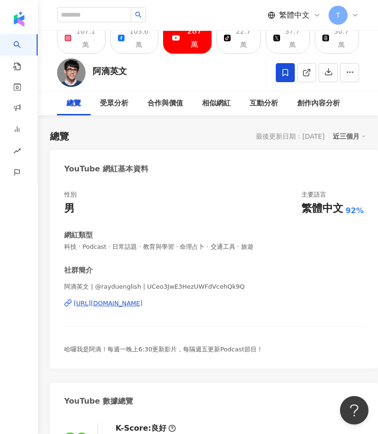
click at [199, 180] on div "YouTube 網紅基本資料" at bounding box center [214, 165] width 328 height 31
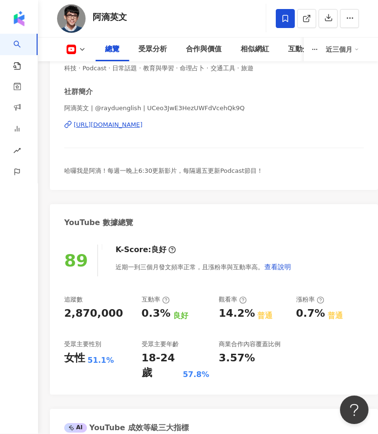
scroll to position [182, 0]
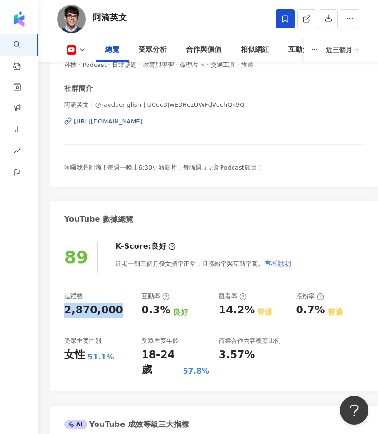
drag, startPoint x: 122, startPoint y: 309, endPoint x: 54, endPoint y: 313, distance: 68.6
click at [54, 313] on div "89 K-Score : 良好 近期一到三個月發文頻率正常，且漲粉率與互動率高。 查看說明 追蹤數 2,870,000 互動率 0.3% 良好 觀看率 14.…" at bounding box center [214, 312] width 328 height 160
copy div "2,870,000"
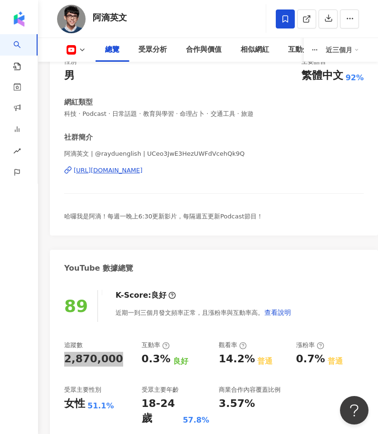
scroll to position [132, 0]
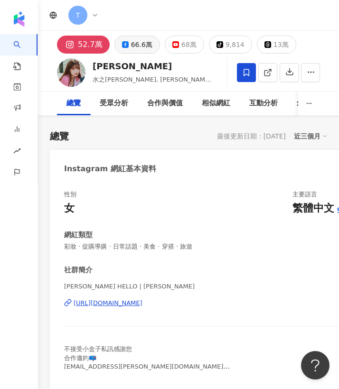
click at [134, 46] on div "66.6萬" at bounding box center [141, 44] width 21 height 13
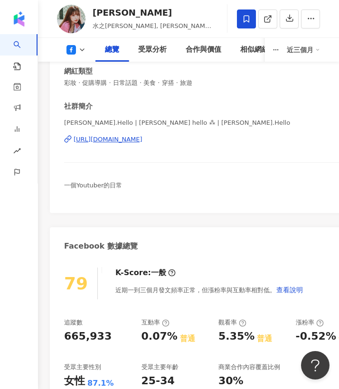
scroll to position [285, 0]
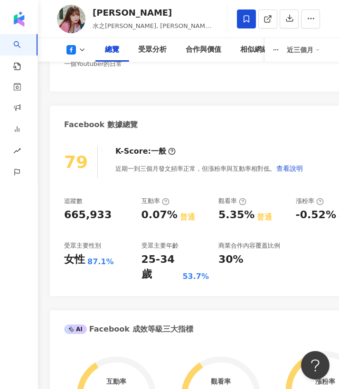
click at [109, 214] on div "665,933" at bounding box center [98, 215] width 68 height 15
drag, startPoint x: 105, startPoint y: 212, endPoint x: 66, endPoint y: 211, distance: 39.4
click at [66, 211] on div "665,933" at bounding box center [87, 215] width 47 height 15
copy div "665,933"
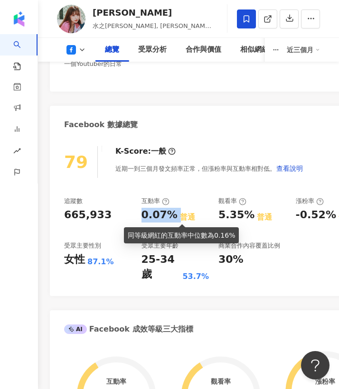
drag, startPoint x: 138, startPoint y: 215, endPoint x: 174, endPoint y: 215, distance: 36.1
click at [174, 215] on div "追蹤數 665,933 互動率 0.07% 普通 觀看率 5.35% 普通 漲粉率 -0.52% 普通 受眾主要性別 女性 87.1% 受眾主要年齡 25-3…" at bounding box center [213, 239] width 299 height 85
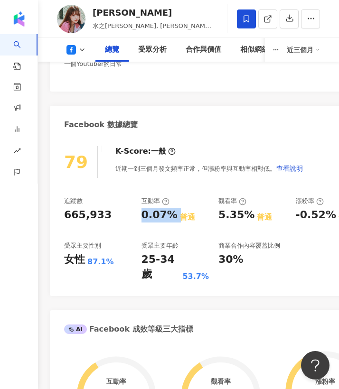
copy div "0.07%"
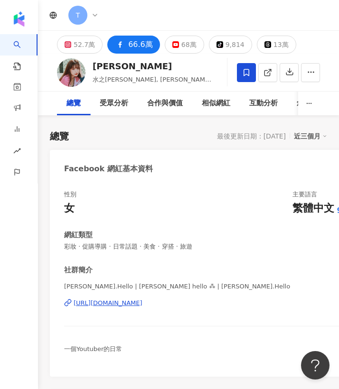
scroll to position [0, 0]
click at [88, 43] on div "52.7萬" at bounding box center [84, 44] width 21 height 13
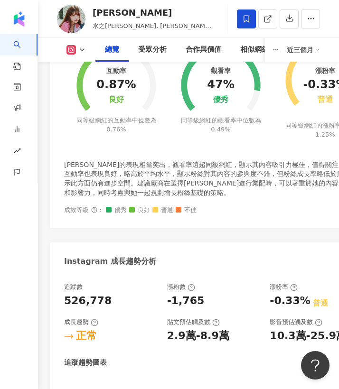
scroll to position [657, 0]
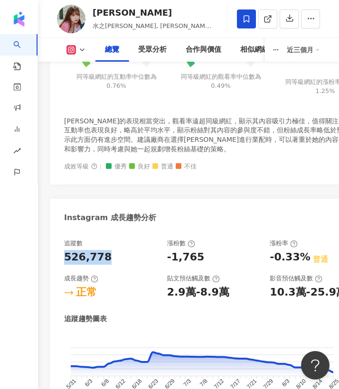
drag, startPoint x: 107, startPoint y: 236, endPoint x: 65, endPoint y: 237, distance: 41.8
click at [65, 250] on div "526,778" at bounding box center [111, 257] width 94 height 15
copy div "526,778"
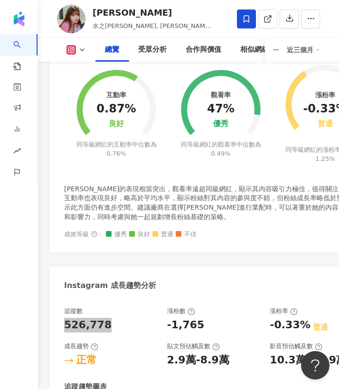
scroll to position [308, 0]
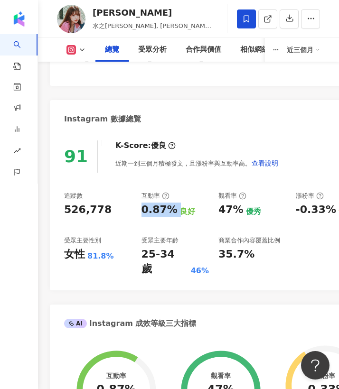
drag, startPoint x: 138, startPoint y: 209, endPoint x: 177, endPoint y: 210, distance: 39.0
click at [177, 210] on div "追蹤數 526,778 互動率 0.87% 良好 觀看率 47% 優秀 漲粉率 -0.33% 普通 受眾主要性別 女性 81.8% 受眾主要年齡 25-34 …" at bounding box center [213, 234] width 299 height 85
click at [131, 188] on div "91 K-Score : 優良 近期一到三個月積極發文，且漲粉率與互動率高。 查看說明 追蹤數 526,778 互動率 0.87% 良好 觀看率 47% 優秀…" at bounding box center [214, 211] width 328 height 160
drag, startPoint x: 140, startPoint y: 208, endPoint x: 172, endPoint y: 209, distance: 32.8
click at [172, 209] on div "追蹤數 526,778 互動率 0.87% 良好 觀看率 47% 優秀 漲粉率 -0.33% 普通 受眾主要性別 女性 81.8% 受眾主要年齡 25-34 …" at bounding box center [213, 234] width 299 height 85
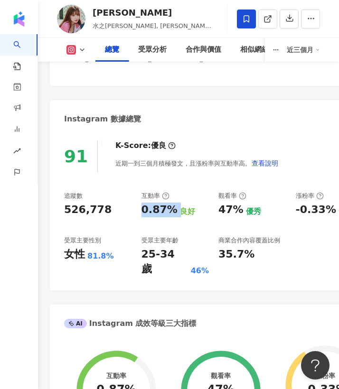
copy div "0.87%"
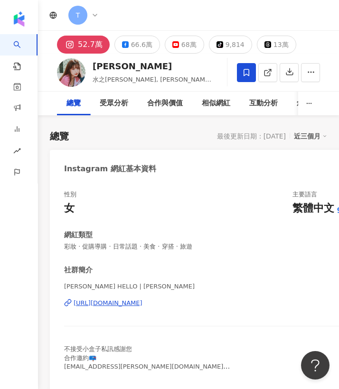
scroll to position [0, 0]
click at [185, 48] on div "68萬" at bounding box center [188, 44] width 15 height 13
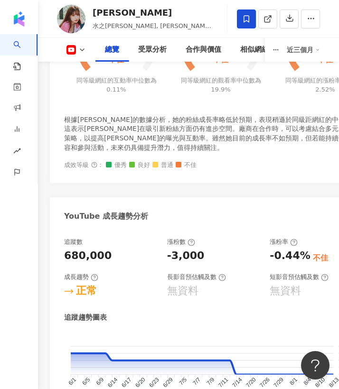
scroll to position [746, 0]
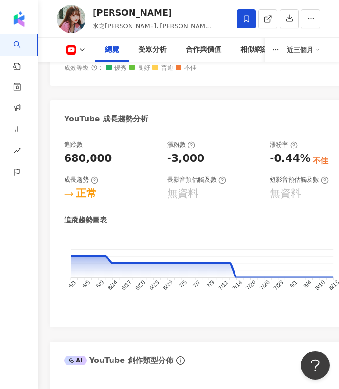
click at [138, 160] on div "680,000" at bounding box center [111, 159] width 94 height 15
drag, startPoint x: 124, startPoint y: 157, endPoint x: 60, endPoint y: 156, distance: 64.1
click at [60, 156] on div "追蹤數 680,000 漲粉數 -3,000 漲粉率 -0.44% 不佳 成長趨勢 正常 長影音預估觸及數 無資料 短影音預估觸及數 無資料 追蹤趨勢圖表 6…" at bounding box center [214, 229] width 328 height 197
copy div "680,000"
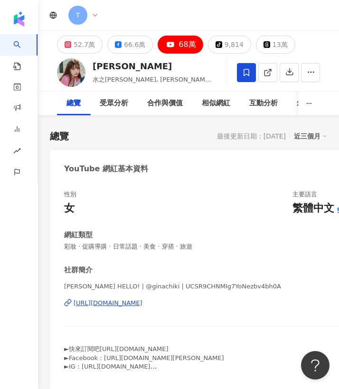
scroll to position [0, 0]
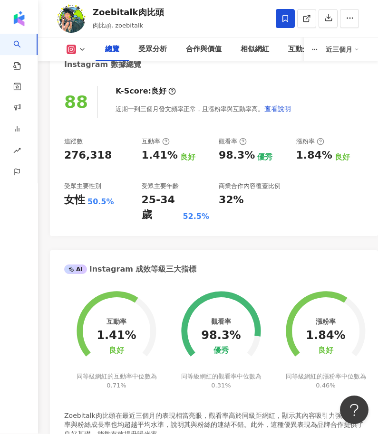
scroll to position [371, 0]
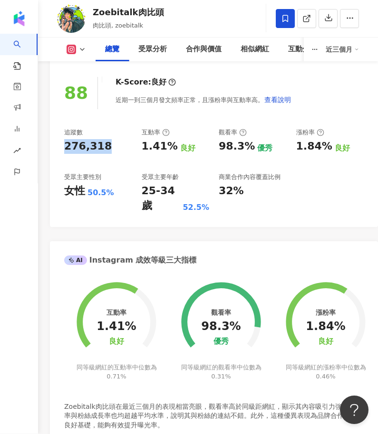
drag, startPoint x: 107, startPoint y: 147, endPoint x: 50, endPoint y: 142, distance: 57.7
click at [50, 142] on div "88 K-Score : 良好 近期一到三個月發文頻率正常，且漲粉率與互動率高。 查看說明 追蹤數 276,318 互動率 1.41% 良好 觀看率 98.3…" at bounding box center [214, 148] width 328 height 160
copy div "276,318"
drag, startPoint x: 140, startPoint y: 142, endPoint x: 170, endPoint y: 146, distance: 29.8
click at [170, 146] on div "追蹤數 276,318 互動率 1.41% 良好 觀看率 98.3% 優秀 漲粉率 1.84% 良好 受眾主要性別 女性 50.5% 受眾主要年齡 25-34…" at bounding box center [213, 171] width 299 height 85
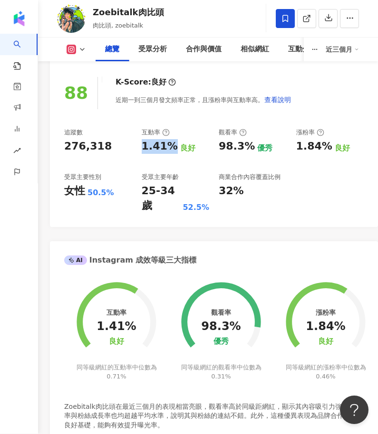
copy div "1.41%"
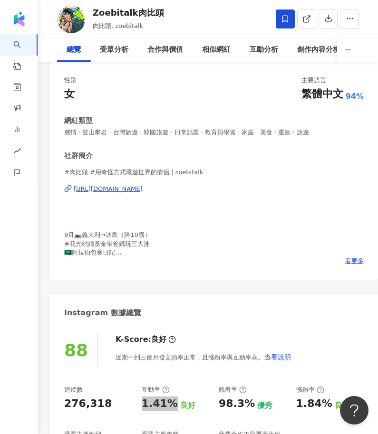
scroll to position [0, 0]
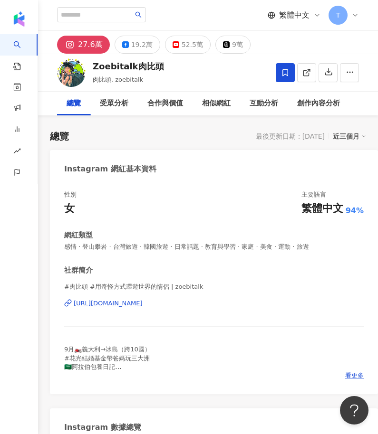
click at [134, 43] on div "19.2萬" at bounding box center [141, 44] width 21 height 13
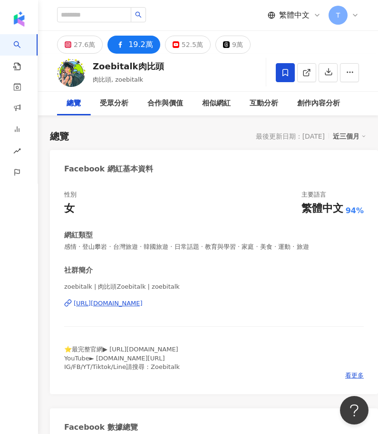
click at [139, 44] on div "19.2萬" at bounding box center [140, 44] width 25 height 13
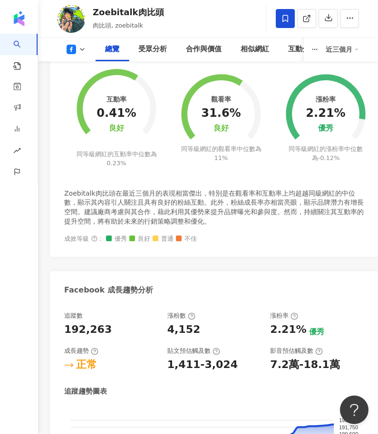
scroll to position [588, 0]
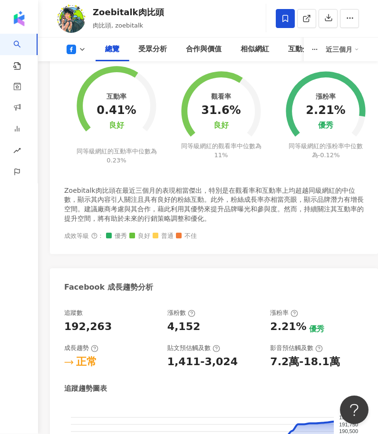
click at [115, 325] on div "192,263" at bounding box center [111, 327] width 94 height 15
drag, startPoint x: 112, startPoint y: 323, endPoint x: 65, endPoint y: 321, distance: 47.6
click at [65, 321] on div "192,263" at bounding box center [111, 327] width 94 height 15
copy div "192,263"
click at [150, 320] on div "192,263" at bounding box center [111, 327] width 94 height 15
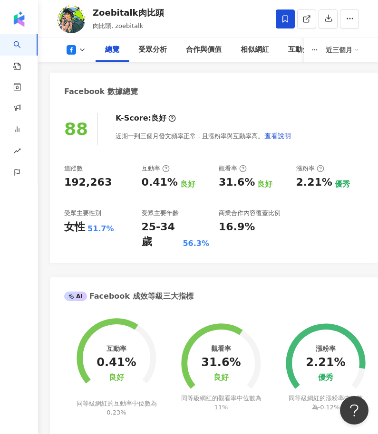
scroll to position [334, 0]
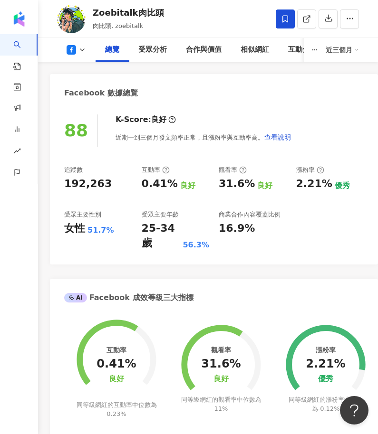
click at [142, 189] on div "0.41%" at bounding box center [160, 184] width 36 height 15
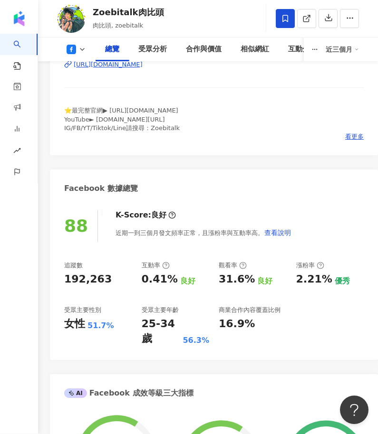
scroll to position [248, 0]
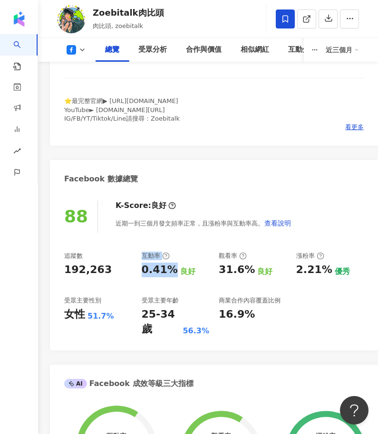
drag, startPoint x: 134, startPoint y: 265, endPoint x: 160, endPoint y: 268, distance: 25.9
click at [166, 267] on div "追蹤數 192,263 互動率 0.41% 良好 觀看率 31.6% 良好 漲粉率 2.21% 優秀 受眾主要性別 女性 51.7% 受眾主要年齡 25-34…" at bounding box center [213, 294] width 299 height 85
click at [127, 275] on div "追蹤數 192,263" at bounding box center [98, 265] width 68 height 26
drag, startPoint x: 133, startPoint y: 267, endPoint x: 170, endPoint y: 268, distance: 37.5
click at [170, 268] on div "追蹤數 192,263 互動率 0.41% 良好 觀看率 31.6% 良好 漲粉率 2.21% 優秀 受眾主要性別 女性 51.7% 受眾主要年齡 25-34…" at bounding box center [213, 294] width 299 height 85
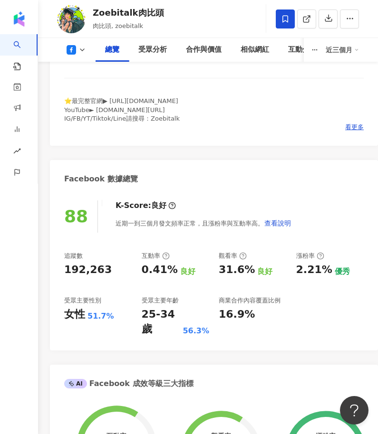
click at [162, 286] on div "追蹤數 192,263 互動率 0.41% 良好 觀看率 31.6% 良好 漲粉率 2.21% 優秀 受眾主要性別 女性 51.7% 受眾主要年齡 25-34…" at bounding box center [213, 294] width 299 height 85
drag, startPoint x: 141, startPoint y: 267, endPoint x: 173, endPoint y: 267, distance: 31.8
click at [173, 267] on div "0.41% 良好" at bounding box center [176, 270] width 68 height 15
copy div "0.41%"
drag, startPoint x: 371, startPoint y: 292, endPoint x: 82, endPoint y: 50, distance: 376.7
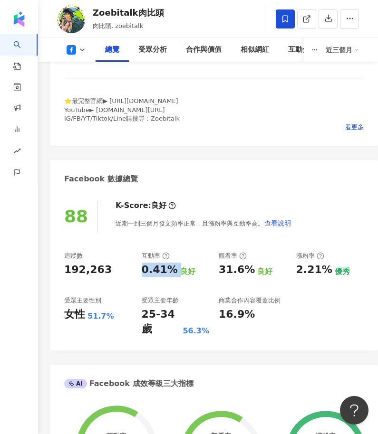
click at [82, 50] on icon at bounding box center [82, 50] width 8 height 8
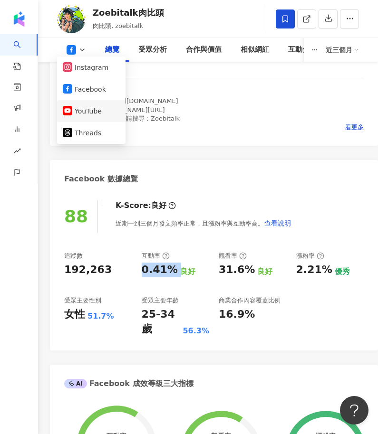
click at [93, 113] on button "YouTube" at bounding box center [91, 110] width 57 height 13
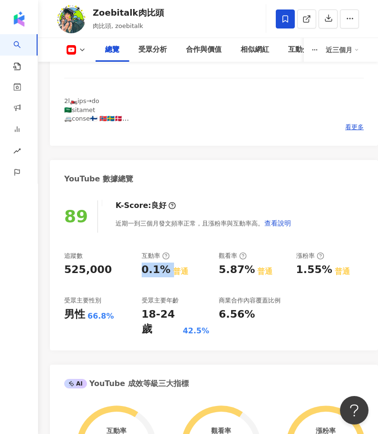
click at [82, 51] on icon at bounding box center [82, 50] width 8 height 8
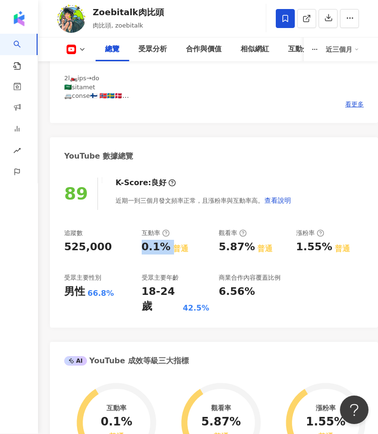
scroll to position [272, 0]
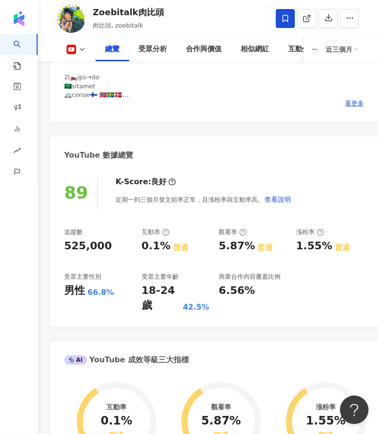
click at [120, 255] on div "追蹤數 525,000 互動率 0.1% 普通 觀看率 5.87% 普通 漲粉率 1.55% 普通 受眾主要性別 男性 66.8% 受眾主要年齡 18-24 …" at bounding box center [213, 270] width 299 height 85
drag, startPoint x: 114, startPoint y: 243, endPoint x: 64, endPoint y: 244, distance: 49.4
click at [64, 244] on div "525,000" at bounding box center [98, 246] width 68 height 15
copy div "525,000"
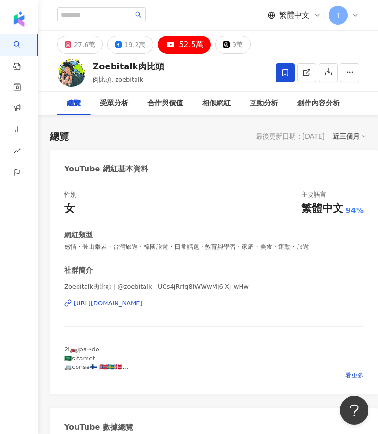
scroll to position [0, 0]
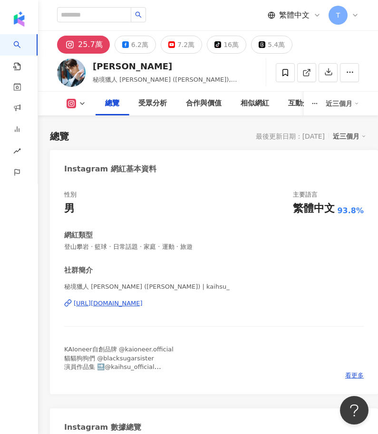
scroll to position [171, 0]
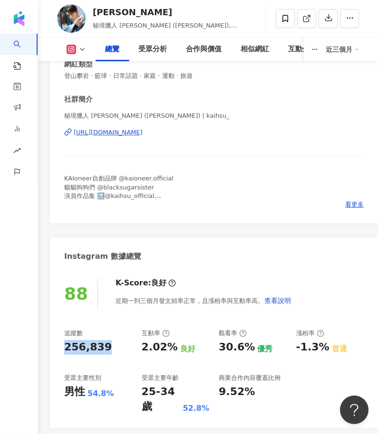
drag, startPoint x: 115, startPoint y: 343, endPoint x: 63, endPoint y: 350, distance: 53.2
click at [63, 350] on div "88 K-Score : 良好 近期一到三個月發文頻率正常，且漲粉率與互動率高。 查看說明 追蹤數 256,839 互動率 2.02% 良好 觀看率 30.6…" at bounding box center [214, 349] width 328 height 160
copy div "256,839"
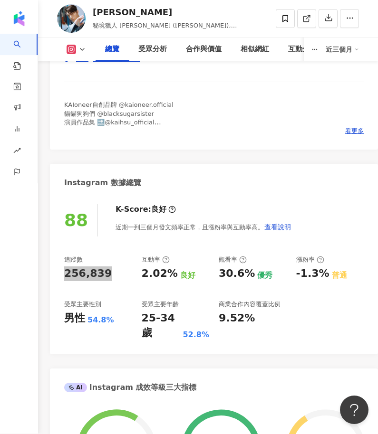
scroll to position [252, 0]
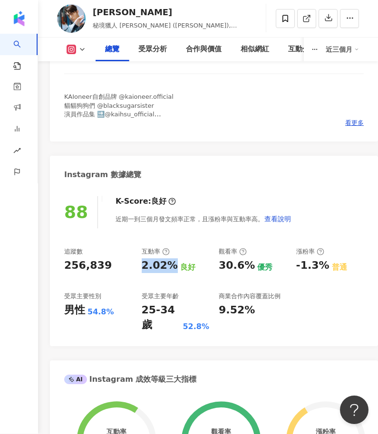
drag, startPoint x: 138, startPoint y: 265, endPoint x: 172, endPoint y: 266, distance: 34.2
click at [172, 266] on div "追蹤數 256,839 互動率 2.02% 良好 觀看率 30.6% 優秀 漲粉率 -1.3% 普通 受眾主要性別 男性 54.8% 受眾主要年齡 25-34…" at bounding box center [213, 290] width 299 height 85
copy div "2.02%"
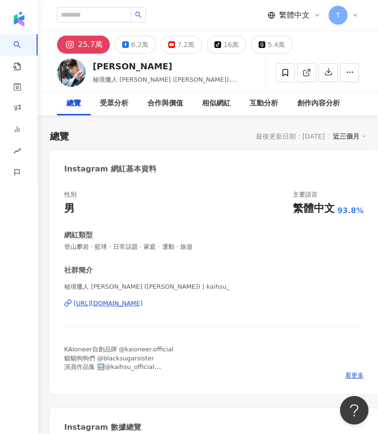
scroll to position [0, 0]
click at [131, 43] on div "6.2萬" at bounding box center [139, 44] width 17 height 13
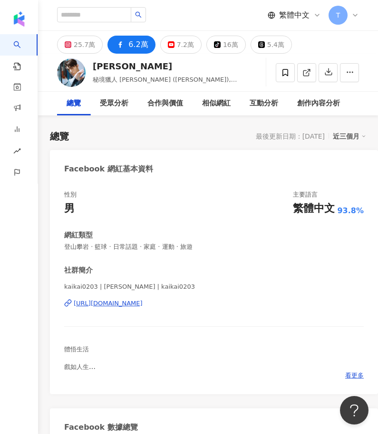
click at [133, 45] on div "6.2萬" at bounding box center [137, 44] width 19 height 13
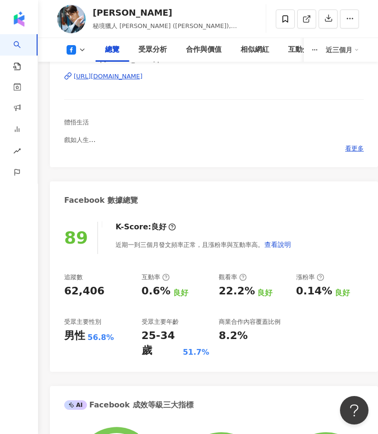
scroll to position [227, 0]
click at [110, 285] on div "62,406" at bounding box center [98, 291] width 68 height 15
drag, startPoint x: 97, startPoint y: 288, endPoint x: 59, endPoint y: 289, distance: 38.0
click at [59, 289] on div "89 K-Score : 良好 近期一到三個月發文頻率正常，且漲粉率與互動率高。 查看說明 追蹤數 62,406 互動率 0.6% 良好 觀看率 22.2% …" at bounding box center [214, 292] width 328 height 160
copy div "62,406"
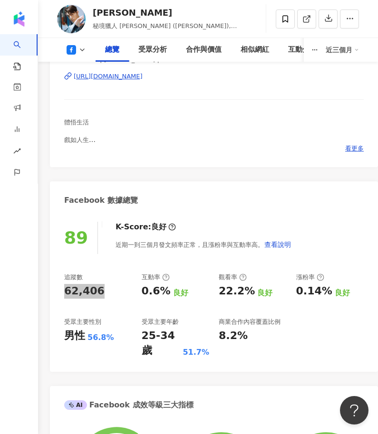
drag, startPoint x: 229, startPoint y: 255, endPoint x: 128, endPoint y: 295, distance: 108.5
click at [128, 295] on div "62,406" at bounding box center [98, 291] width 68 height 15
click at [134, 286] on div "追蹤數 62,406 互動率 0.6% 良好 觀看率 22.2% 良好 漲粉率 0.14% 良好 受眾主要性別 男性 56.8% 受眾主要年齡 25-34 歲…" at bounding box center [213, 315] width 299 height 85
drag, startPoint x: 136, startPoint y: 286, endPoint x: 165, endPoint y: 290, distance: 29.2
click at [165, 290] on div "追蹤數 62,406 互動率 0.6% 良好 觀看率 22.2% 良好 漲粉率 0.14% 良好 受眾主要性別 男性 56.8% 受眾主要年齡 25-34 歲…" at bounding box center [213, 315] width 299 height 85
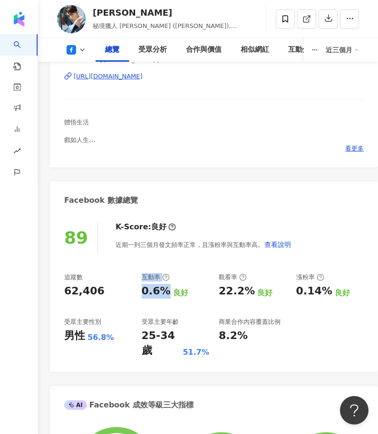
click at [127, 290] on div "62,406" at bounding box center [98, 291] width 68 height 15
drag, startPoint x: 142, startPoint y: 288, endPoint x: 166, endPoint y: 288, distance: 23.3
click at [166, 288] on div "0.6%" at bounding box center [156, 291] width 29 height 15
copy div "0.6%"
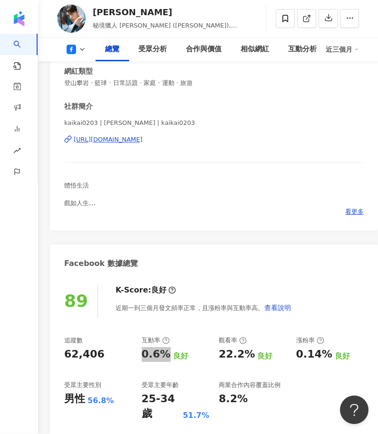
scroll to position [164, 0]
click at [80, 47] on icon at bounding box center [82, 50] width 8 height 8
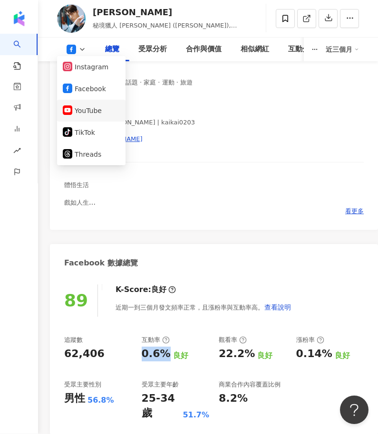
click at [91, 115] on button "YouTube" at bounding box center [91, 110] width 57 height 13
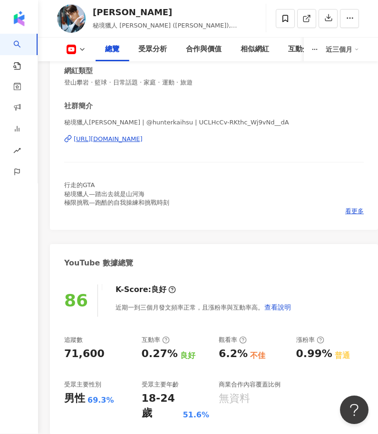
click at [212, 179] on div "社群簡介 秘境獵人[PERSON_NAME] | @hunterkaihsu | UCLHcCv-RKthc_Wj9vNd__dA [URL][DOMAIN_…" at bounding box center [213, 159] width 299 height 114
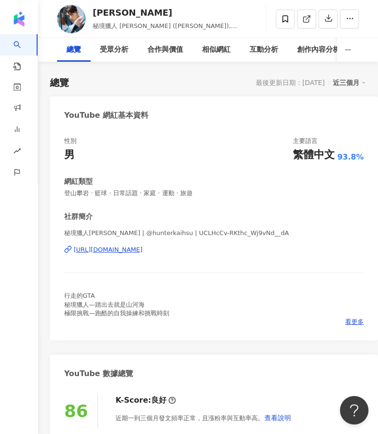
scroll to position [152, 0]
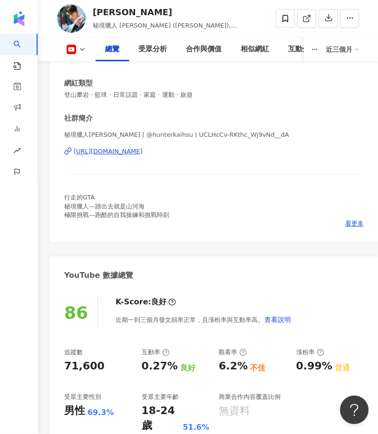
click at [91, 354] on div "追蹤數" at bounding box center [98, 353] width 68 height 9
drag, startPoint x: 97, startPoint y: 365, endPoint x: 60, endPoint y: 361, distance: 37.8
click at [60, 361] on div "86 K-Score : 良好 近期一到三個月發文頻率正常，且漲粉率與互動率高。 查看說明 追蹤數 71,600 互動率 0.27% 良好 觀看率 6.2% …" at bounding box center [214, 368] width 328 height 160
copy div "71,600"
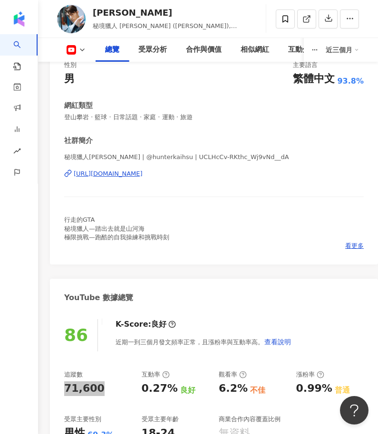
scroll to position [131, 0]
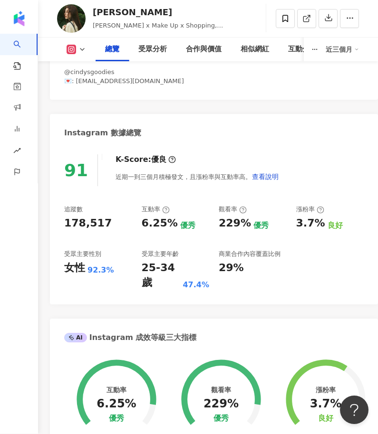
scroll to position [278, 0]
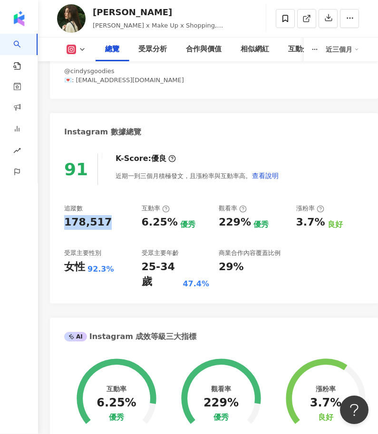
drag, startPoint x: 108, startPoint y: 218, endPoint x: 52, endPoint y: 218, distance: 55.6
click at [52, 218] on div "91 K-Score : 優良 近期一到三個月積極發文，且漲粉率與互動率高。 查看說明 追蹤數 178,517 互動率 6.25% 優秀 觀看率 229% 優…" at bounding box center [214, 224] width 328 height 160
copy div "178,517"
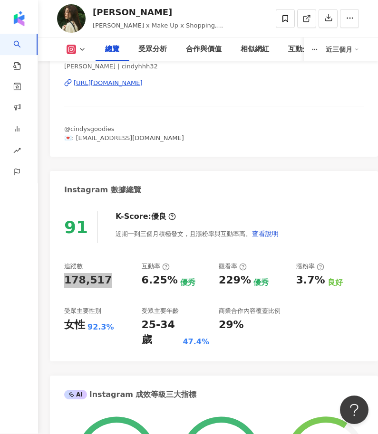
scroll to position [268, 0]
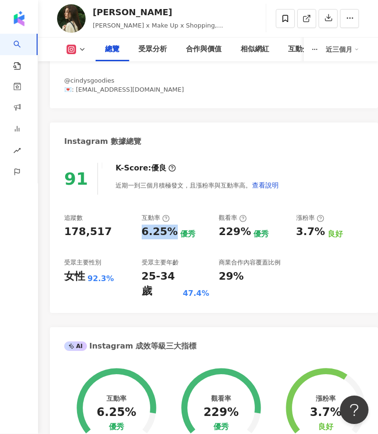
drag, startPoint x: 137, startPoint y: 229, endPoint x: 170, endPoint y: 235, distance: 33.7
click at [170, 235] on div "追蹤數 178,517 互動率 6.25% 優秀 觀看率 229% 優秀 漲粉率 3.7% 良好 受眾主要性別 女性 92.3% 受眾主要年齡 25-34 歲…" at bounding box center [213, 256] width 299 height 85
copy div "6.25%"
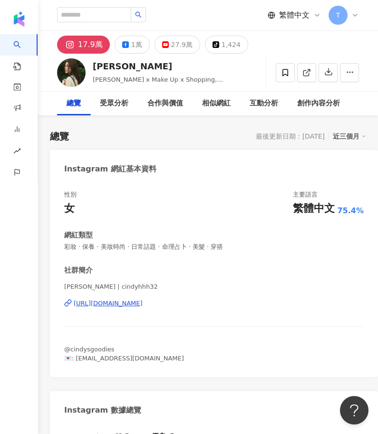
scroll to position [0, 0]
click at [128, 213] on div "性別 女 主要語言 繁體中文 75.4%" at bounding box center [213, 203] width 299 height 26
click at [133, 42] on div "1萬" at bounding box center [136, 44] width 11 height 13
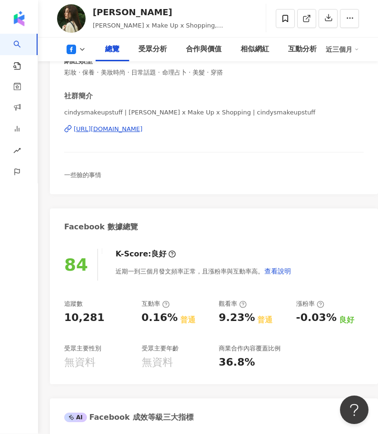
scroll to position [173, 0]
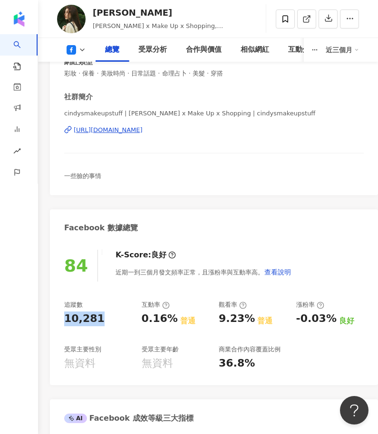
drag, startPoint x: 100, startPoint y: 321, endPoint x: 59, endPoint y: 318, distance: 40.9
click at [59, 318] on div "84 K-Score : 良好 近期一到三個月發文頻率正常，且漲粉率與互動率高。 查看說明 追蹤數 10,281 互動率 0.16% 普通 觀看率 9.23%…" at bounding box center [214, 312] width 328 height 145
copy div "10,281"
click at [124, 309] on div "追蹤數 10,281" at bounding box center [98, 314] width 68 height 26
click at [145, 313] on div "0.16%" at bounding box center [160, 319] width 36 height 15
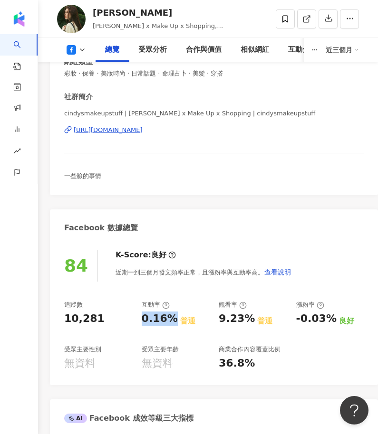
drag, startPoint x: 141, startPoint y: 317, endPoint x: 171, endPoint y: 317, distance: 30.4
click at [171, 317] on div "追蹤數 10,281 互動率 0.16% 普通 觀看率 9.23% 普通 漲粉率 -0.03% 良好 受眾主要性別 無資料 受眾主要年齡 無資料 商業合作內容…" at bounding box center [213, 336] width 299 height 70
copy div "0.16%"
click at [81, 46] on icon at bounding box center [82, 50] width 8 height 8
click at [72, 51] on icon at bounding box center [70, 49] width 9 height 9
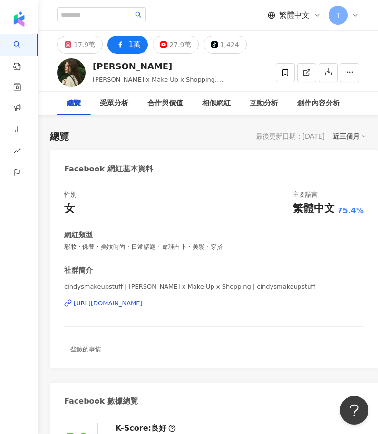
scroll to position [0, 0]
click at [161, 49] on button "27.9萬" at bounding box center [175, 45] width 46 height 18
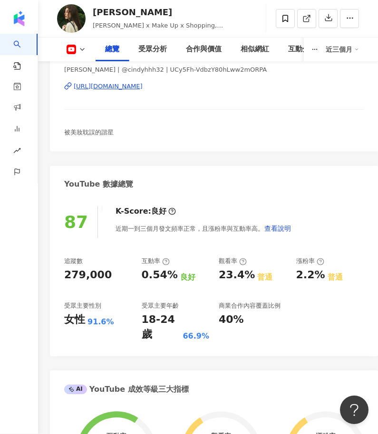
scroll to position [238, 0]
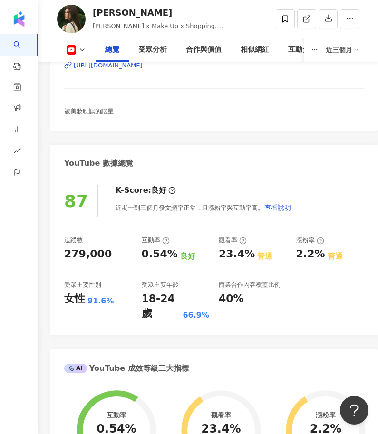
drag, startPoint x: 126, startPoint y: 251, endPoint x: 135, endPoint y: 252, distance: 9.1
click at [127, 250] on div "279,000" at bounding box center [98, 254] width 68 height 15
drag, startPoint x: 124, startPoint y: 255, endPoint x: 64, endPoint y: 250, distance: 61.0
click at [64, 250] on div "87 K-Score : 良好 近期一到三個月發文頻率正常，且漲粉率與互動率高。 查看說明 追蹤數 279,000 互動率 0.54% 良好 觀看率 23.4…" at bounding box center [214, 256] width 328 height 160
copy div "279,000"
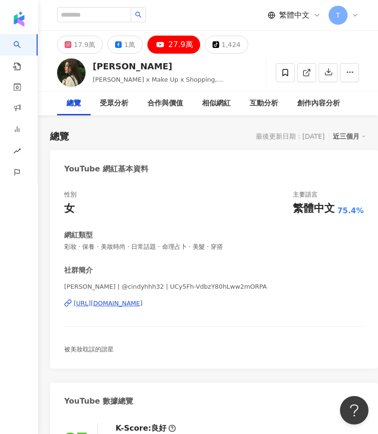
scroll to position [0, 0]
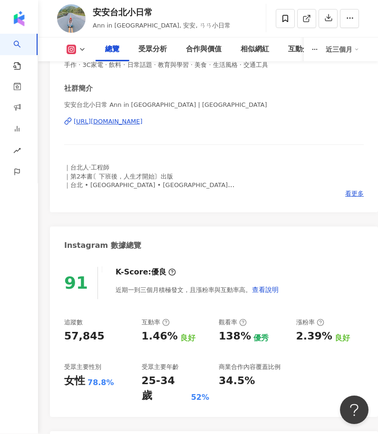
scroll to position [197, 0]
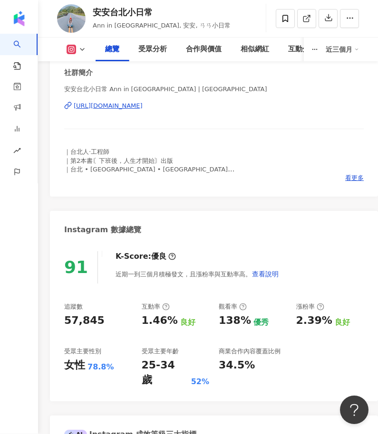
click at [95, 303] on div "追蹤數" at bounding box center [98, 307] width 68 height 9
drag, startPoint x: 103, startPoint y: 318, endPoint x: 56, endPoint y: 322, distance: 46.7
click at [56, 322] on div "91 K-Score : 優良 近期一到三個月積極發文，且漲粉率與互動率高。 查看說明 追蹤數 57,845 互動率 1.46% 良好 觀看率 138% 優秀…" at bounding box center [214, 322] width 328 height 160
copy div "57,845"
drag, startPoint x: 138, startPoint y: 320, endPoint x: 170, endPoint y: 321, distance: 32.3
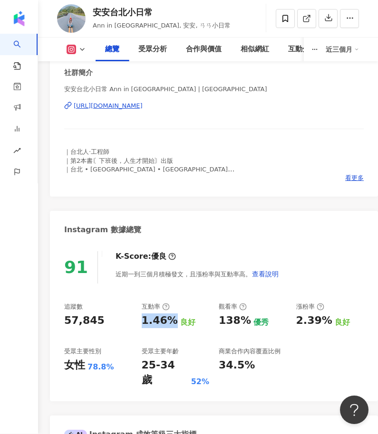
click at [170, 321] on div "追蹤數 57,845 互動率 1.46% 良好 觀看率 138% 優秀 漲粉率 2.39% 良好 受眾主要性別 女性 78.8% 受眾主要年齡 25-34 歲…" at bounding box center [213, 345] width 299 height 85
copy div "1.46%"
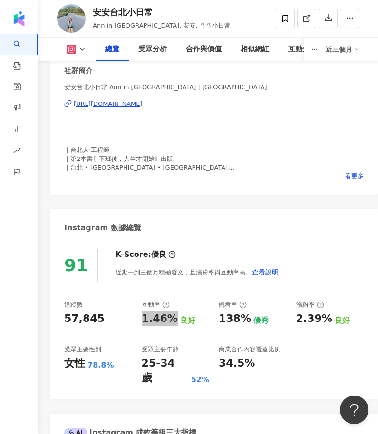
scroll to position [200, 0]
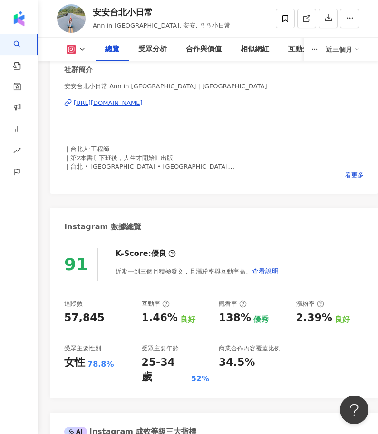
click at [132, 323] on div "追蹤數 57,845 互動率 1.46% 良好 觀看率 138% 優秀 漲粉率 2.39% 良好 受眾主要性別 女性 78.8% 受眾主要年齡 25-34 歲…" at bounding box center [213, 342] width 299 height 85
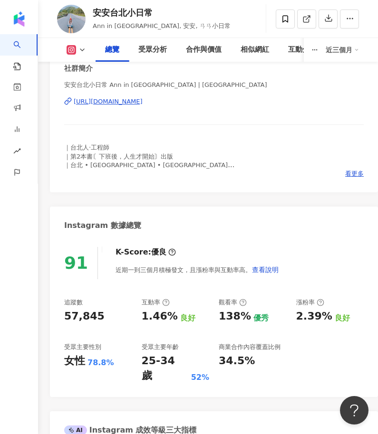
scroll to position [203, 0]
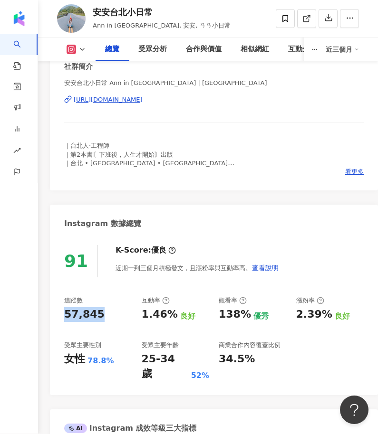
drag, startPoint x: 100, startPoint y: 321, endPoint x: 104, endPoint y: 314, distance: 7.9
click at [58, 315] on div "91 K-Score : 優良 近期一到三個月積極發文，且漲粉率與互動率高。 查看說明 追蹤數 57,845 互動率 1.46% 良好 觀看率 138% 優秀…" at bounding box center [214, 316] width 328 height 160
click at [113, 316] on div "57,845" at bounding box center [98, 315] width 68 height 15
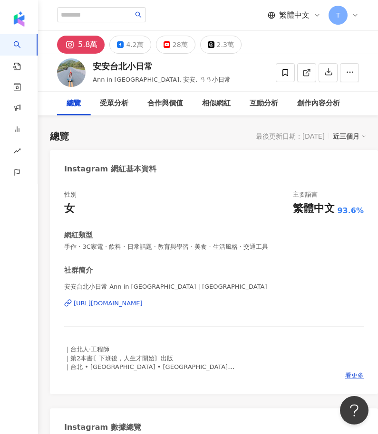
scroll to position [0, 0]
click at [127, 43] on div "4.2萬" at bounding box center [134, 44] width 17 height 13
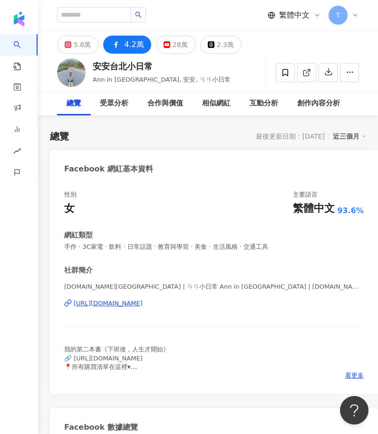
scroll to position [281, 0]
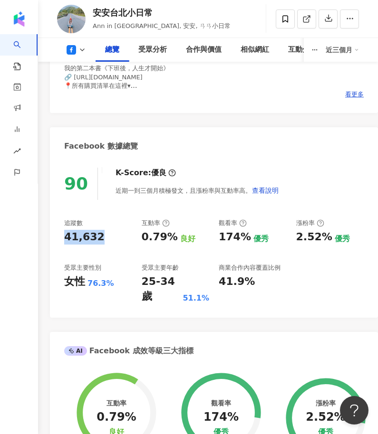
drag, startPoint x: 75, startPoint y: 235, endPoint x: 59, endPoint y: 234, distance: 15.7
click at [59, 234] on div "90 K-Score : 優良 近期一到三個月積極發文，且漲粉率與互動率高。 查看說明 追蹤數 41,632 互動率 0.79% 良好 觀看率 174% 優秀…" at bounding box center [214, 238] width 328 height 160
copy div "41,632"
drag, startPoint x: 308, startPoint y: 260, endPoint x: 120, endPoint y: 244, distance: 188.7
click at [120, 244] on div "追蹤數 41,632 互動率 0.79% 良好 觀看率 174% 優秀 漲粉率 2.52% 優秀 受眾主要性別 女性 76.3% 受眾主要年齡 25-34 歲…" at bounding box center [213, 261] width 299 height 85
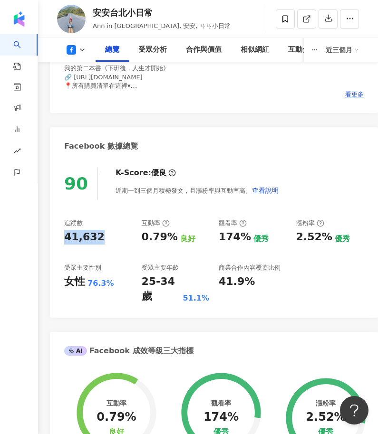
click at [112, 243] on div "追蹤數 41,632 互動率 0.79% 良好 觀看率 174% 優秀 漲粉率 2.52% 優秀 受眾主要性別 女性 76.3% 受眾主要年齡 25-34 歲…" at bounding box center [213, 261] width 299 height 85
drag, startPoint x: 138, startPoint y: 237, endPoint x: 173, endPoint y: 238, distance: 35.2
click at [173, 238] on div "追蹤數 41,632 互動率 0.79% 良好 觀看率 174% 優秀 漲粉率 2.52% 優秀 受眾主要性別 女性 76.3% 受眾主要年齡 25-34 歲…" at bounding box center [213, 261] width 299 height 85
copy div "0.79%"
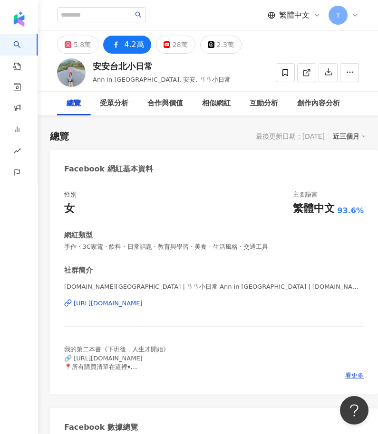
scroll to position [0, 0]
click at [174, 43] on div "28萬" at bounding box center [179, 44] width 15 height 13
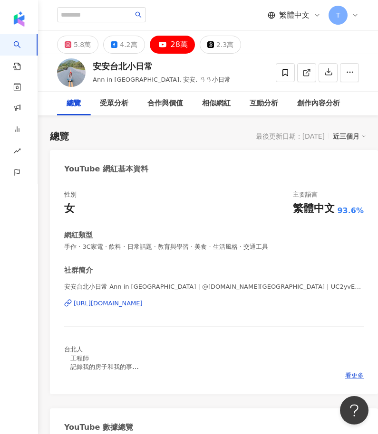
click at [183, 44] on div "28萬" at bounding box center [179, 44] width 17 height 13
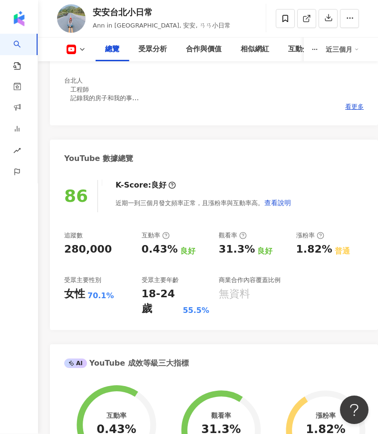
scroll to position [272, 0]
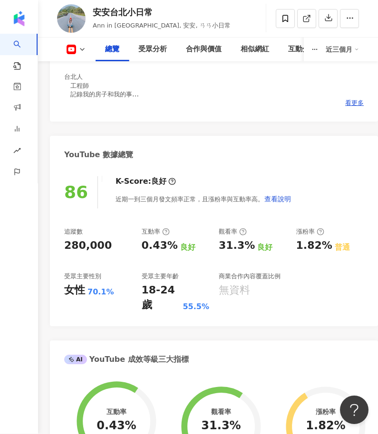
click at [97, 248] on div "280,000" at bounding box center [87, 246] width 47 height 15
drag, startPoint x: 111, startPoint y: 244, endPoint x: 66, endPoint y: 243, distance: 45.6
click at [66, 243] on div "280,000" at bounding box center [98, 246] width 68 height 15
copy div "280,000"
click at [118, 273] on div "受眾主要性別" at bounding box center [98, 277] width 68 height 9
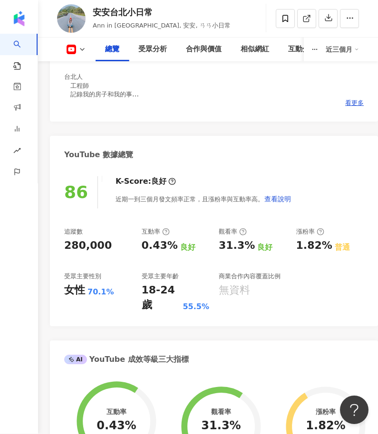
click at [118, 273] on div "受眾主要性別" at bounding box center [98, 277] width 68 height 9
drag, startPoint x: 132, startPoint y: 237, endPoint x: 170, endPoint y: 246, distance: 39.4
click at [170, 246] on div "追蹤數 280,000 互動率 0.43% 良好 觀看率 31.3% 良好 漲粉率 1.82% 普通 受眾主要性別 女性 70.1% 受眾主要年齡 18-24…" at bounding box center [213, 270] width 299 height 85
drag, startPoint x: 126, startPoint y: 262, endPoint x: 133, endPoint y: 257, distance: 8.6
click at [126, 262] on div "追蹤數 280,000 互動率 0.43% 良好 觀看率 31.3% 良好 漲粉率 1.82% 普通 受眾主要性別 女性 70.1% 受眾主要年齡 18-24…" at bounding box center [213, 270] width 299 height 85
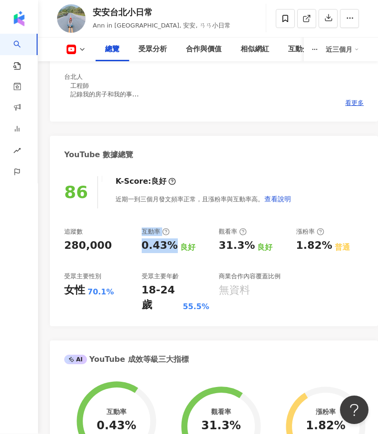
drag, startPoint x: 133, startPoint y: 247, endPoint x: 168, endPoint y: 246, distance: 35.2
click at [168, 246] on div "追蹤數 280,000 互動率 0.43% 良好 觀看率 31.3% 良好 漲粉率 1.82% 普通 受眾主要性別 女性 70.1% 受眾主要年齡 18-24…" at bounding box center [213, 270] width 299 height 85
click at [146, 253] on div "追蹤數 280,000 互動率 0.43% 良好 觀看率 31.3% 良好 漲粉率 1.82% 普通 受眾主要性別 女性 70.1% 受眾主要年齡 18-24…" at bounding box center [213, 270] width 299 height 85
drag, startPoint x: 142, startPoint y: 243, endPoint x: 175, endPoint y: 243, distance: 32.8
click at [175, 243] on div "0.43% 良好" at bounding box center [176, 246] width 68 height 15
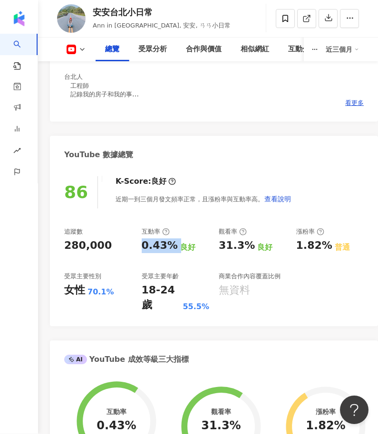
copy div "0.43%"
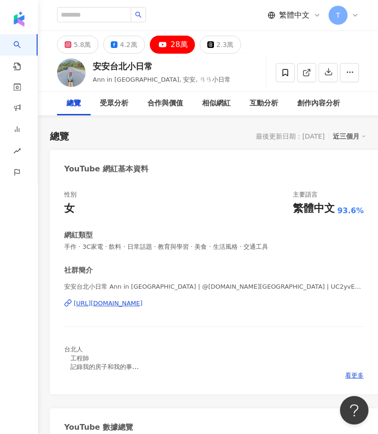
scroll to position [0, 0]
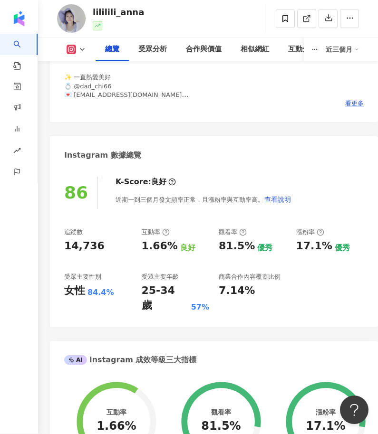
scroll to position [285, 0]
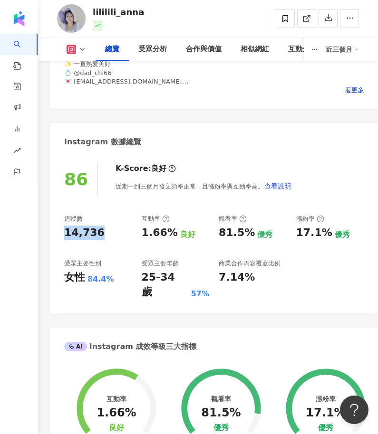
drag, startPoint x: 106, startPoint y: 228, endPoint x: 61, endPoint y: 231, distance: 45.7
click at [61, 231] on div "86 K-Score : 良好 近期一到三個月發文頻率正常，且漲粉率與互動率高。 查看說明 追蹤數 14,736 互動率 1.66% 良好 觀看率 81.5%…" at bounding box center [214, 234] width 328 height 160
copy div "14,736"
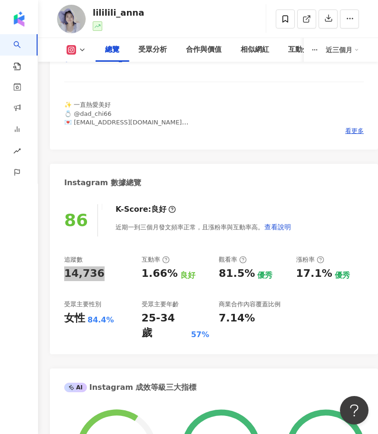
scroll to position [222, 0]
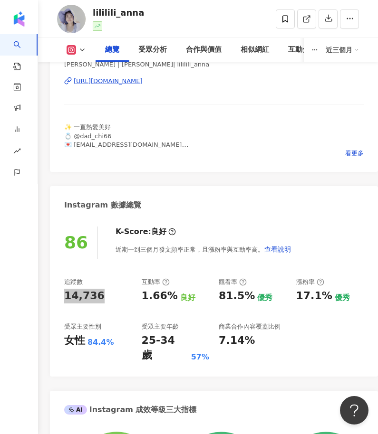
drag, startPoint x: 345, startPoint y: 234, endPoint x: 166, endPoint y: 291, distance: 188.2
click at [166, 291] on div "追蹤數 14,736 互動率 1.66% 良好 觀看率 81.5% 優秀 漲粉率 17.1% 優秀 受眾主要性別 女性 84.4% 受眾主要年齡 25-34 …" at bounding box center [213, 320] width 299 height 85
click at [130, 299] on div "14,736" at bounding box center [98, 296] width 68 height 15
drag, startPoint x: 139, startPoint y: 290, endPoint x: 171, endPoint y: 294, distance: 32.1
click at [171, 294] on div "追蹤數 14,736 互動率 1.66% 良好 觀看率 81.5% 優秀 漲粉率 17.1% 優秀 受眾主要性別 女性 84.4% 受眾主要年齡 25-34 …" at bounding box center [213, 320] width 299 height 85
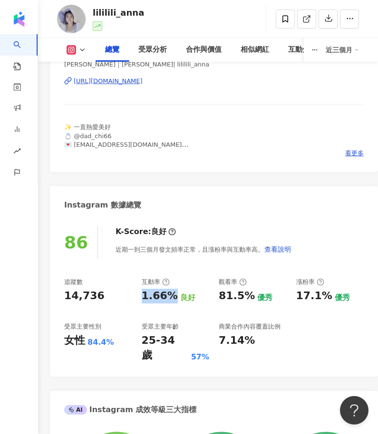
copy div "1.66%"
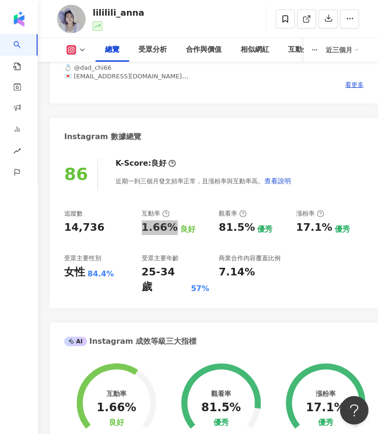
scroll to position [64, 0]
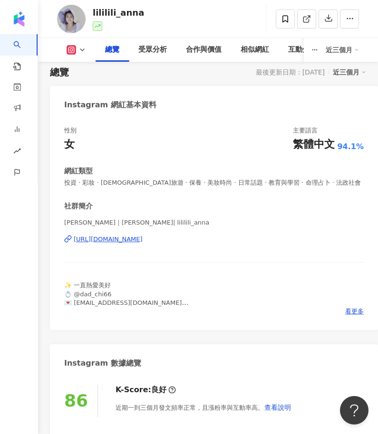
click at [193, 205] on div "社群簡介" at bounding box center [213, 206] width 299 height 10
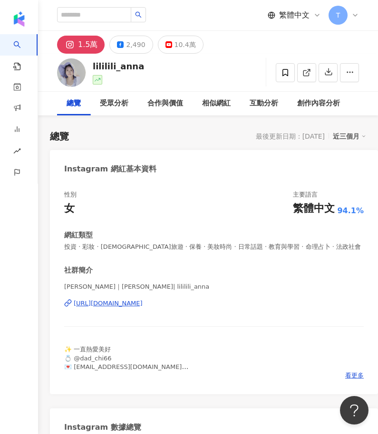
scroll to position [0, 0]
click at [126, 48] on div "2,490" at bounding box center [135, 44] width 19 height 13
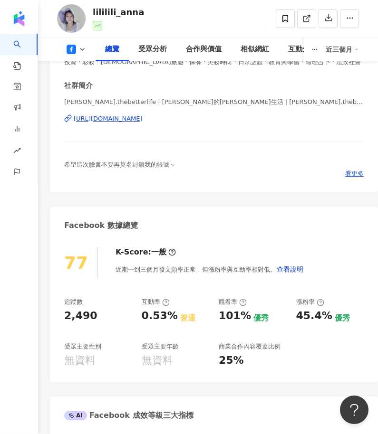
scroll to position [298, 0]
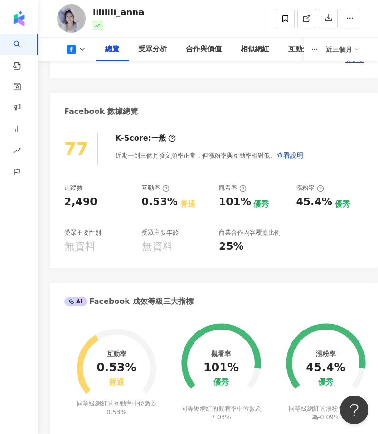
click at [106, 208] on div "追蹤數 2,490 互動率 0.53% 普通 觀看率 101% 優秀 漲粉率 45.4% 優秀 受眾主要性別 無資料 受眾主要年齡 無資料 商業合作內容覆蓋比…" at bounding box center [213, 219] width 299 height 70
click at [63, 204] on div "77 K-Score : 一般 近期一到三個月發文頻率正常，但漲粉率與互動率相對低。 查看說明 追蹤數 2,490 互動率 0.53% 普通 觀看率 101%…" at bounding box center [214, 196] width 328 height 145
click at [120, 220] on div "追蹤數 2,490 互動率 0.53% 普通 觀看率 101% 優秀 漲粉率 45.4% 優秀 受眾主要性別 無資料 受眾主要年齡 無資料 商業合作內容覆蓋比…" at bounding box center [213, 219] width 299 height 70
drag, startPoint x: 97, startPoint y: 202, endPoint x: 57, endPoint y: 200, distance: 40.9
click at [57, 200] on div "77 K-Score : 一般 近期一到三個月發文頻率正常，但漲粉率與互動率相對低。 查看說明 追蹤數 2,490 互動率 0.53% 普通 觀看率 101%…" at bounding box center [214, 196] width 328 height 145
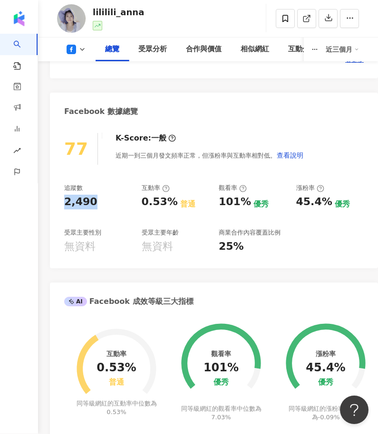
copy div "2,490"
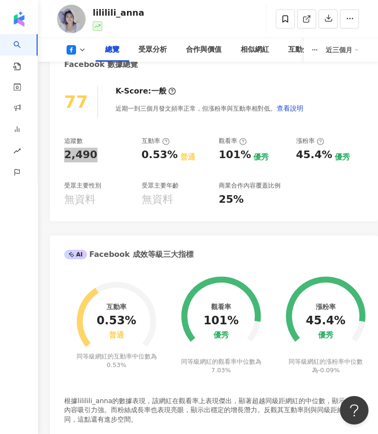
scroll to position [339, 0]
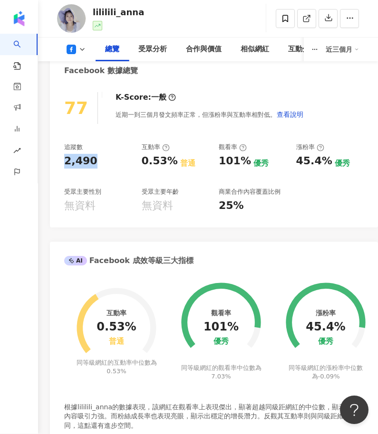
click at [133, 162] on div "追蹤數 2,490 互動率 0.53% 普通 觀看率 101% 優秀 漲粉率 45.4% 優秀 受眾主要性別 無資料 受眾主要年齡 無資料 商業合作內容覆蓋比…" at bounding box center [213, 178] width 299 height 70
drag, startPoint x: 133, startPoint y: 158, endPoint x: 157, endPoint y: 175, distance: 29.7
click at [180, 161] on div "追蹤數 2,490 互動率 0.53% 普通 觀看率 101% 優秀 漲粉率 45.4% 優秀 受眾主要性別 無資料 受眾主要年齡 無資料 商業合作內容覆蓋比…" at bounding box center [213, 178] width 299 height 70
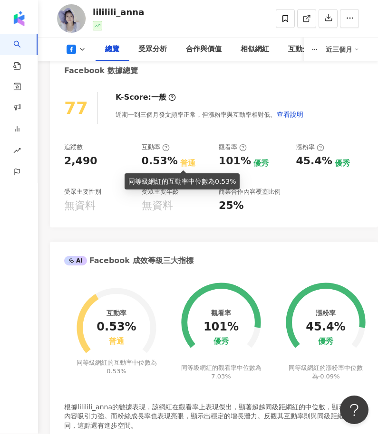
drag, startPoint x: 151, startPoint y: 179, endPoint x: 143, endPoint y: 162, distance: 17.8
click at [151, 177] on div "同等級網紅的互動率中位數為 0.53%" at bounding box center [181, 182] width 107 height 10
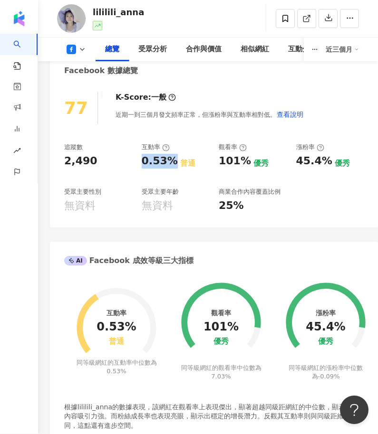
drag, startPoint x: 142, startPoint y: 161, endPoint x: 173, endPoint y: 161, distance: 31.8
click at [173, 161] on div "0.53% 普通" at bounding box center [176, 161] width 68 height 15
copy div "0.53%"
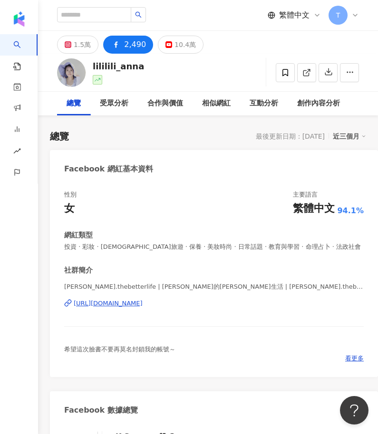
scroll to position [0, 0]
click at [174, 47] on div "10.4萬" at bounding box center [184, 44] width 21 height 13
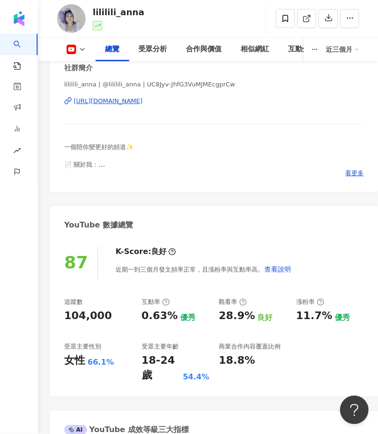
drag, startPoint x: 103, startPoint y: 314, endPoint x: 58, endPoint y: 311, distance: 45.2
click at [58, 311] on div "87 K-Score : 良好 近期一到三個月發文頻率正常，且漲粉率與互動率高。 查看說明 追蹤數 104,000 互動率 0.63% 優秀 觀看率 28.9…" at bounding box center [214, 317] width 328 height 160
copy div "104,000"
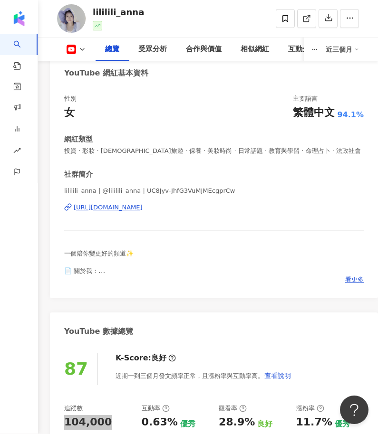
scroll to position [97, 0]
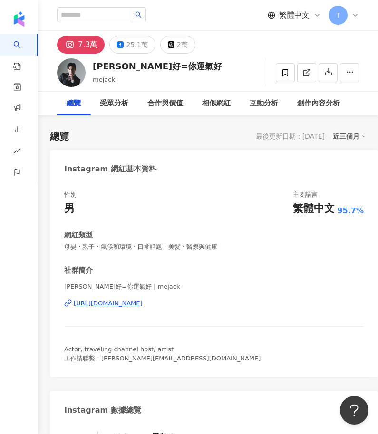
click at [133, 40] on div "25.1萬" at bounding box center [136, 44] width 21 height 13
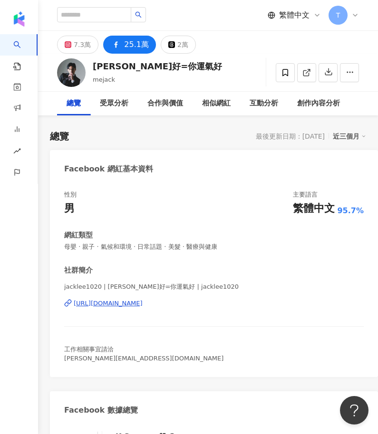
click at [134, 47] on div "25.1萬" at bounding box center [136, 44] width 25 height 13
click at [231, 299] on div "[URL][DOMAIN_NAME]" at bounding box center [213, 303] width 299 height 9
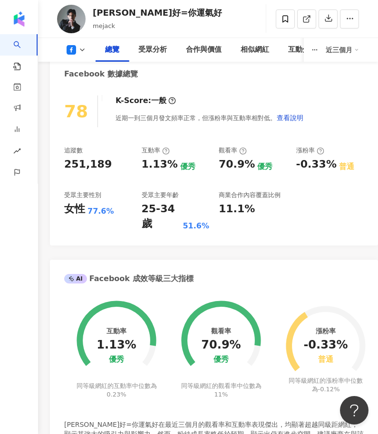
scroll to position [336, 0]
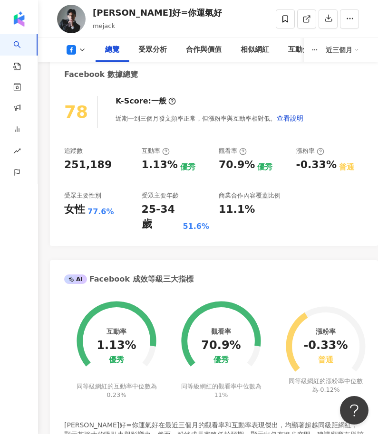
click at [109, 168] on div "251,189" at bounding box center [98, 165] width 68 height 15
drag, startPoint x: 110, startPoint y: 165, endPoint x: 58, endPoint y: 163, distance: 51.8
click at [58, 163] on div "78 K-Score : 一般 近期一到三個月發文頻率正常，但漲粉率與互動率相對低。 查看說明 追蹤數 251,189 互動率 1.13% 優秀 觀看率 70…" at bounding box center [214, 166] width 328 height 160
copy div "251,189"
click at [111, 128] on div "K-Score : 一般 近期一到三個月發文頻率正常，但漲粉率與互動率相對低。 查看說明" at bounding box center [205, 112] width 198 height 32
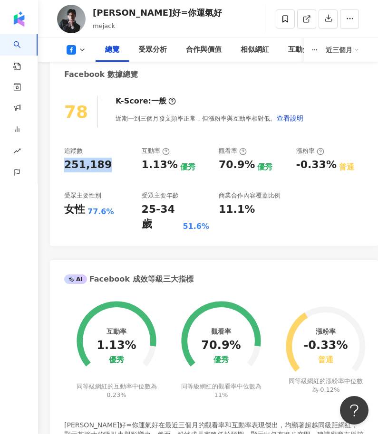
scroll to position [271, 0]
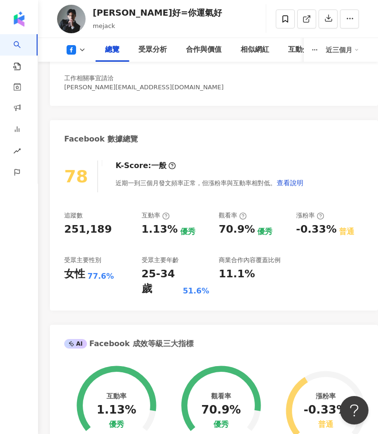
click at [131, 230] on div "251,189" at bounding box center [98, 229] width 68 height 15
drag, startPoint x: 139, startPoint y: 227, endPoint x: 170, endPoint y: 229, distance: 31.0
click at [170, 229] on div "追蹤數 251,189 互動率 1.13% 優秀 觀看率 70.9% 優秀 漲粉率 -0.33% 普通 受眾主要性別 女性 77.6% 受眾主要年齡 25-3…" at bounding box center [213, 253] width 299 height 85
copy div "1.13%"
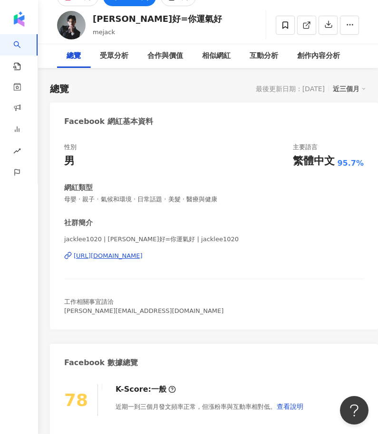
scroll to position [0, 0]
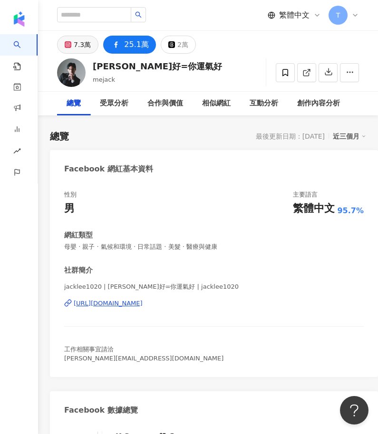
click at [74, 50] on div "7.3萬" at bounding box center [82, 44] width 17 height 13
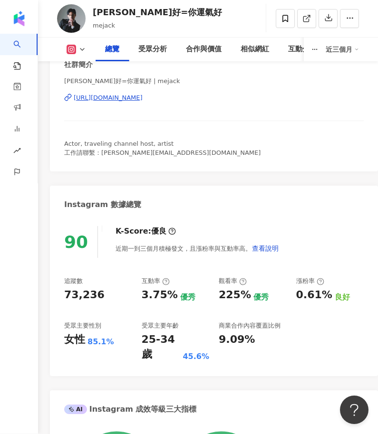
scroll to position [206, 0]
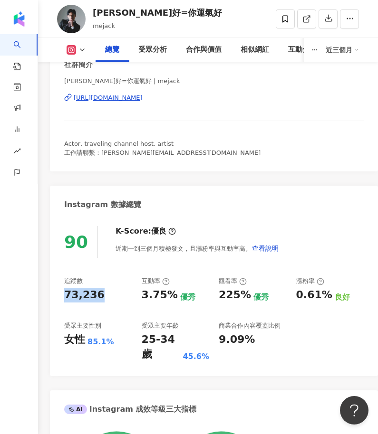
drag, startPoint x: 110, startPoint y: 292, endPoint x: 61, endPoint y: 293, distance: 48.5
click at [61, 293] on div "90 K-Score : 優良 近期一到三個月積極發文，且漲粉率與互動率高。 查看說明 追蹤數 73,236 互動率 3.75% 優秀 觀看率 225% 優秀…" at bounding box center [214, 297] width 328 height 160
copy div "73,236"
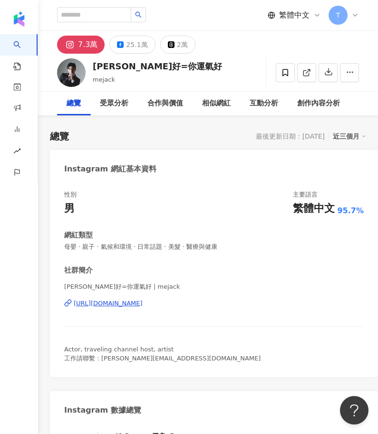
scroll to position [161, 0]
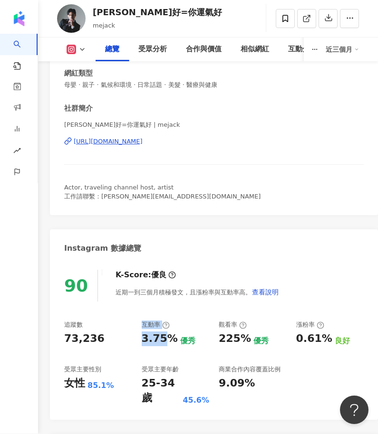
drag, startPoint x: 132, startPoint y: 339, endPoint x: 166, endPoint y: 340, distance: 34.2
click at [166, 340] on div "追蹤數 73,236 互動率 3.75% 優秀 觀看率 225% 優秀 漲粉率 0.61% 良好 受眾主要性別 女性 85.1% 受眾主要年齡 25-34 歲…" at bounding box center [213, 363] width 299 height 85
click at [145, 343] on div "3.75%" at bounding box center [160, 339] width 36 height 15
drag, startPoint x: 143, startPoint y: 337, endPoint x: 171, endPoint y: 338, distance: 27.6
click at [171, 338] on div "3.75%" at bounding box center [160, 339] width 36 height 15
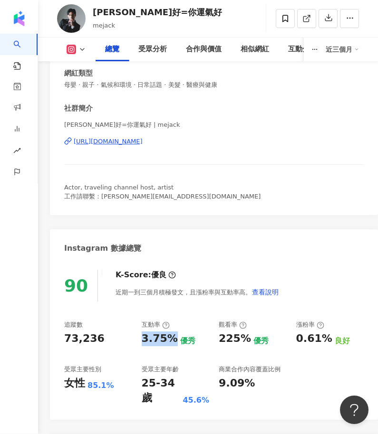
copy div "3.75%"
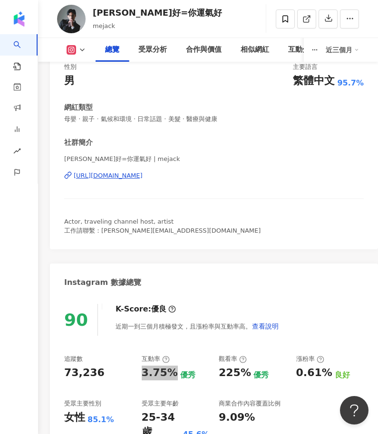
scroll to position [127, 0]
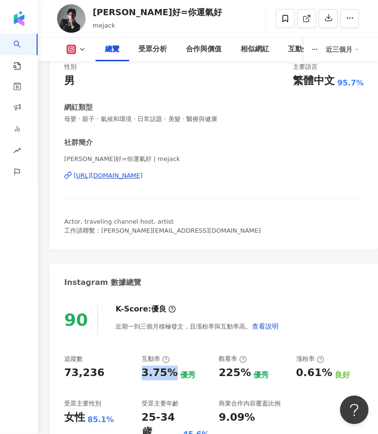
click at [82, 47] on icon at bounding box center [82, 50] width 8 height 8
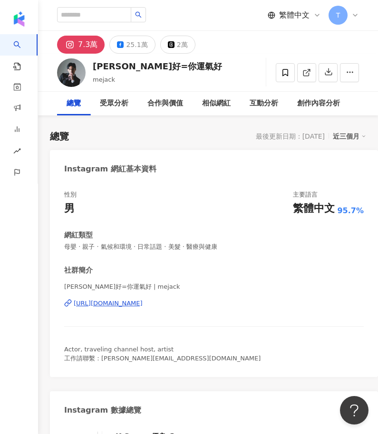
scroll to position [0, 0]
